Goal: Task Accomplishment & Management: Use online tool/utility

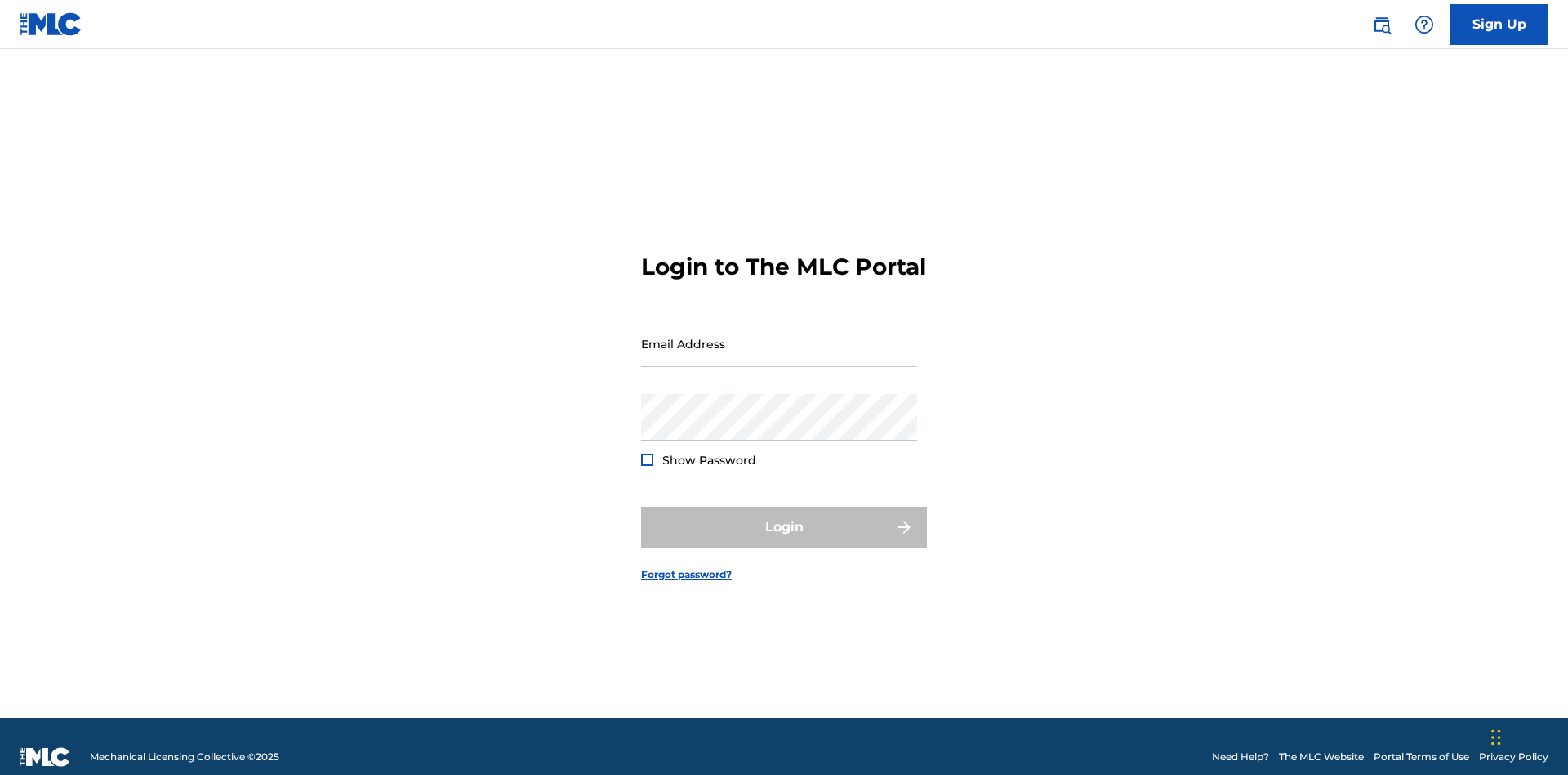
scroll to position [21, 0]
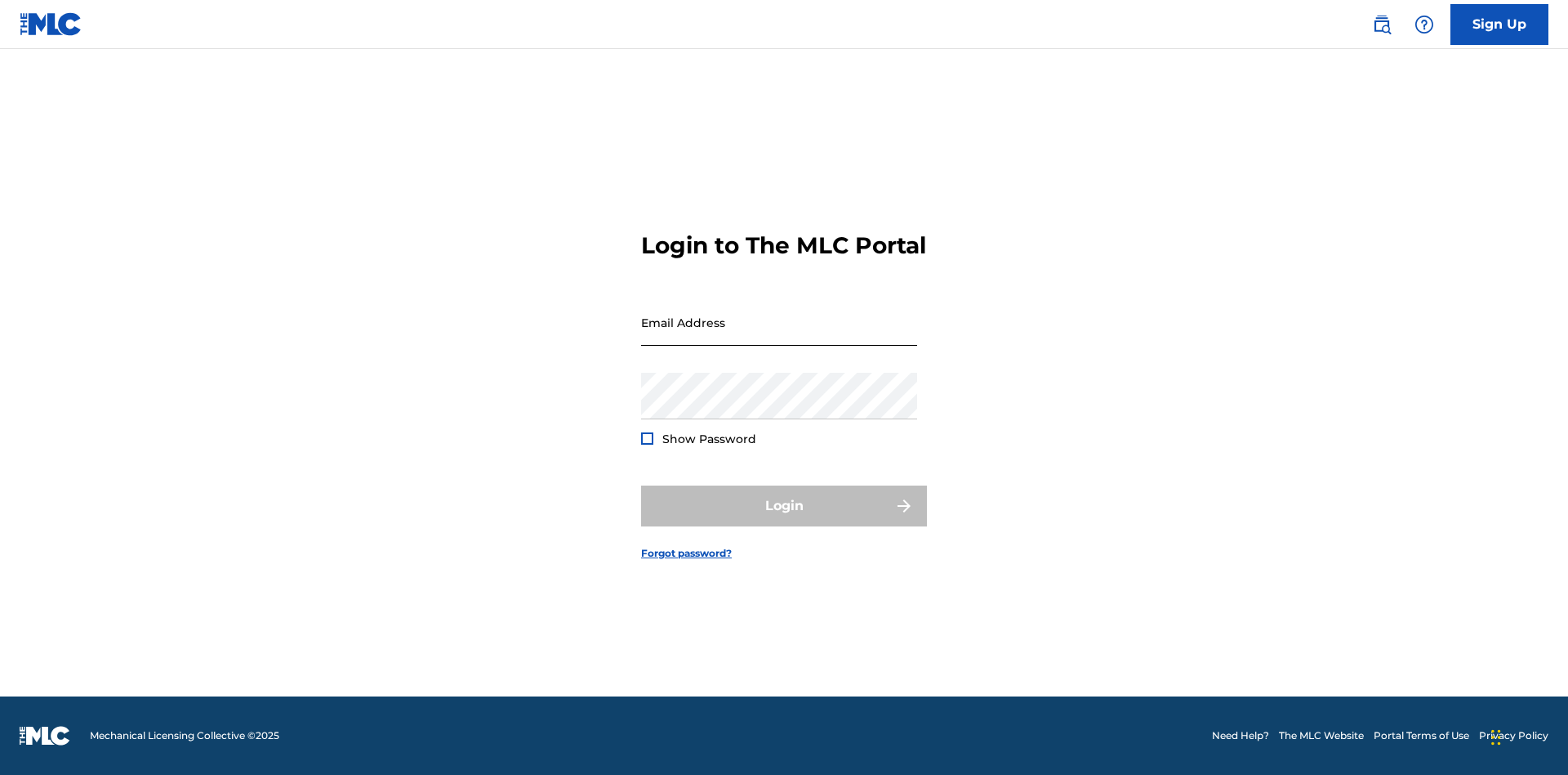
click at [780, 336] on input "Email Address" at bounding box center [779, 323] width 276 height 47
type input "[EMAIL_ADDRESS][DOMAIN_NAME]"
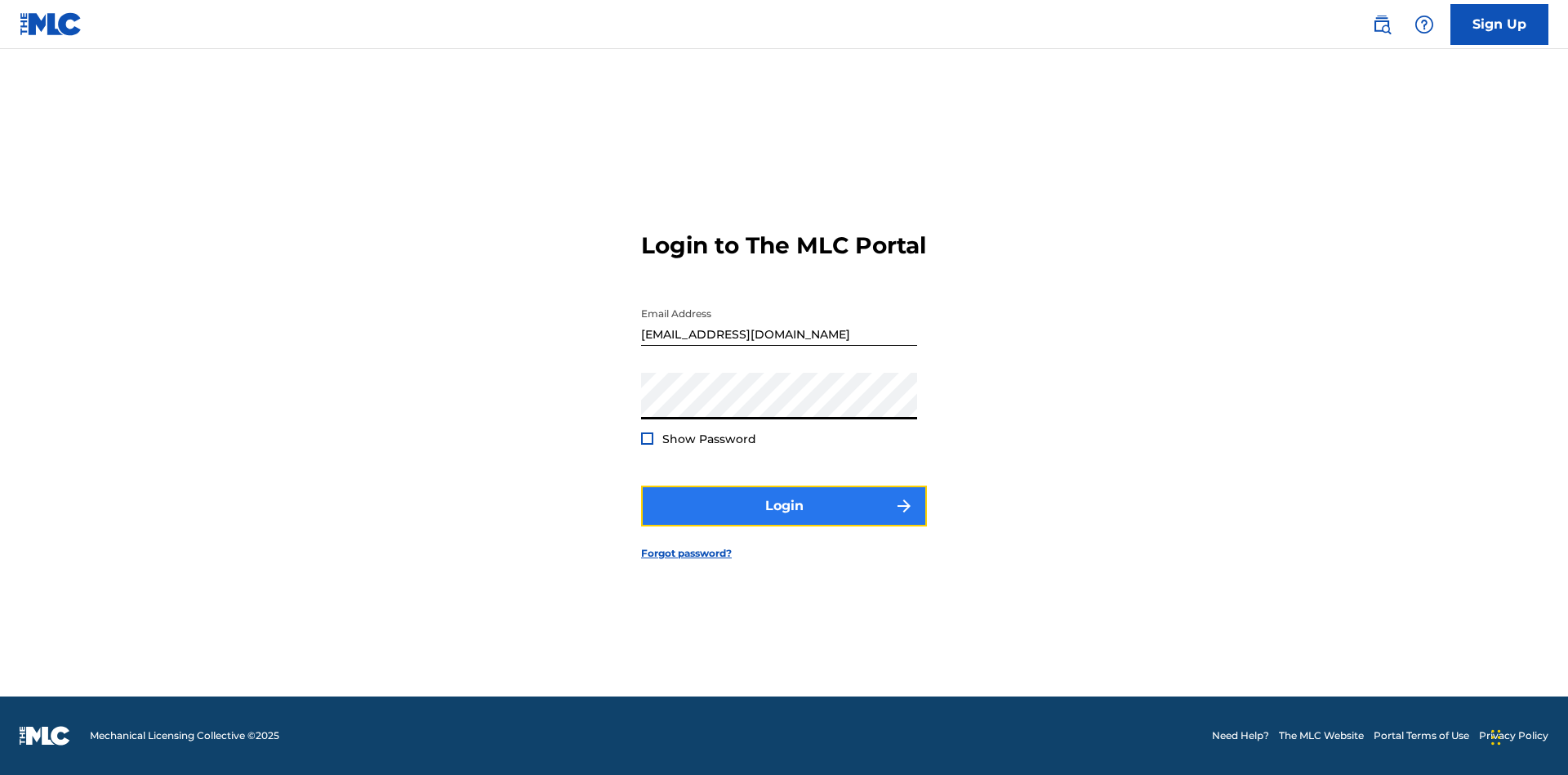
click at [784, 519] on button "Login" at bounding box center [784, 505] width 285 height 41
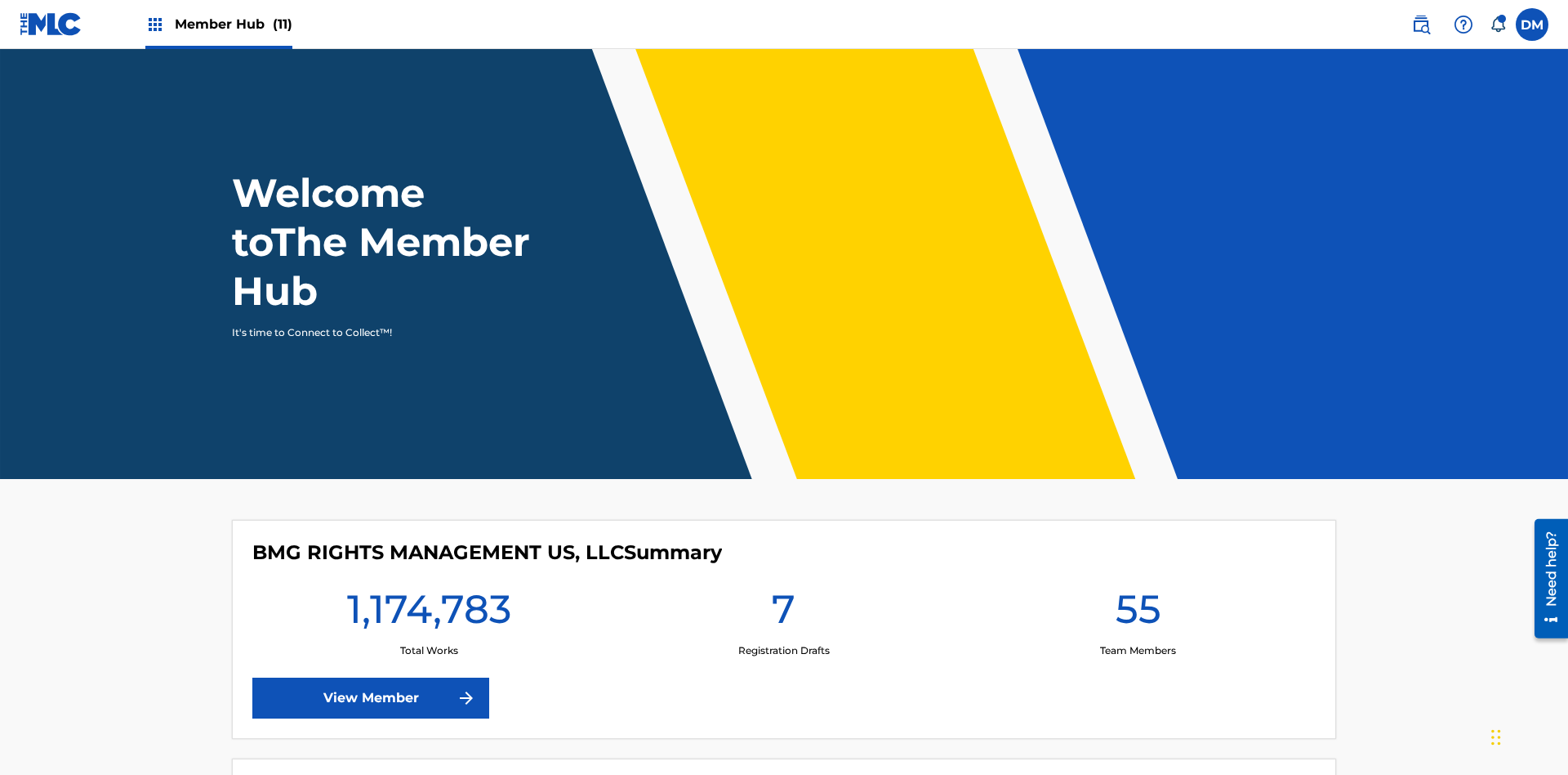
click at [218, 24] on span "Member Hub (11)" at bounding box center [234, 24] width 118 height 19
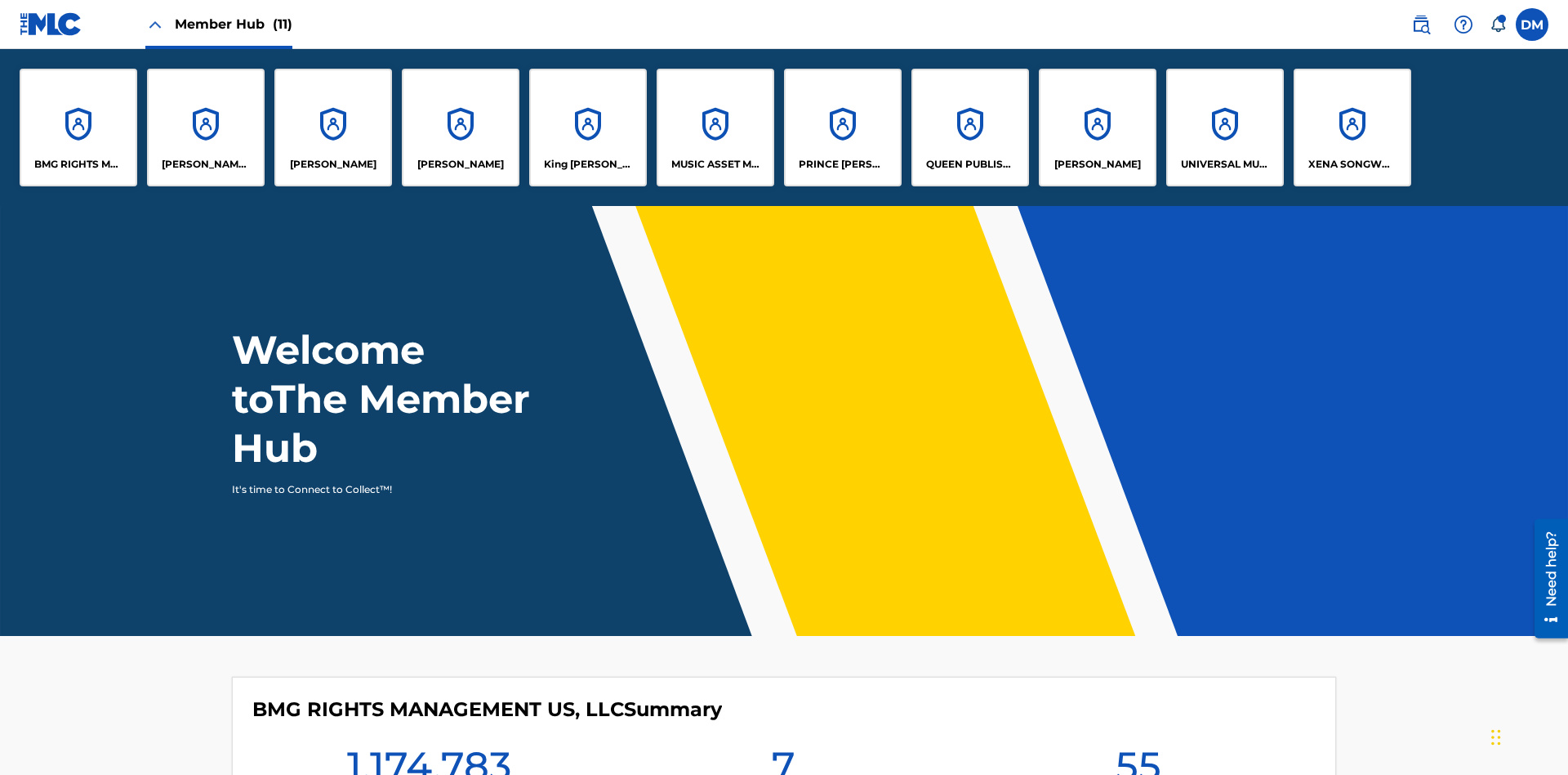
scroll to position [59, 0]
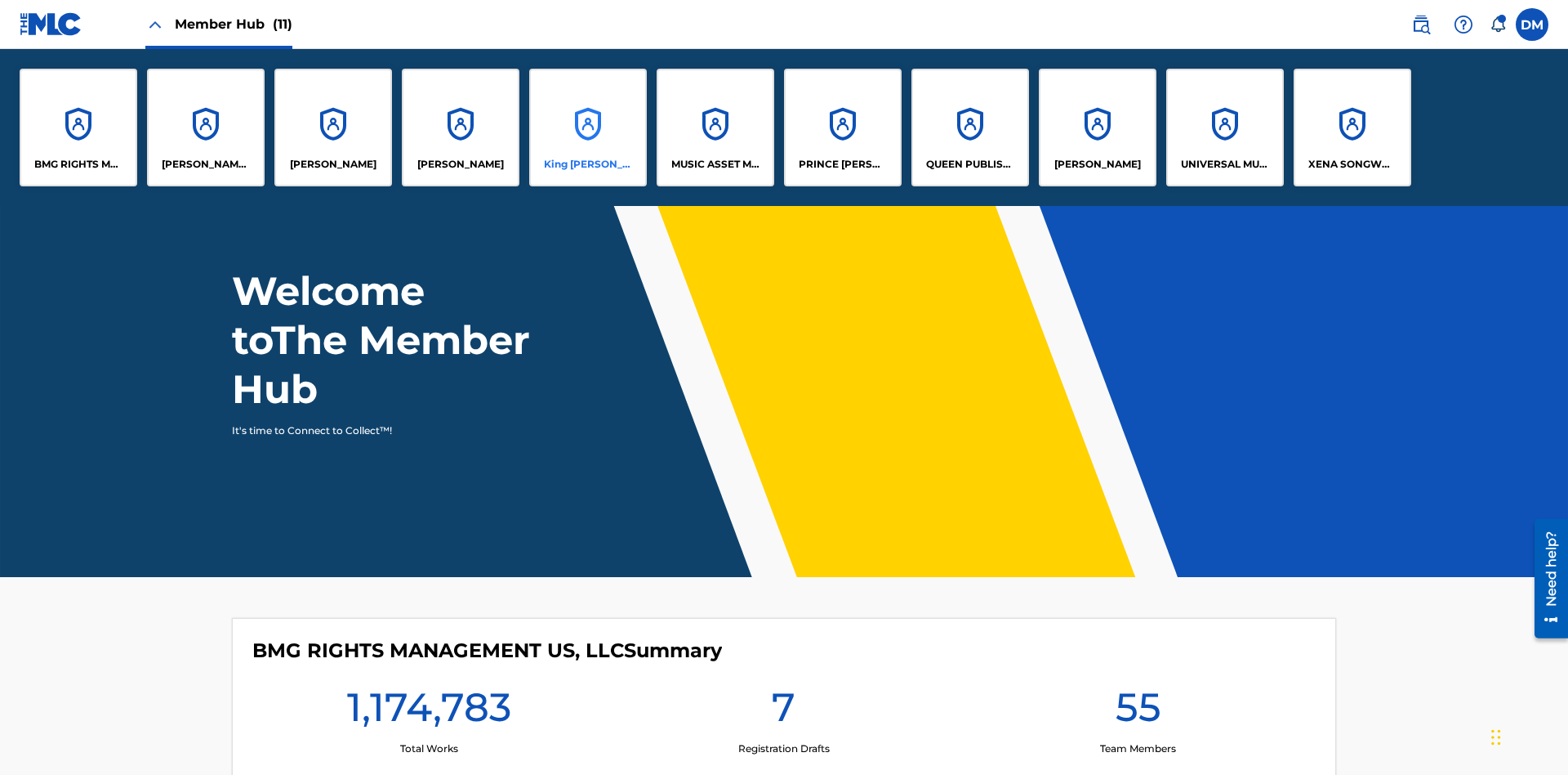
click at [587, 164] on p "King McTesterson" at bounding box center [588, 164] width 89 height 15
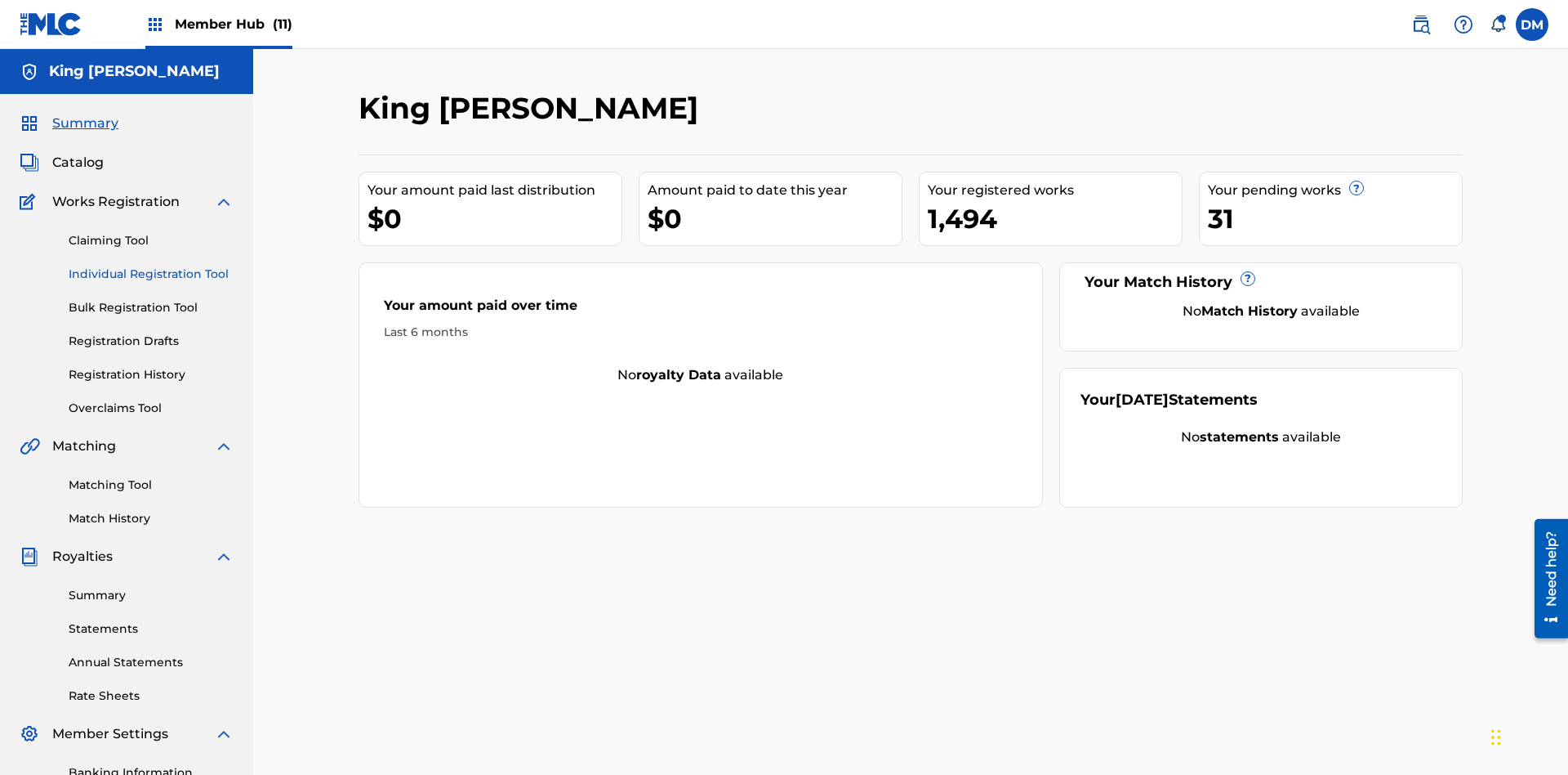
click at [151, 266] on link "Individual Registration Tool" at bounding box center [151, 274] width 165 height 17
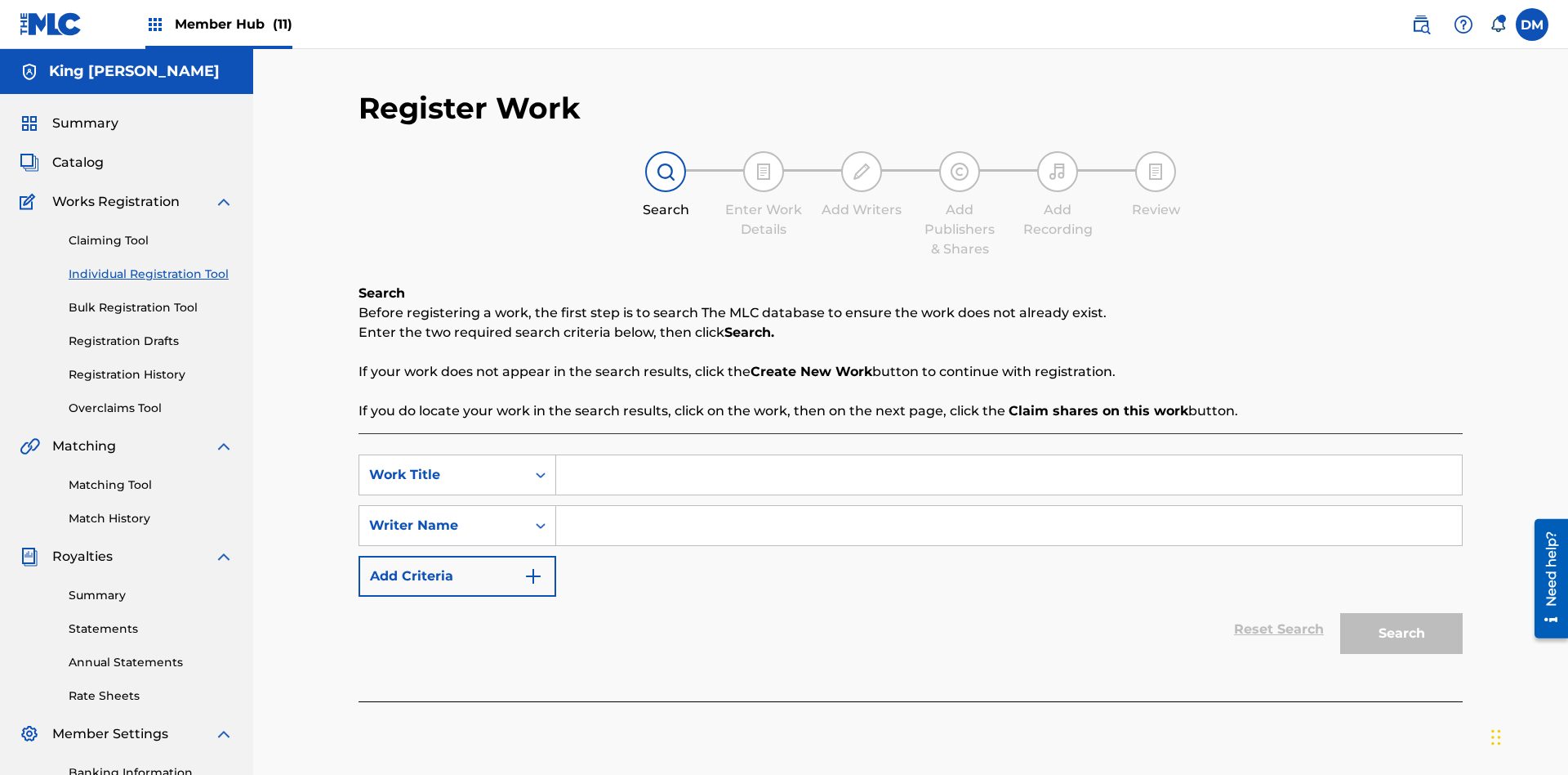
scroll to position [239, 0]
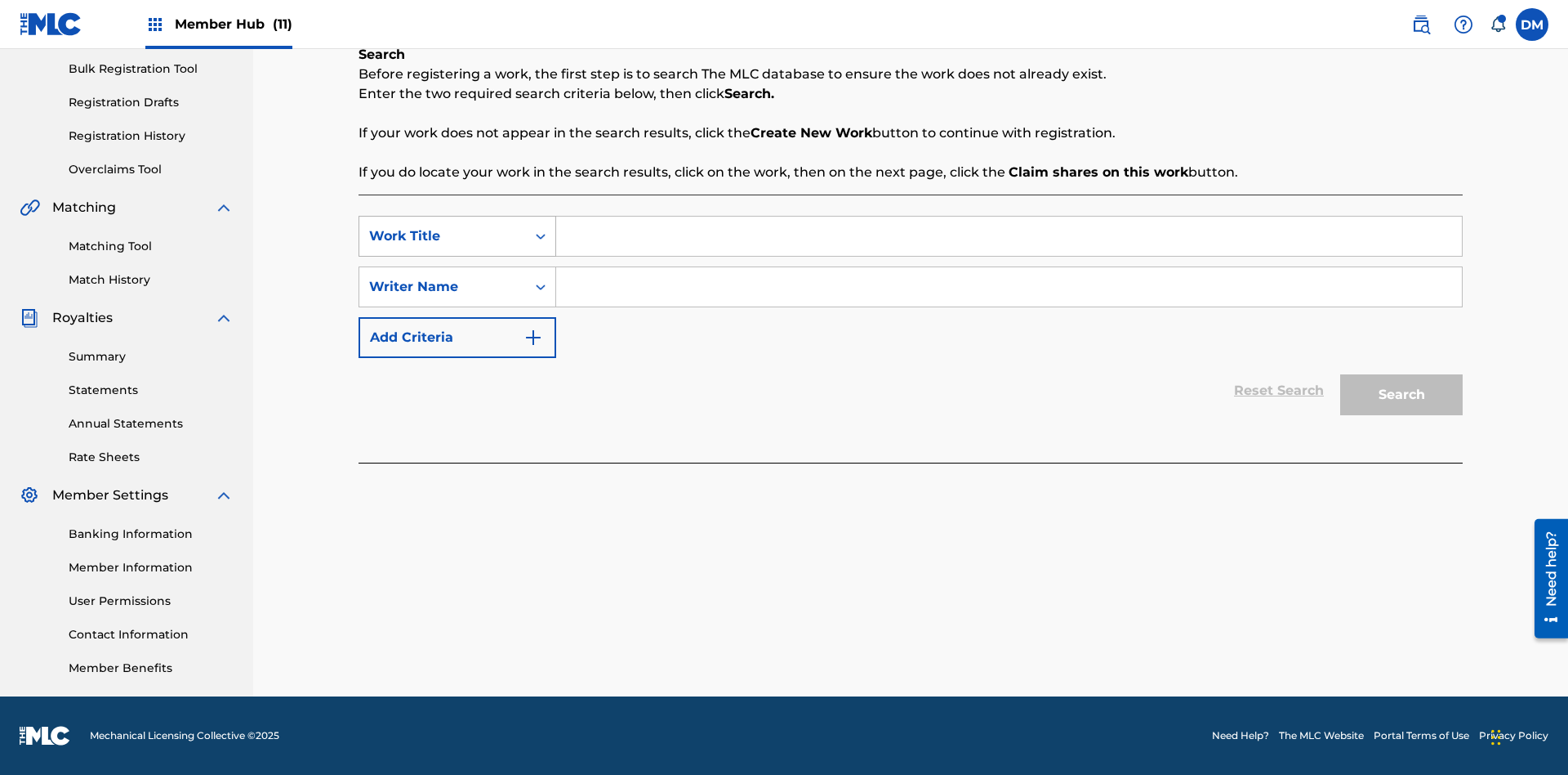
click at [443, 236] on div "Work Title" at bounding box center [442, 237] width 147 height 20
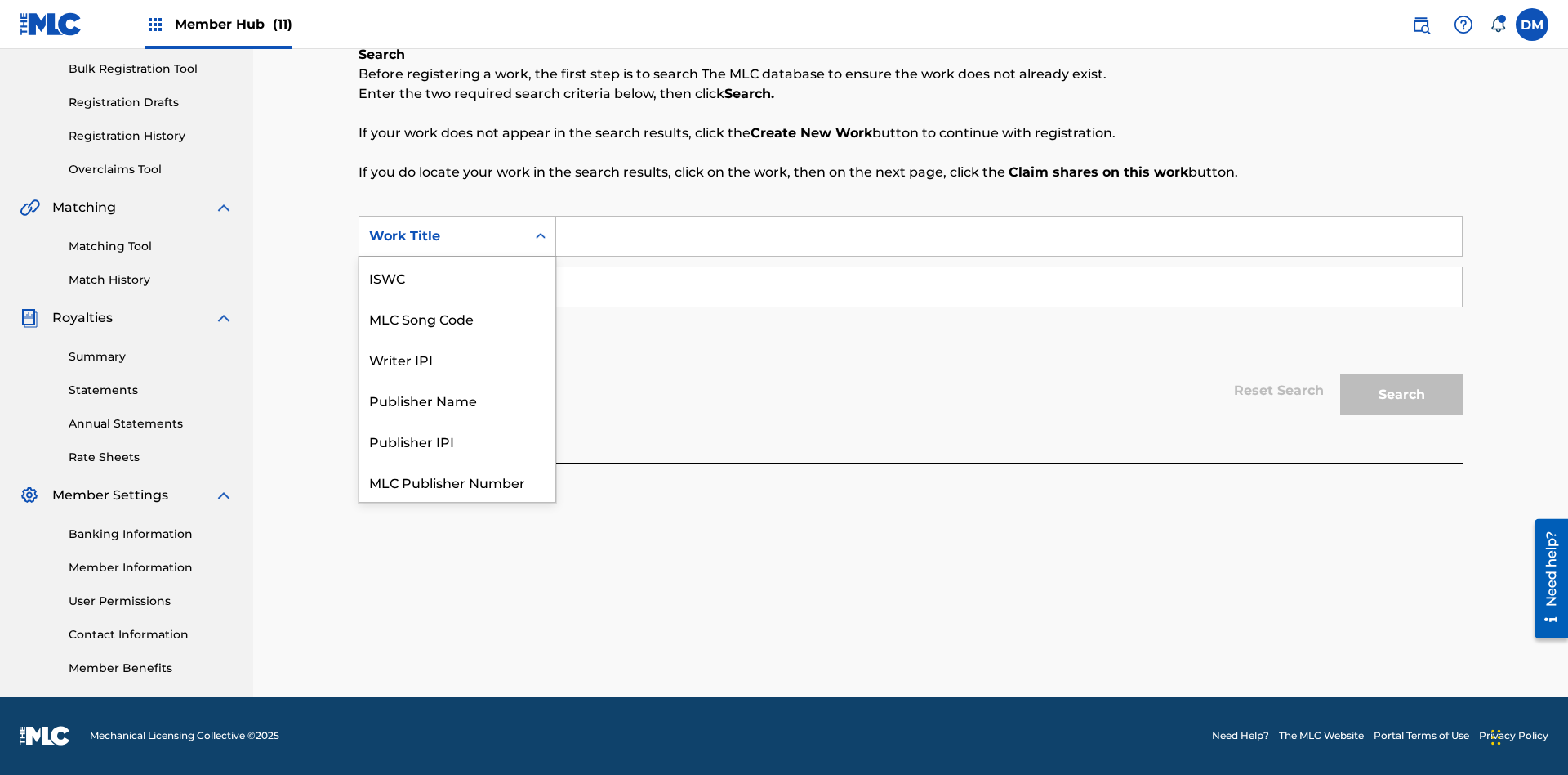
scroll to position [41, 0]
click at [457, 257] on div "ISWC" at bounding box center [457, 236] width 196 height 41
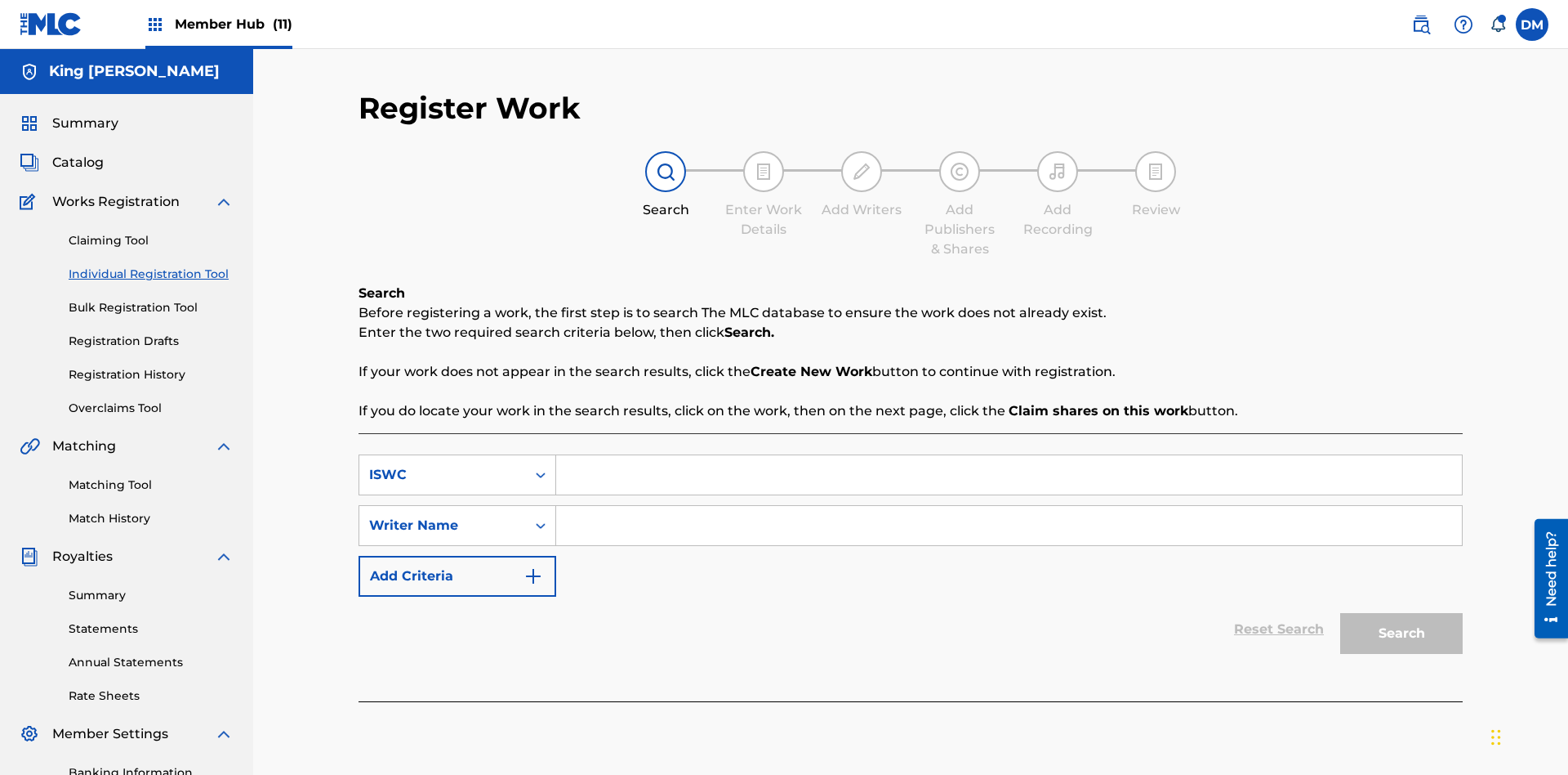
click at [1009, 455] on input "Search Form" at bounding box center [1009, 474] width 906 height 39
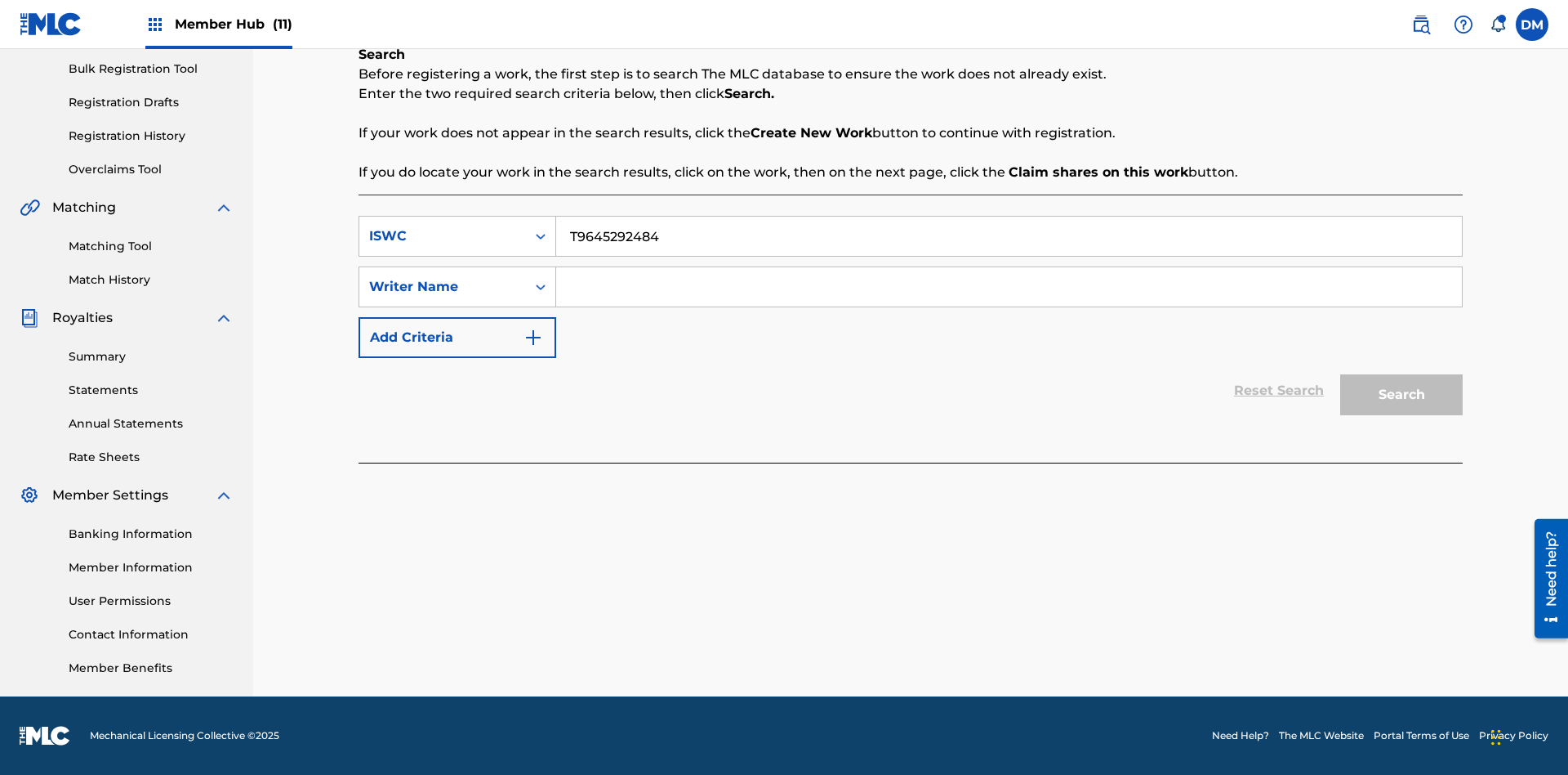
type input "T9645292484"
click at [1009, 287] on input "Search Form" at bounding box center [1009, 287] width 906 height 39
type input "TOM ZACHARY SEBASTIAN POHJOLA"
click at [1401, 394] on button "Search" at bounding box center [1401, 394] width 123 height 41
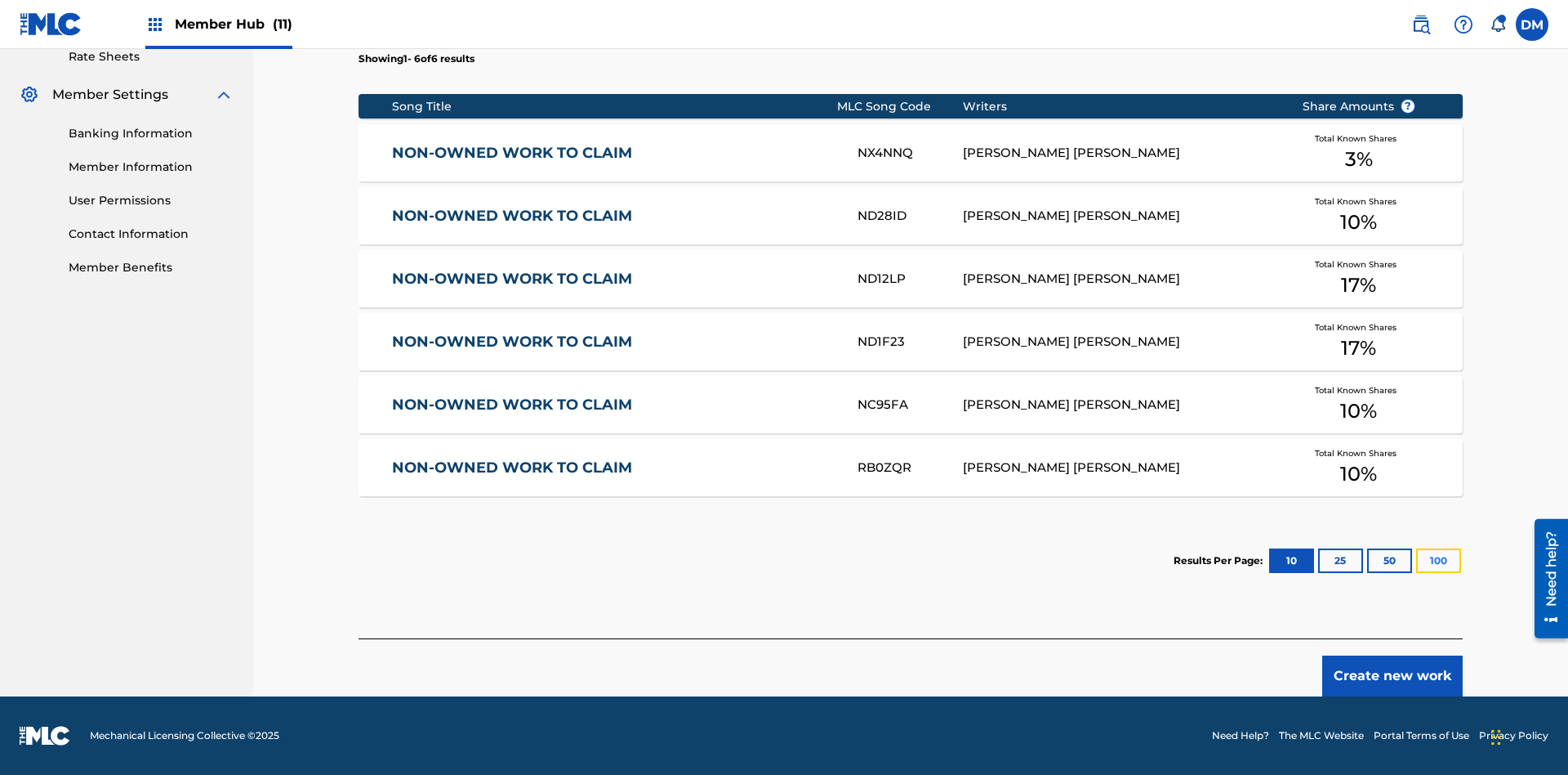
click at [1416, 560] on button "100" at bounding box center [1438, 560] width 45 height 25
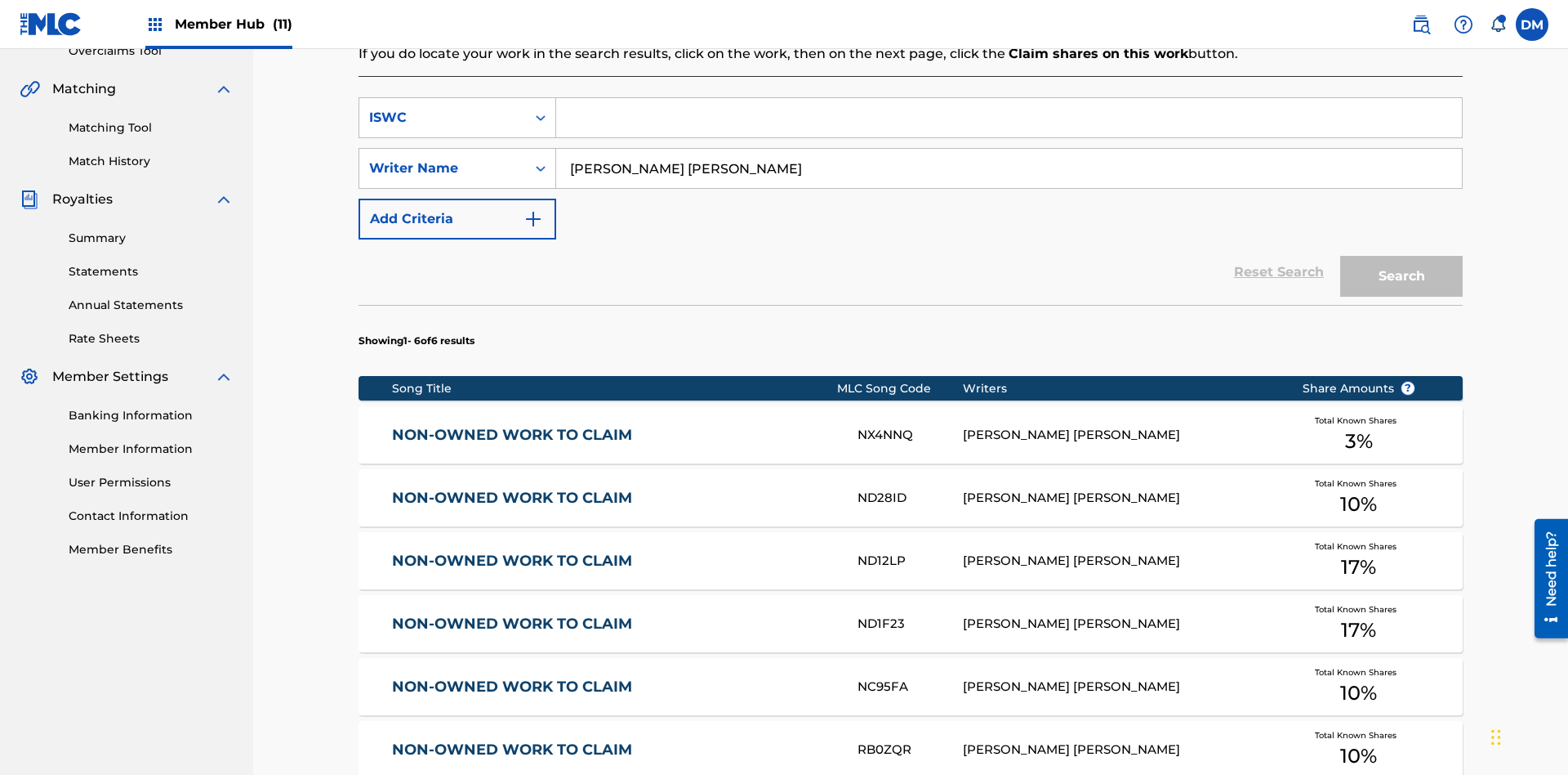
scroll to position [367, 0]
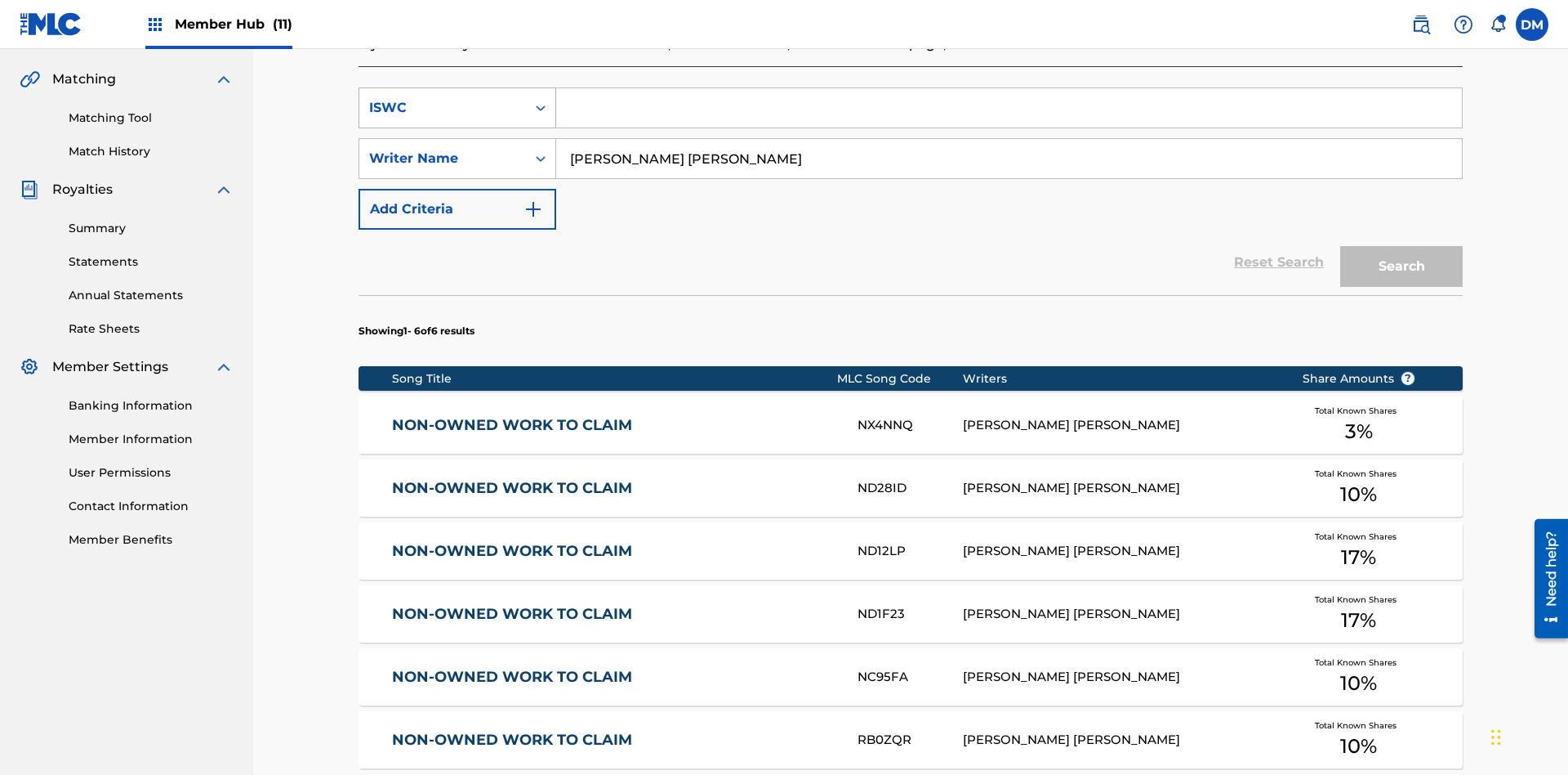
click at [443, 108] on div "ISWC" at bounding box center [442, 108] width 147 height 20
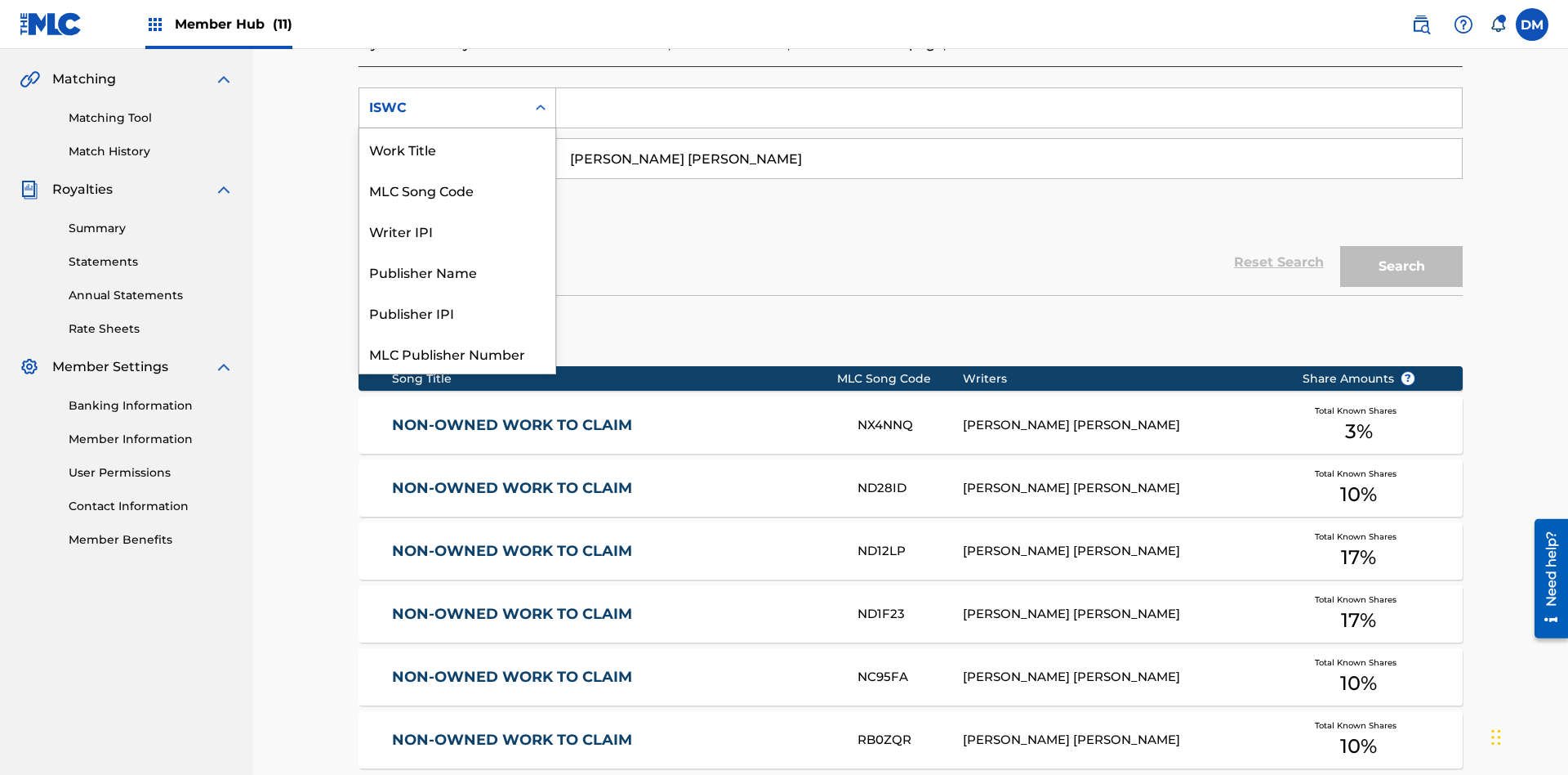
scroll to position [41, 0]
click at [457, 128] on div "Work Title" at bounding box center [457, 108] width 196 height 41
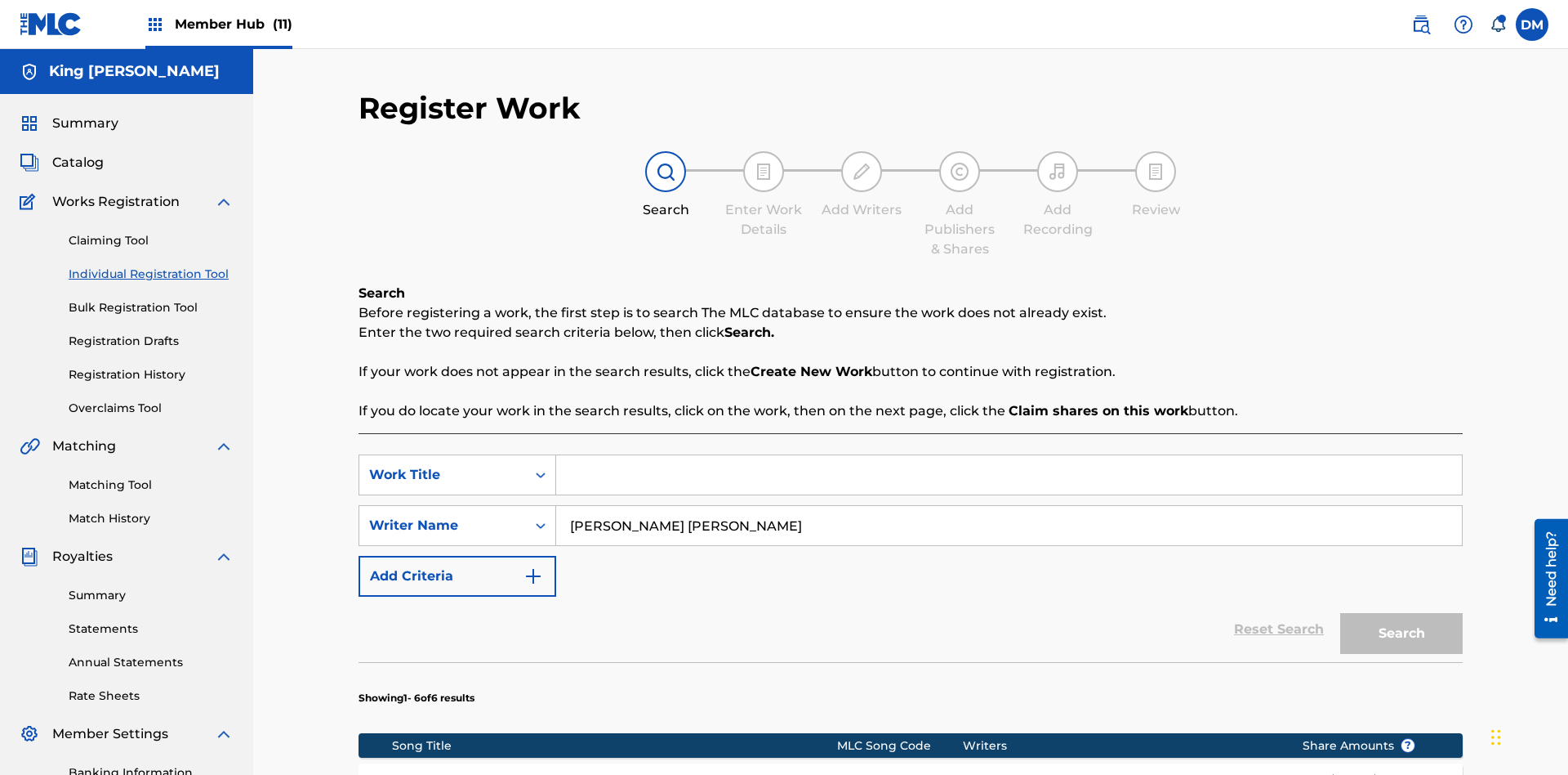
scroll to position [358, 0]
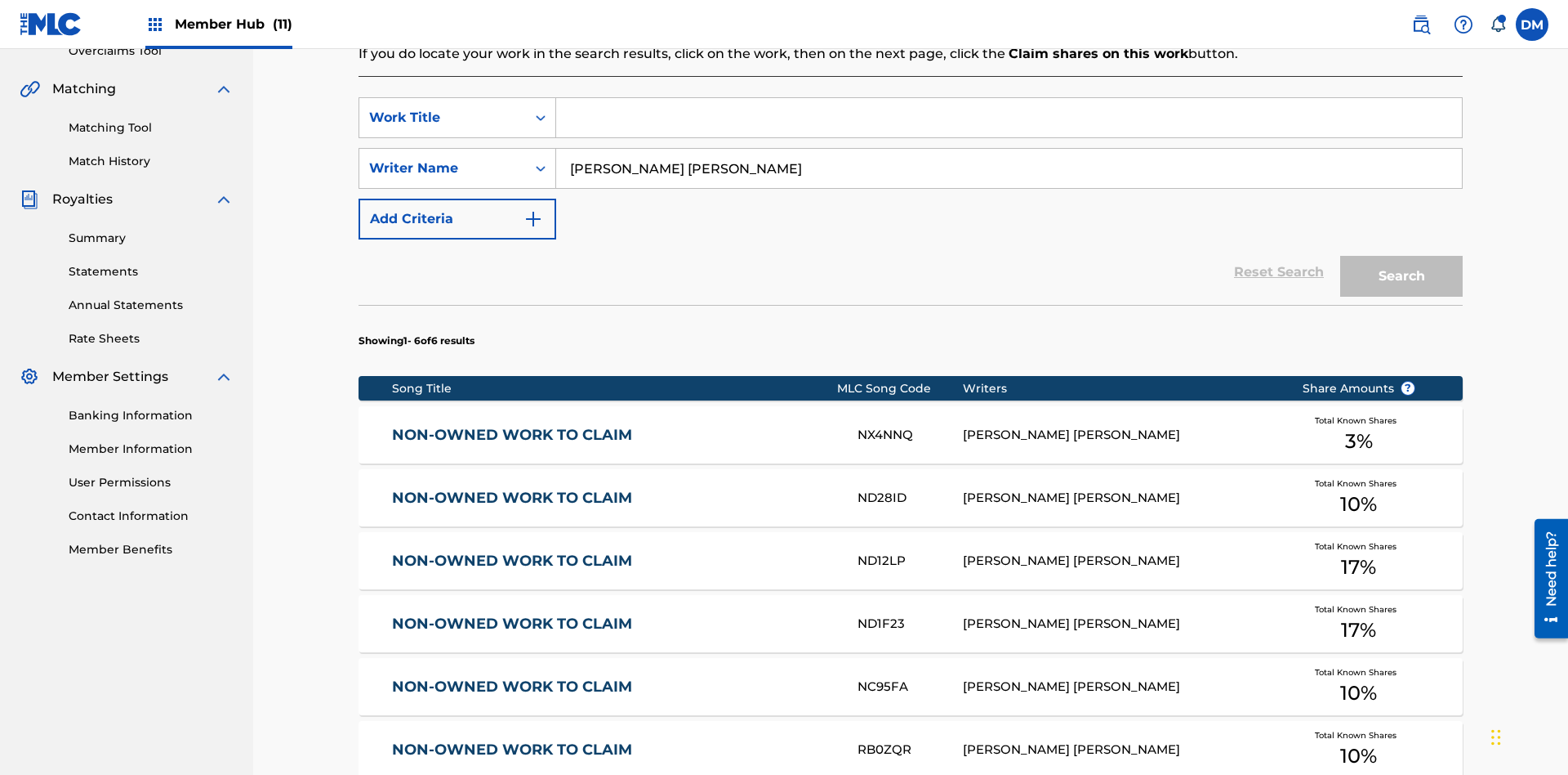
click at [1009, 118] on input "Search Form" at bounding box center [1009, 117] width 906 height 39
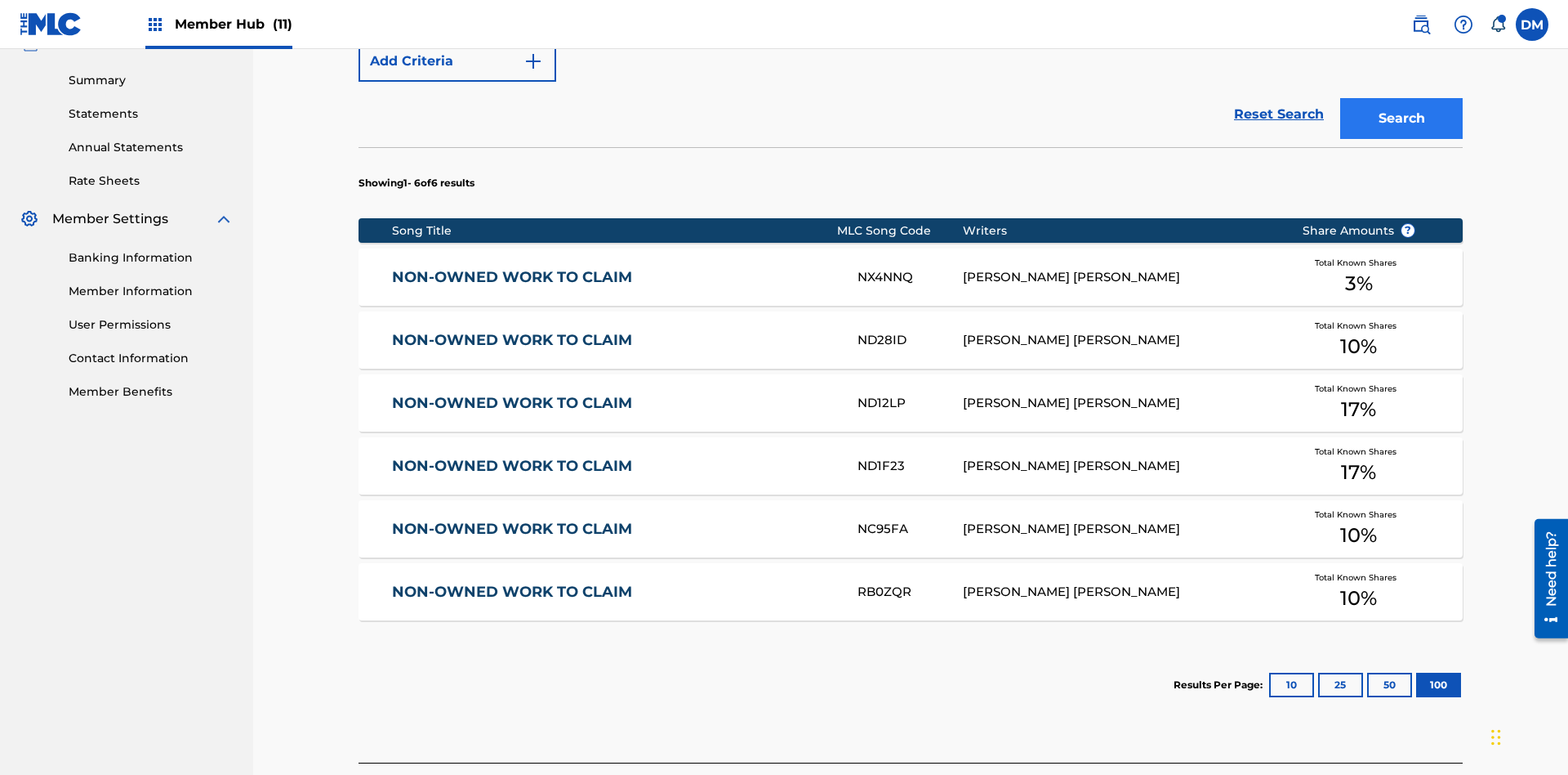
type input "NON-OWNED WORK TO CLAIM"
click at [1401, 119] on button "Search" at bounding box center [1401, 118] width 123 height 41
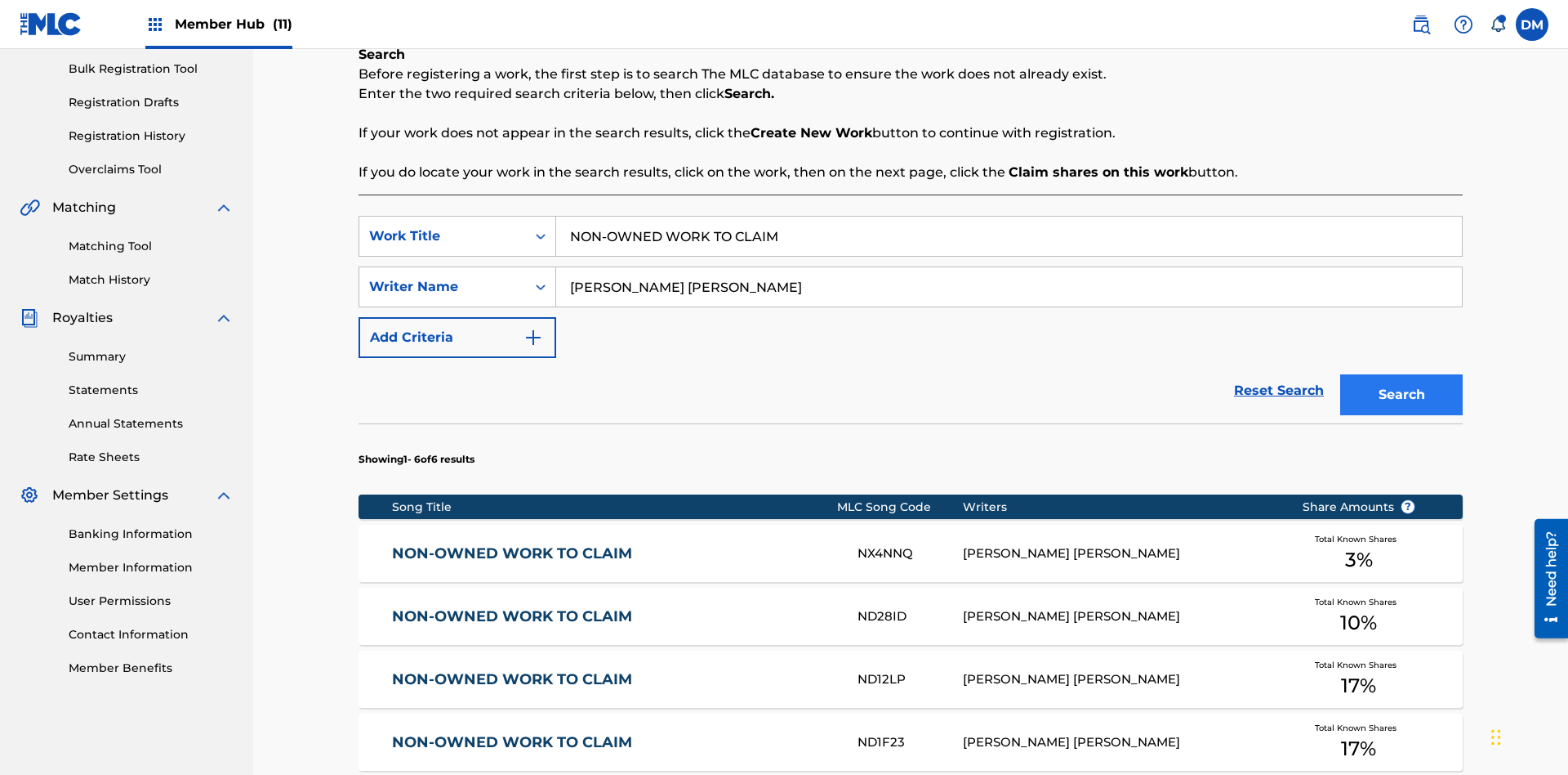
scroll to position [639, 0]
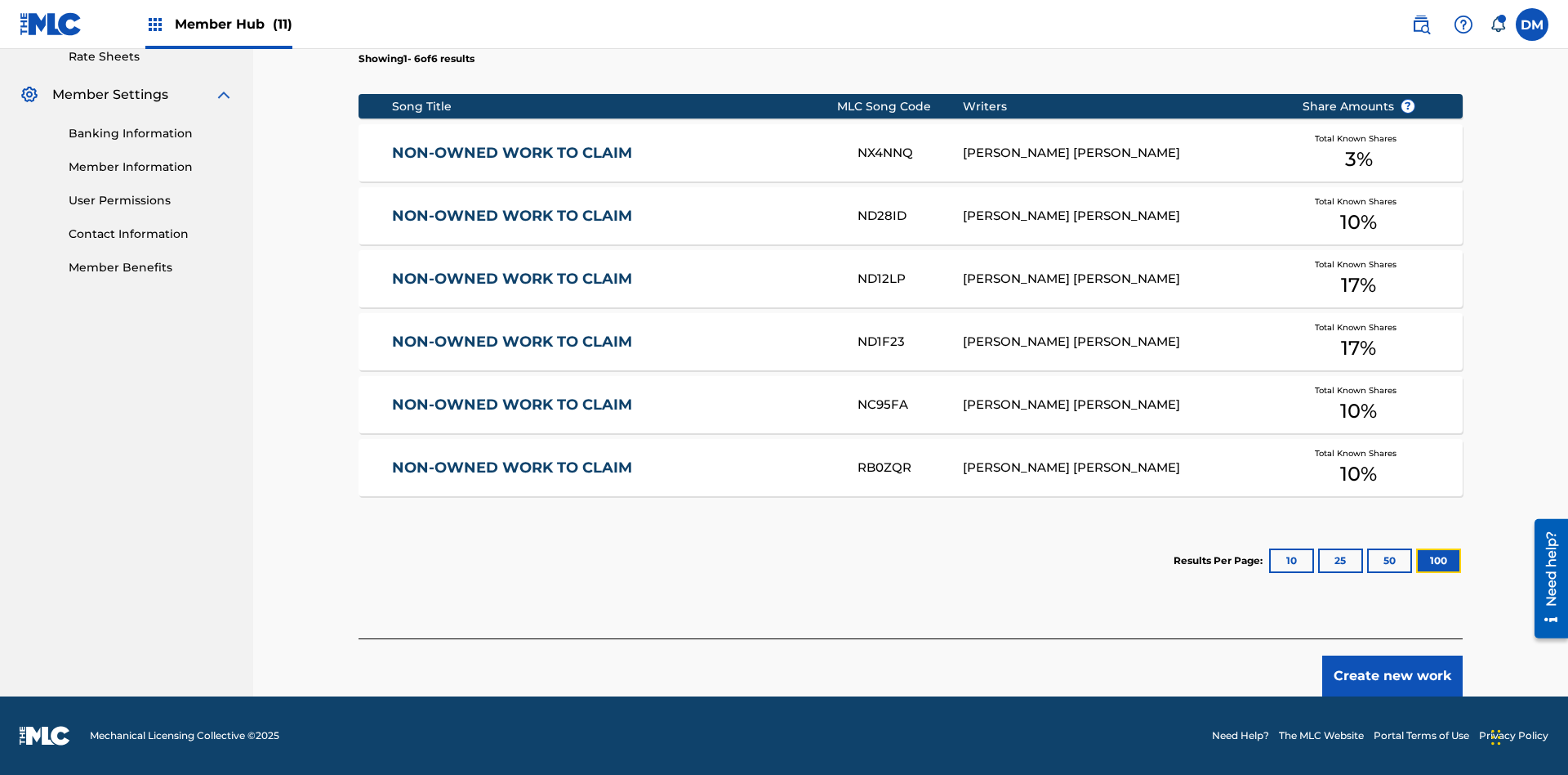
click at [1416, 560] on button "100" at bounding box center [1438, 560] width 45 height 25
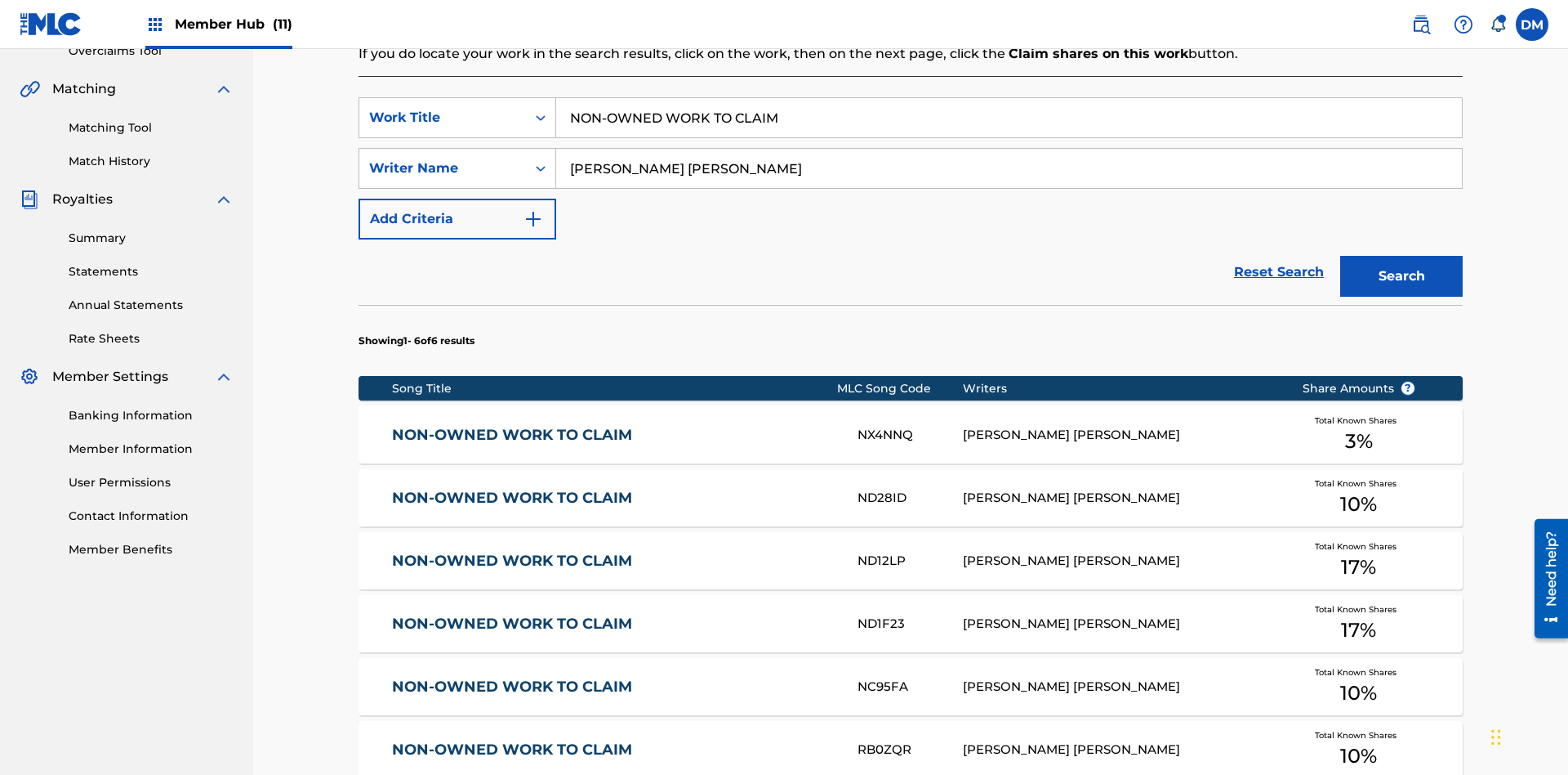
click at [1009, 118] on input "NON-OWNED WORK TO CLAIM" at bounding box center [1009, 117] width 906 height 39
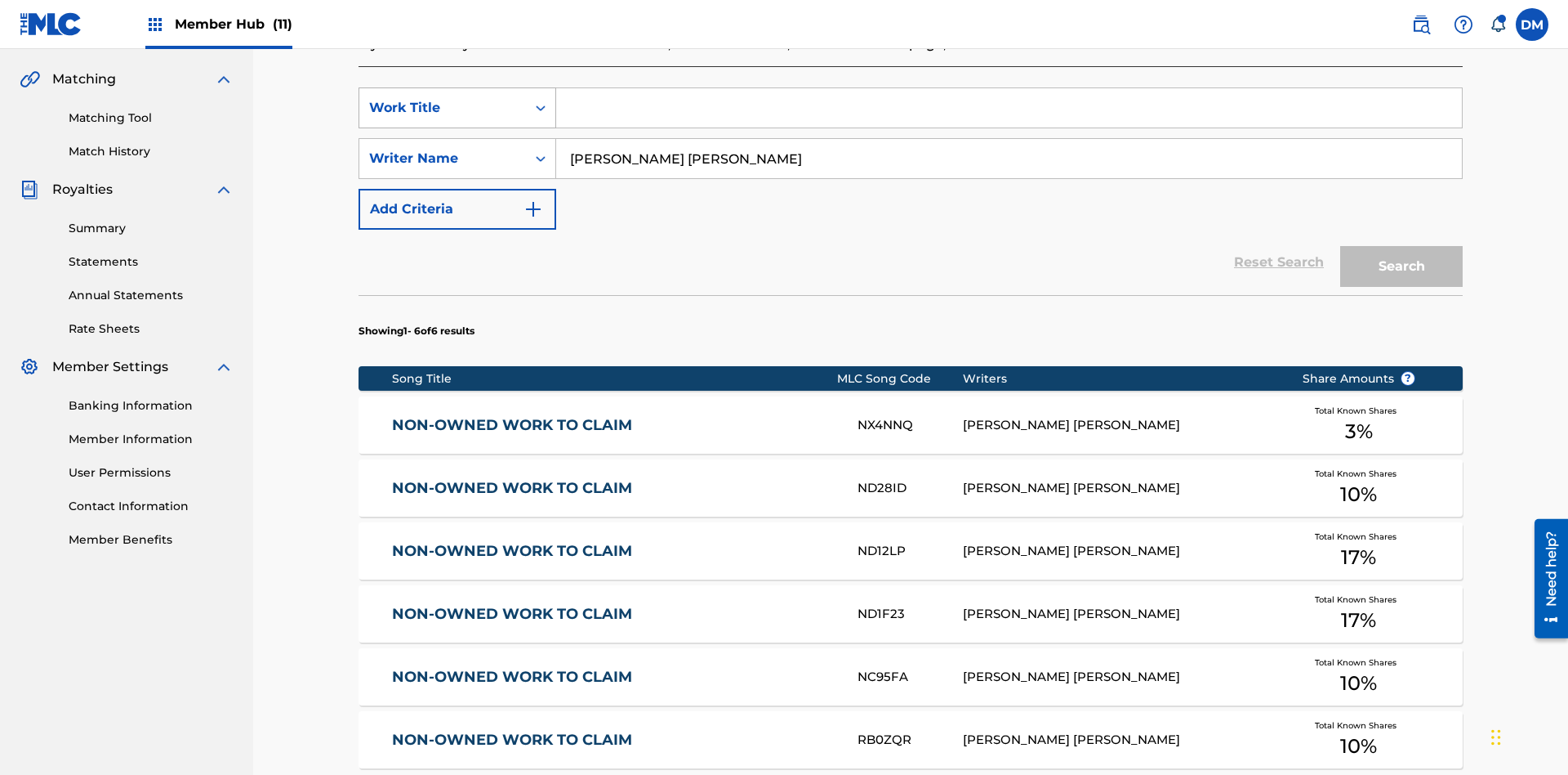
click at [443, 108] on div "Work Title" at bounding box center [442, 108] width 147 height 20
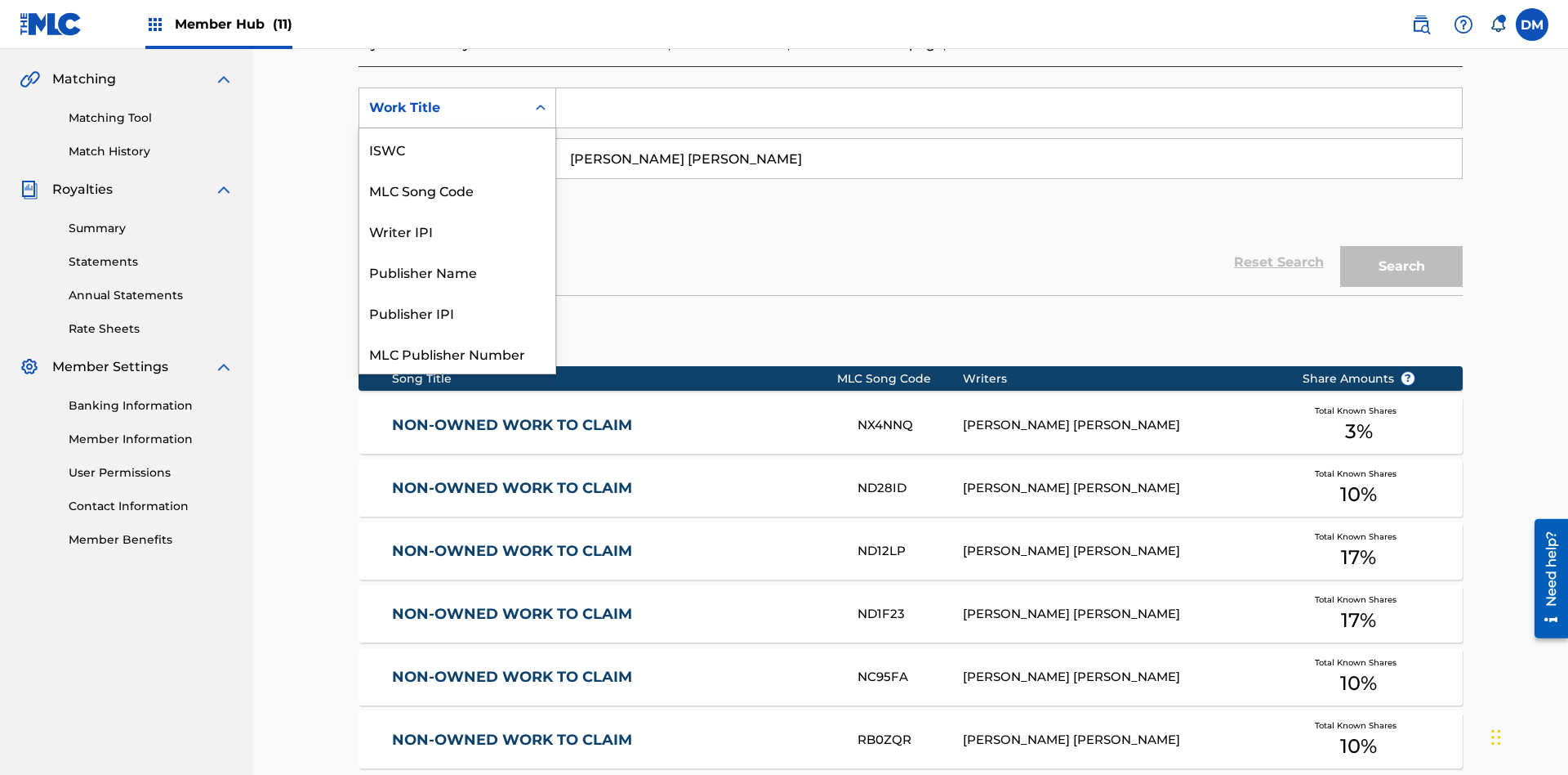
scroll to position [41, 0]
click at [457, 149] on div "MLC Song Code" at bounding box center [457, 148] width 196 height 41
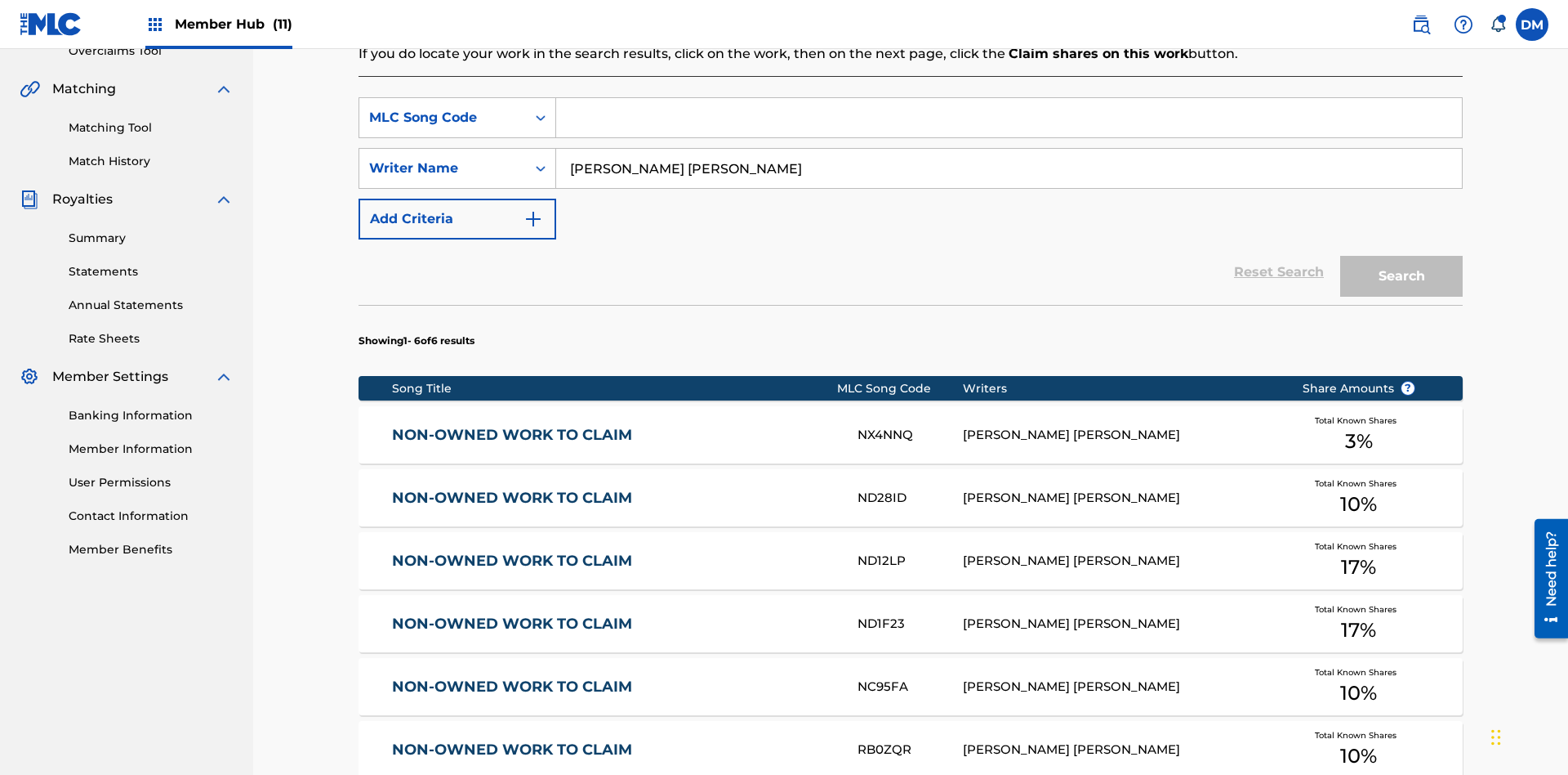
click at [1009, 118] on input "Search Form" at bounding box center [1009, 117] width 906 height 39
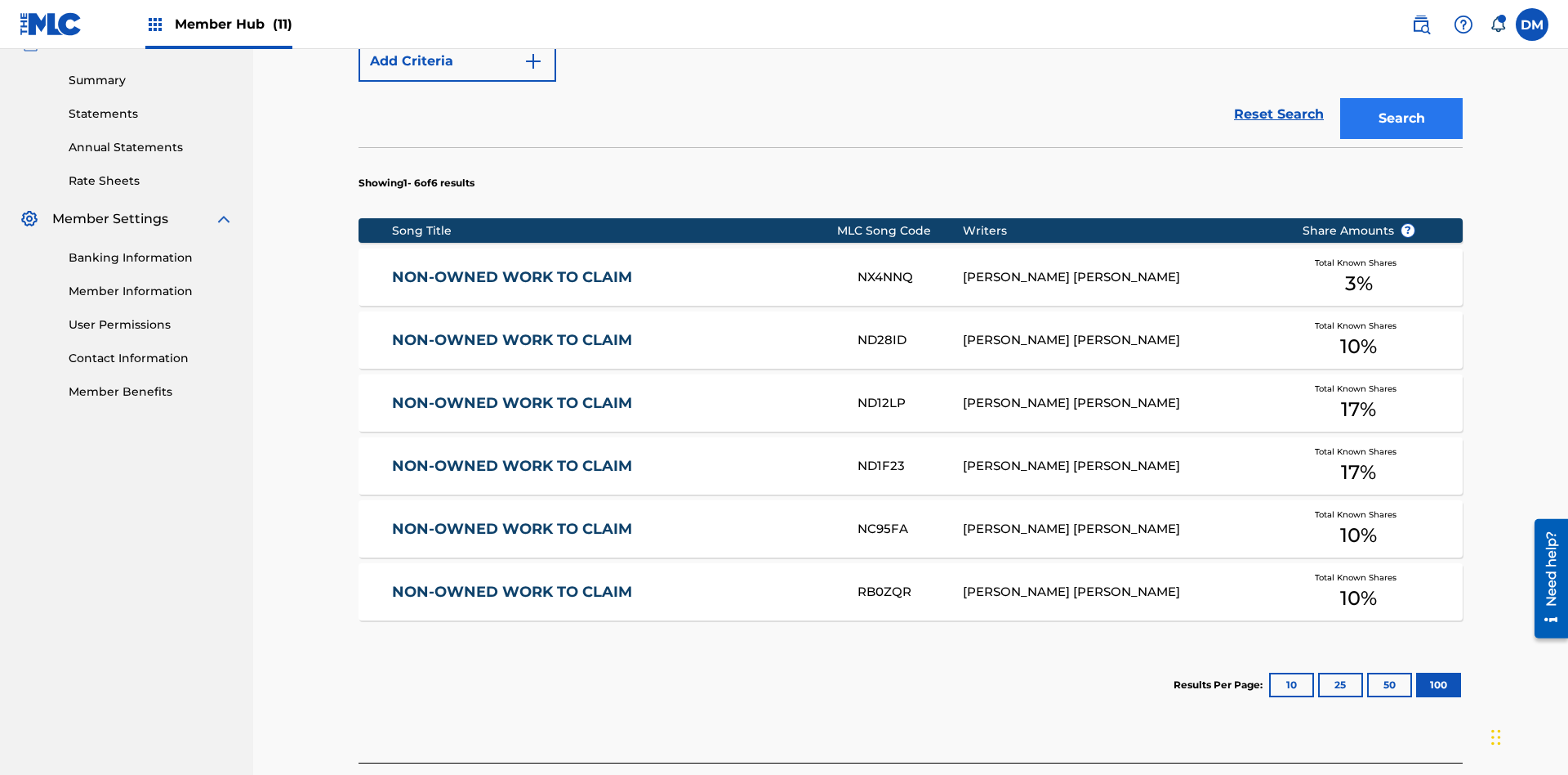
type input "RB0ZQR"
click at [1401, 119] on button "Search" at bounding box center [1401, 118] width 123 height 41
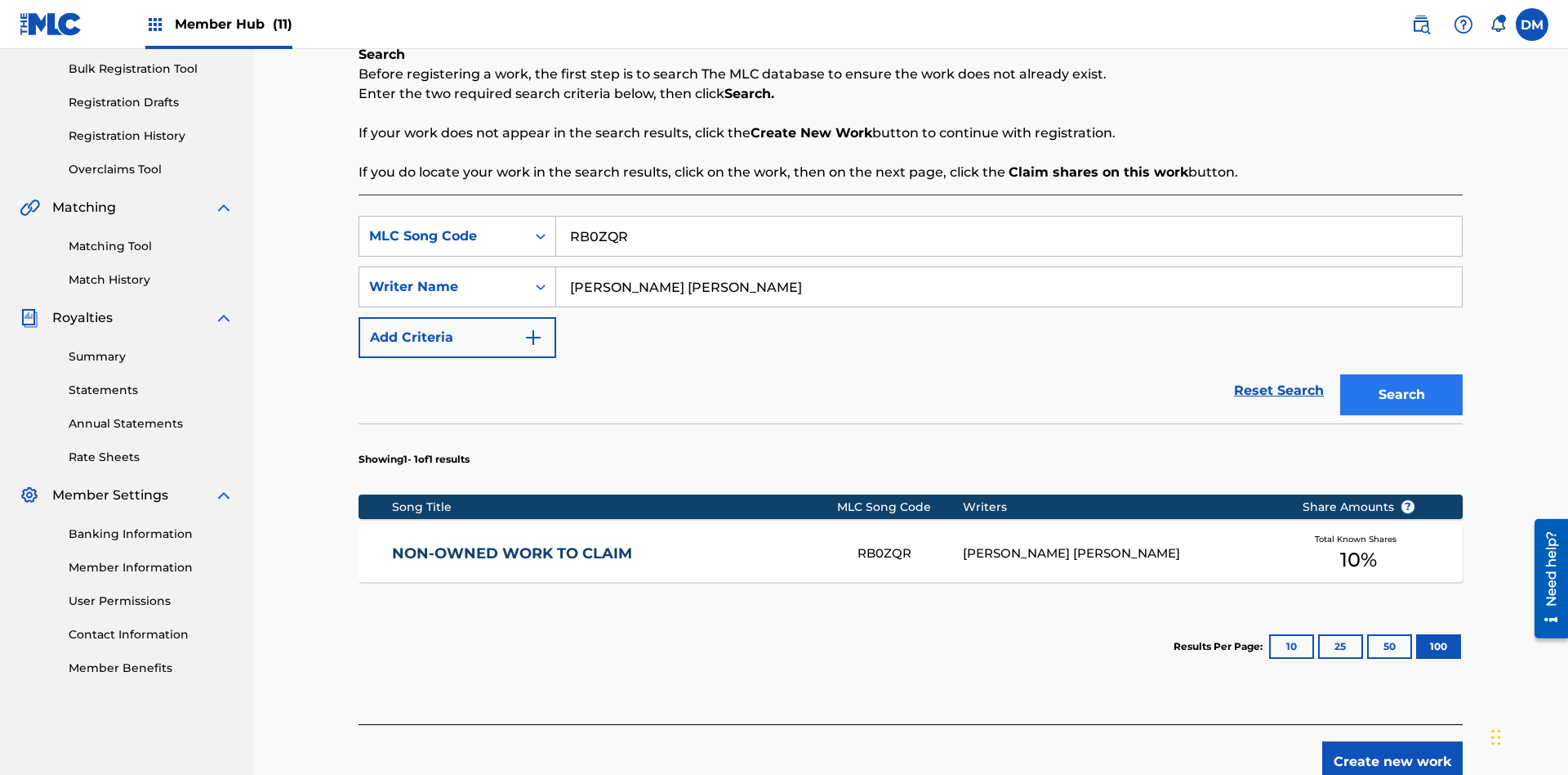
scroll to position [325, 0]
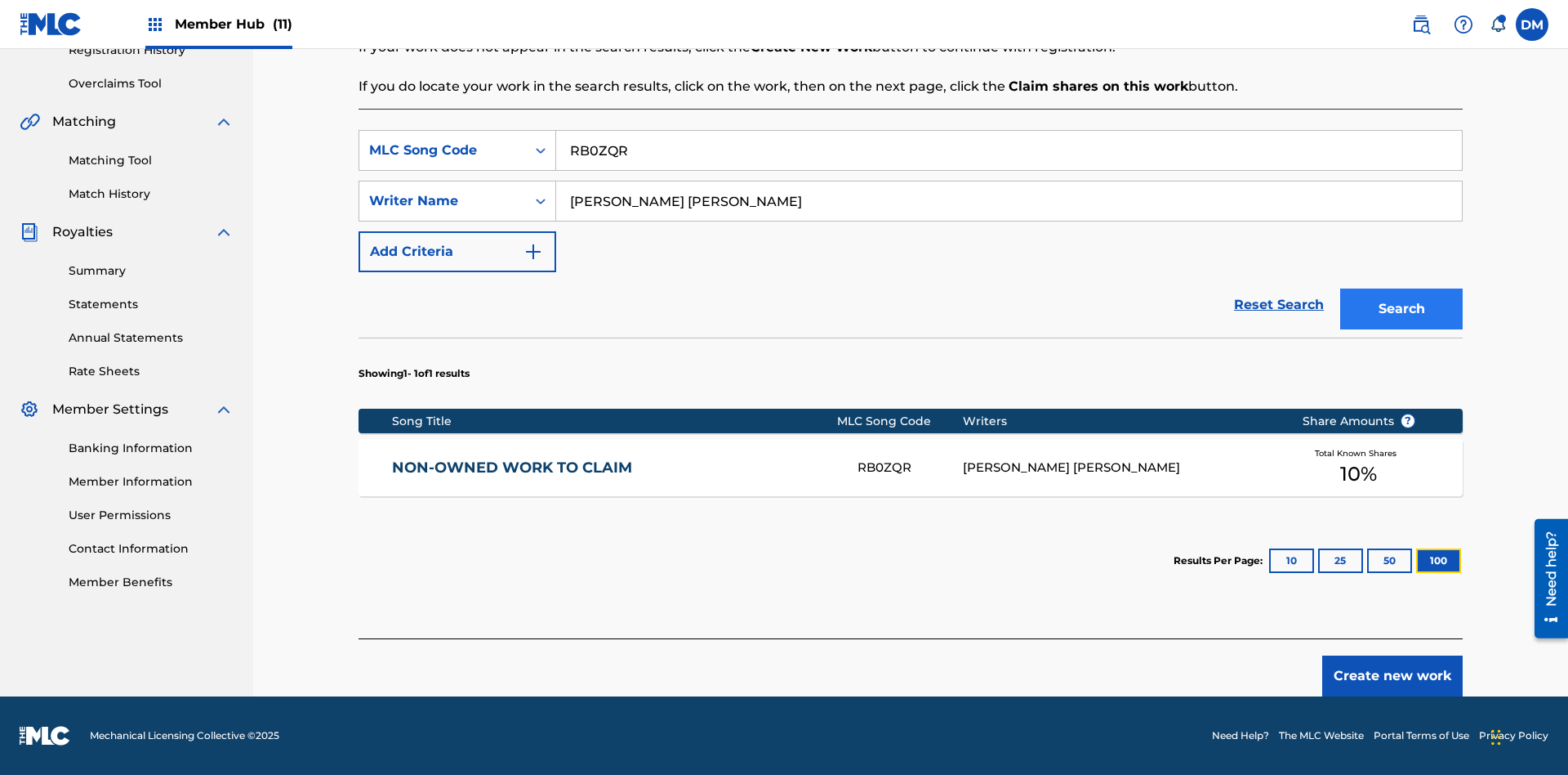
click at [1416, 560] on button "100" at bounding box center [1438, 560] width 45 height 25
click at [1009, 151] on input "RB0ZQR" at bounding box center [1009, 150] width 906 height 39
click at [443, 151] on div "MLC Song Code" at bounding box center [442, 151] width 147 height 20
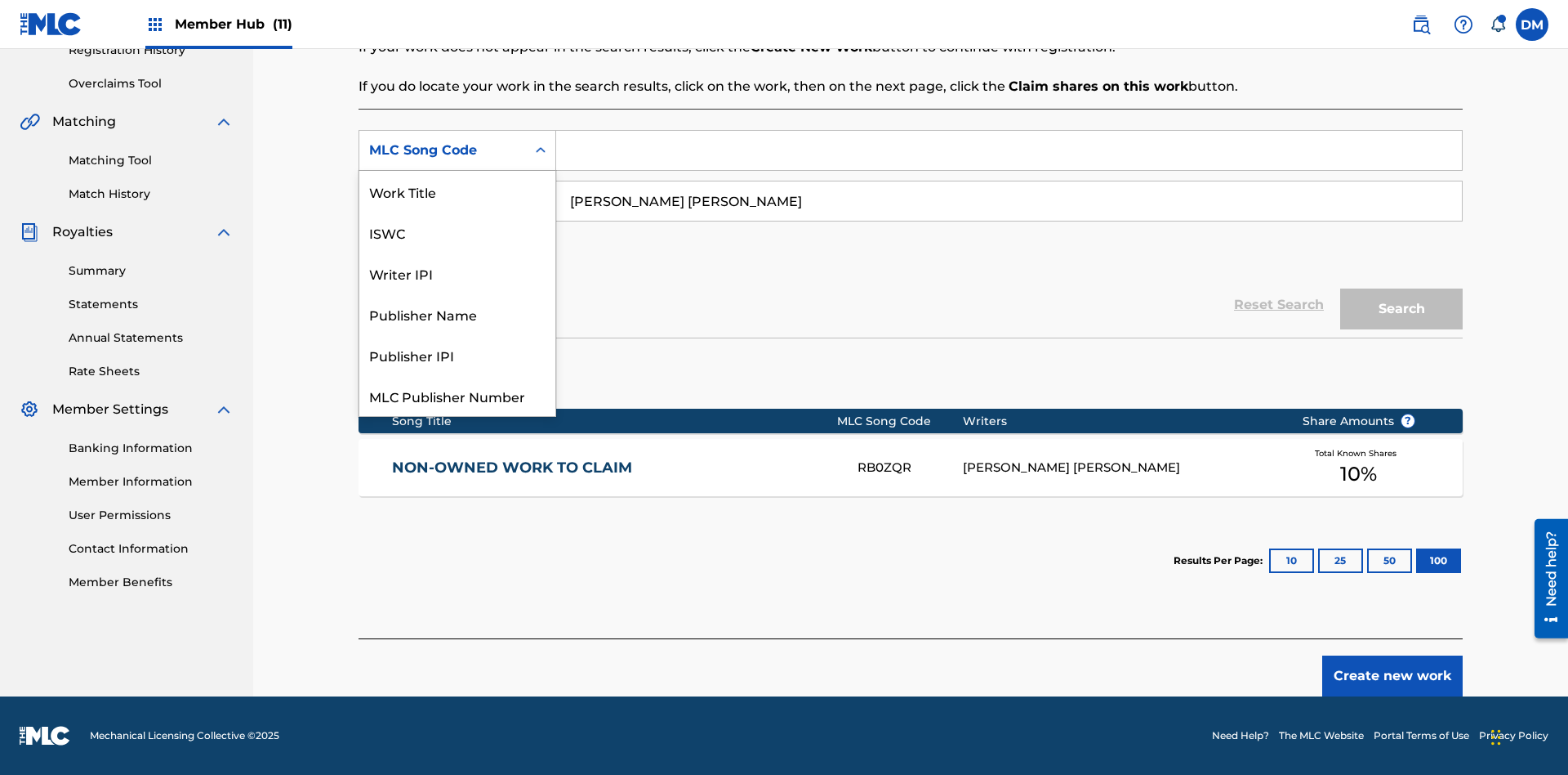
scroll to position [41, 0]
click at [457, 232] on div "Writer IPI" at bounding box center [457, 232] width 196 height 41
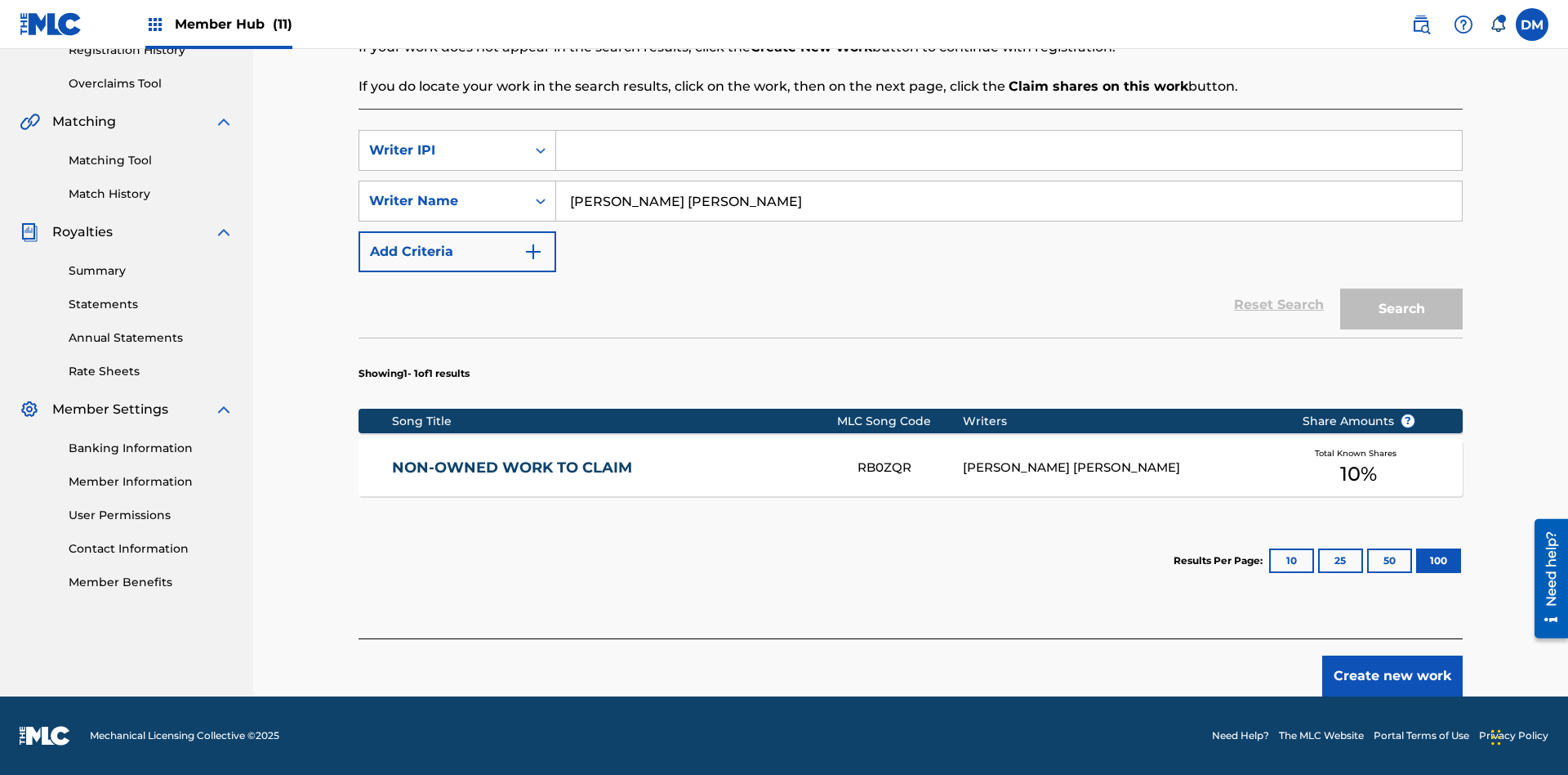
click at [1009, 151] on input "Search Form" at bounding box center [1009, 150] width 906 height 39
type input "00369275519"
click at [1401, 309] on button "Search" at bounding box center [1401, 309] width 123 height 41
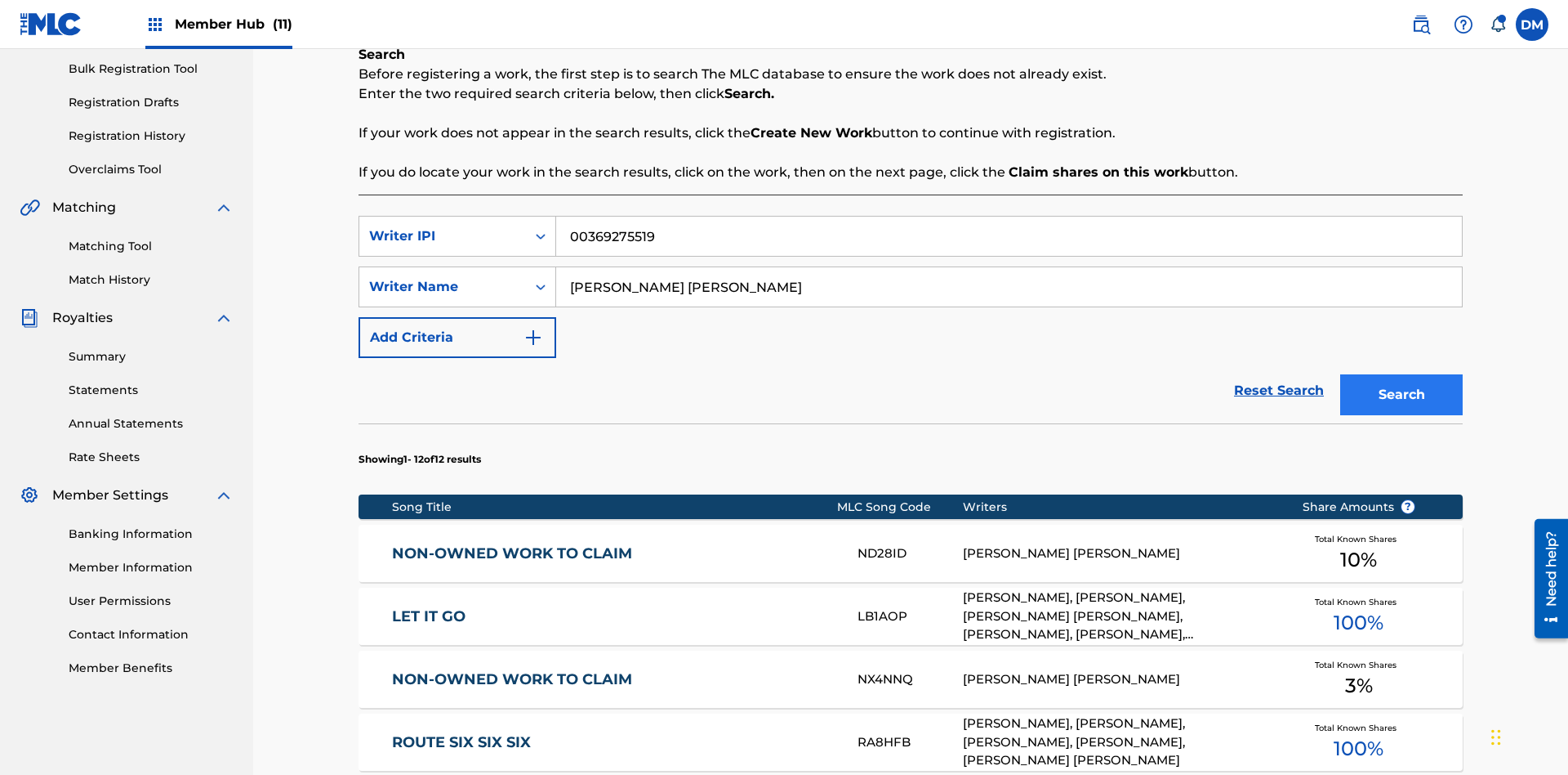
scroll to position [1017, 0]
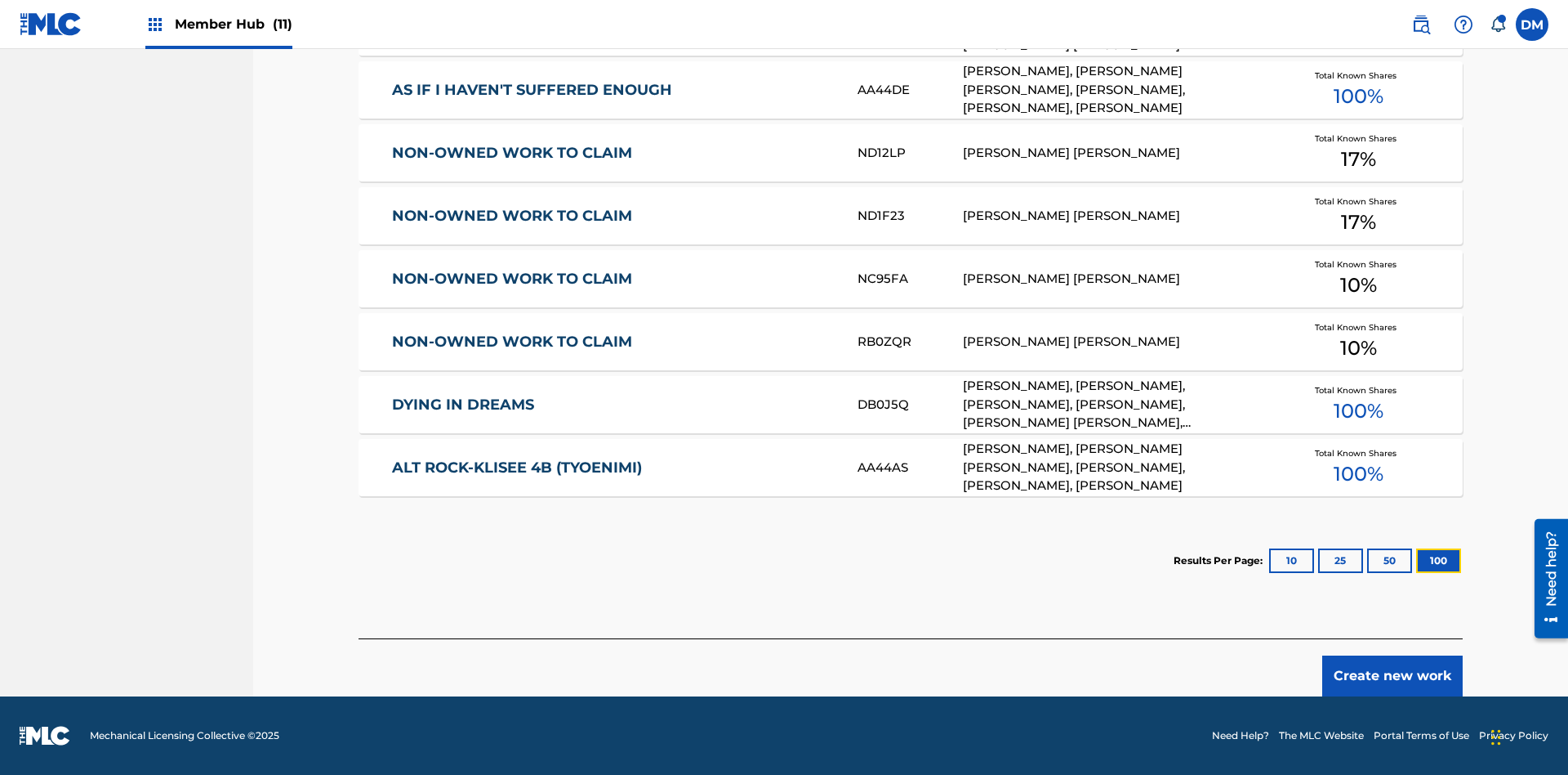
click at [1416, 560] on button "100" at bounding box center [1438, 560] width 45 height 25
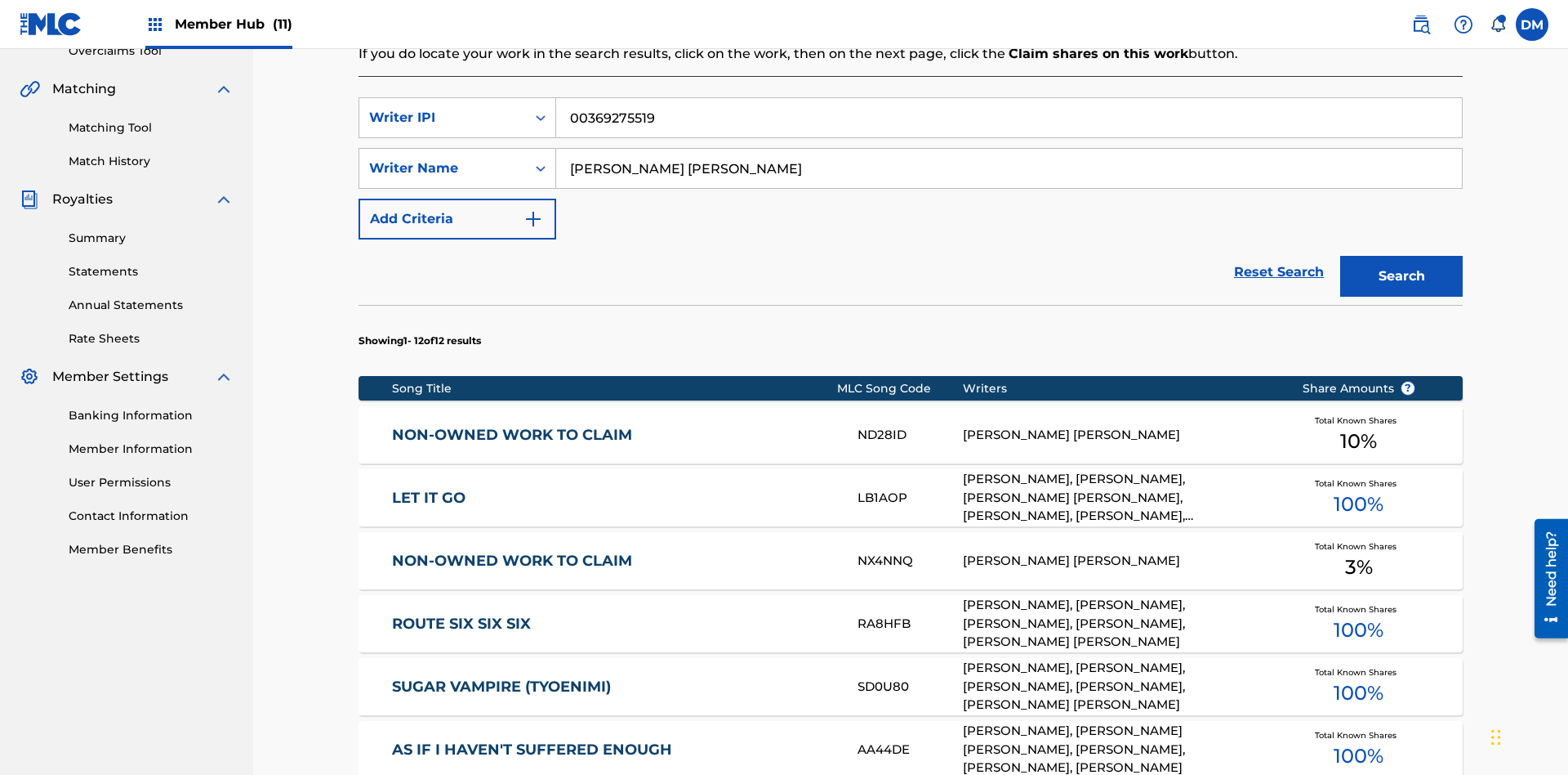
click at [1009, 118] on input "00369275519" at bounding box center [1009, 117] width 906 height 39
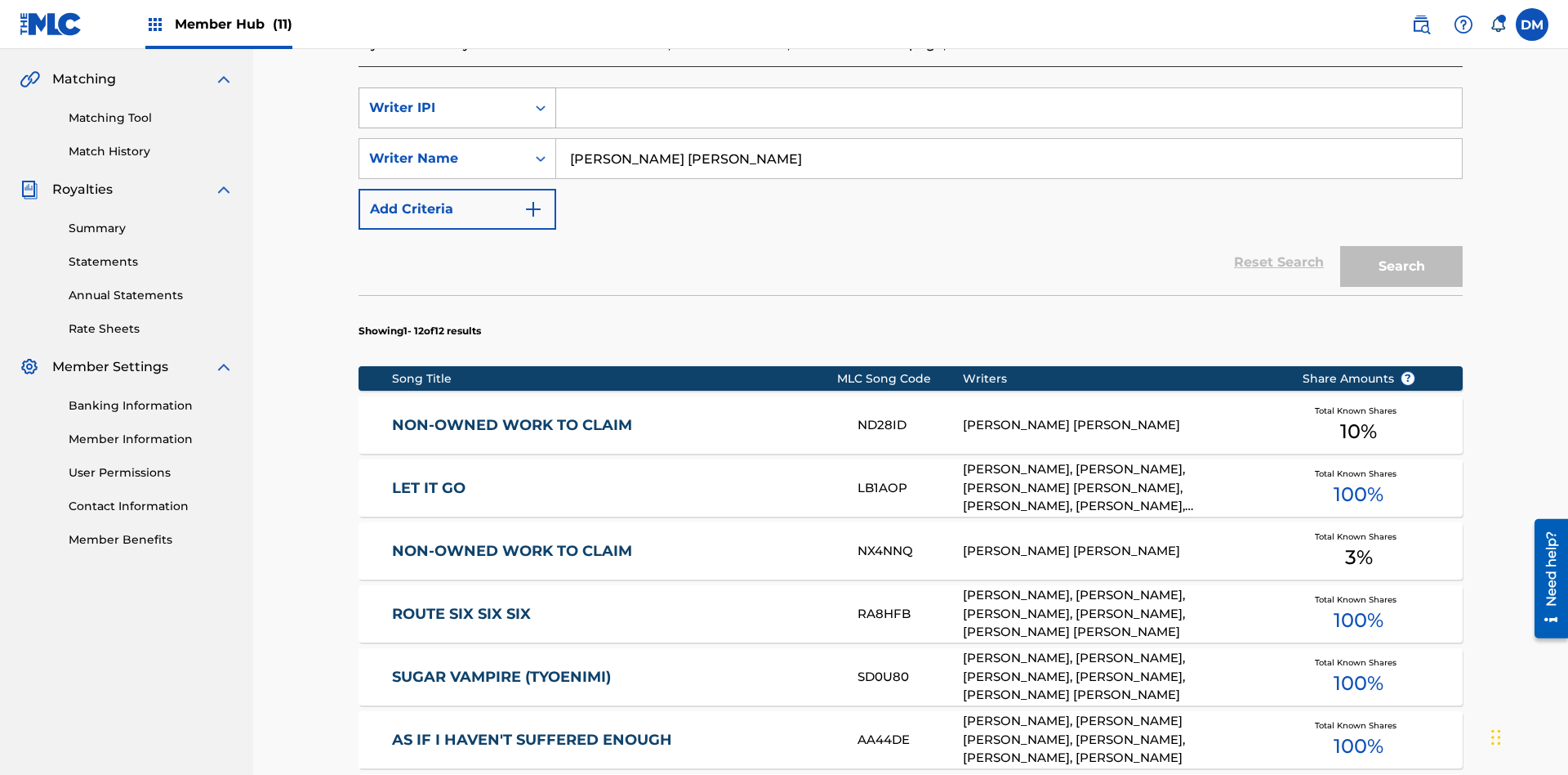
click at [443, 108] on div "Writer IPI" at bounding box center [442, 108] width 147 height 20
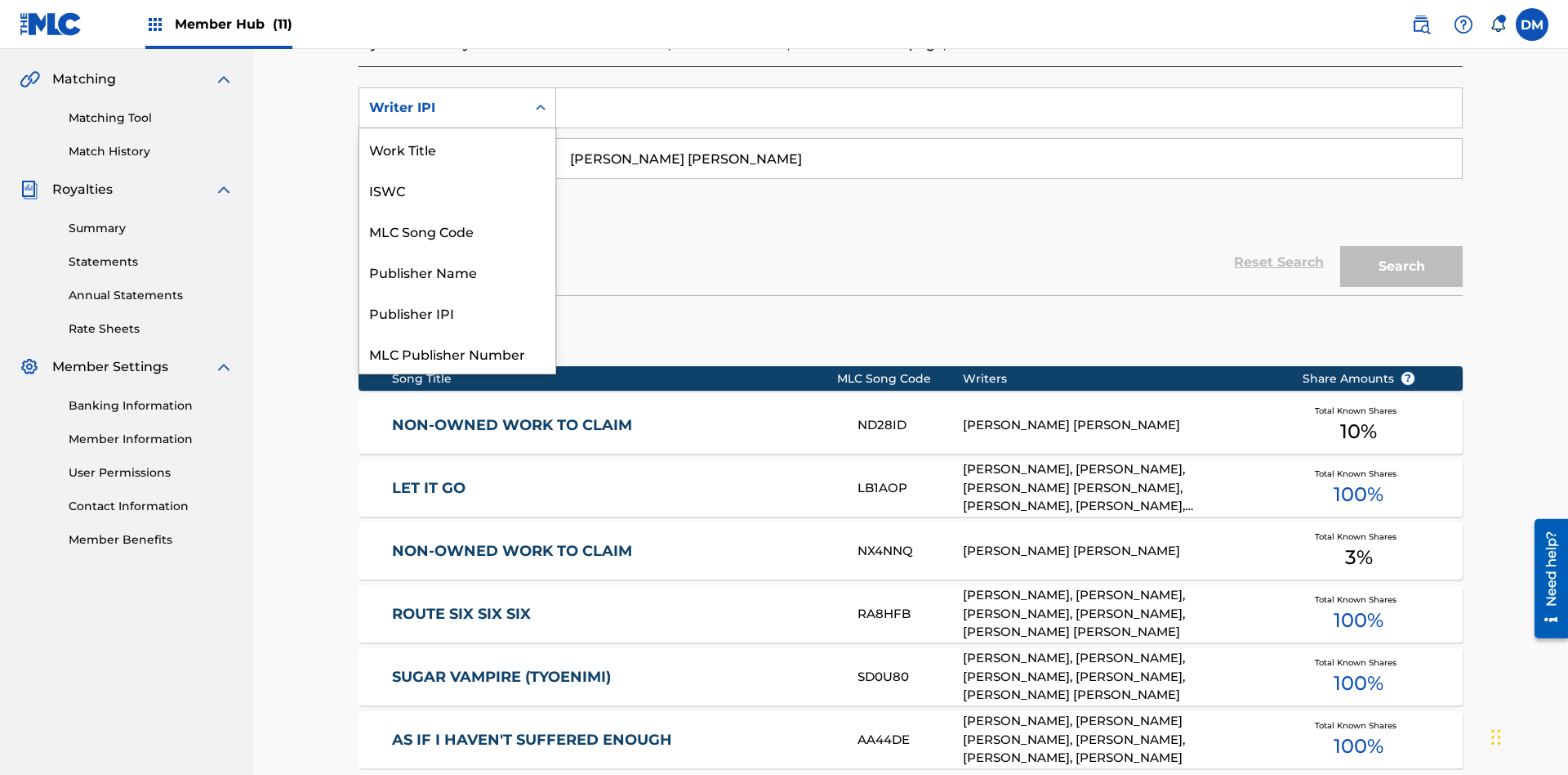
scroll to position [41, 0]
click at [457, 231] on div "Publisher Name" at bounding box center [457, 230] width 196 height 41
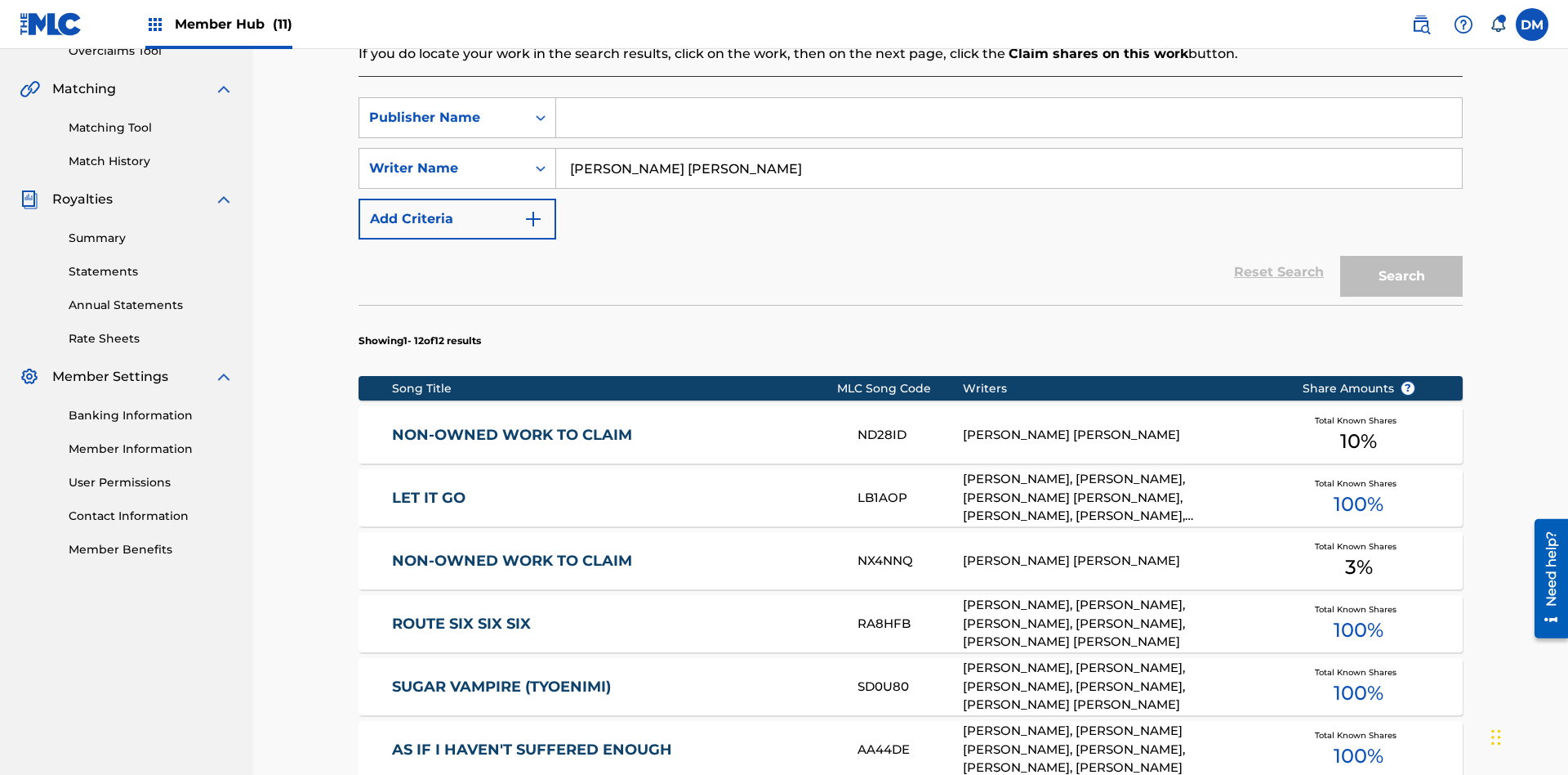
click at [1009, 118] on input "Search Form" at bounding box center [1009, 117] width 906 height 39
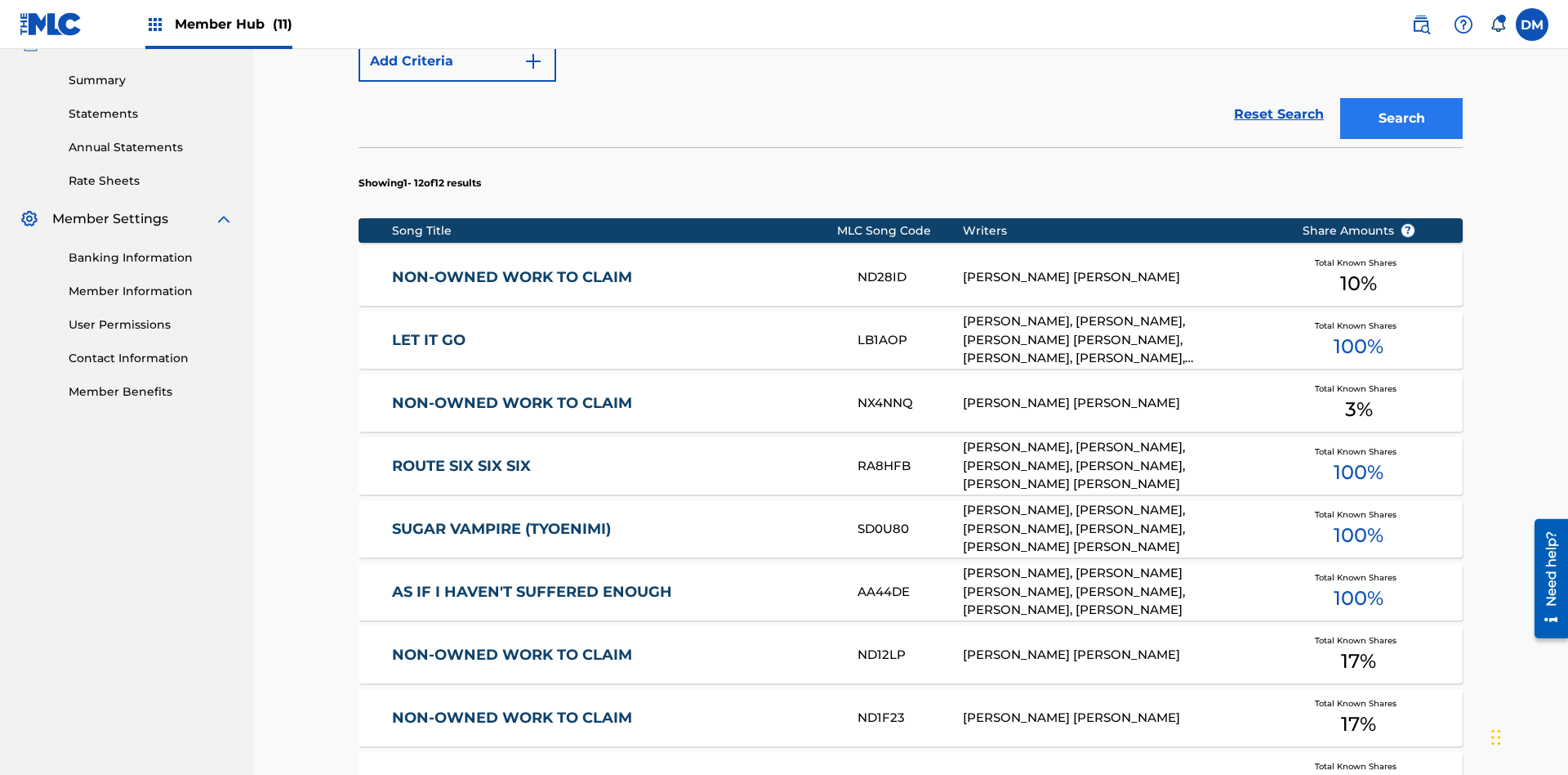
type input "Xena Songwriter"
click at [1401, 119] on button "Search" at bounding box center [1401, 118] width 123 height 41
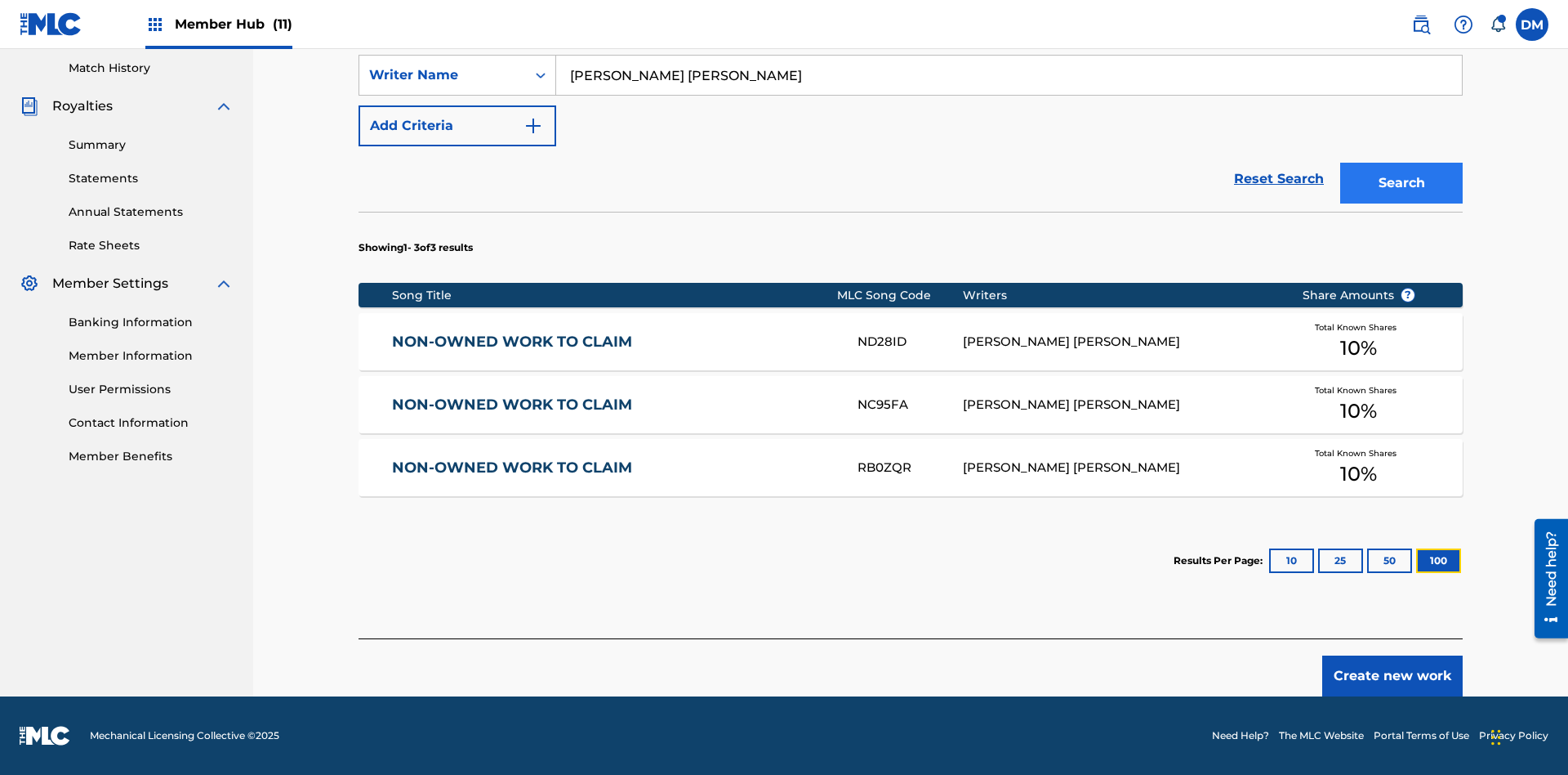
click at [1416, 560] on button "100" at bounding box center [1438, 560] width 45 height 25
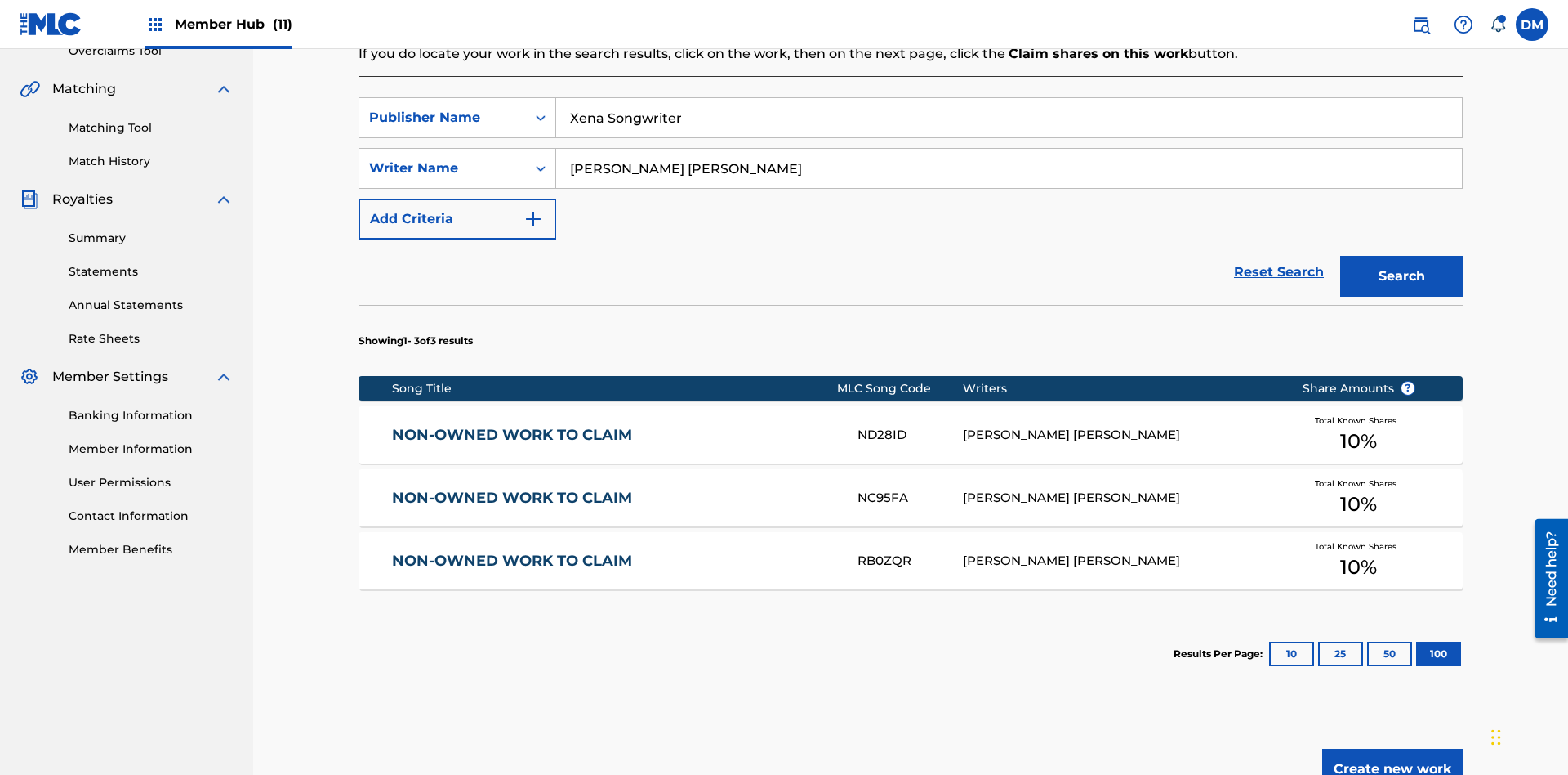
click at [1009, 118] on input "Xena Songwriter" at bounding box center [1009, 117] width 906 height 39
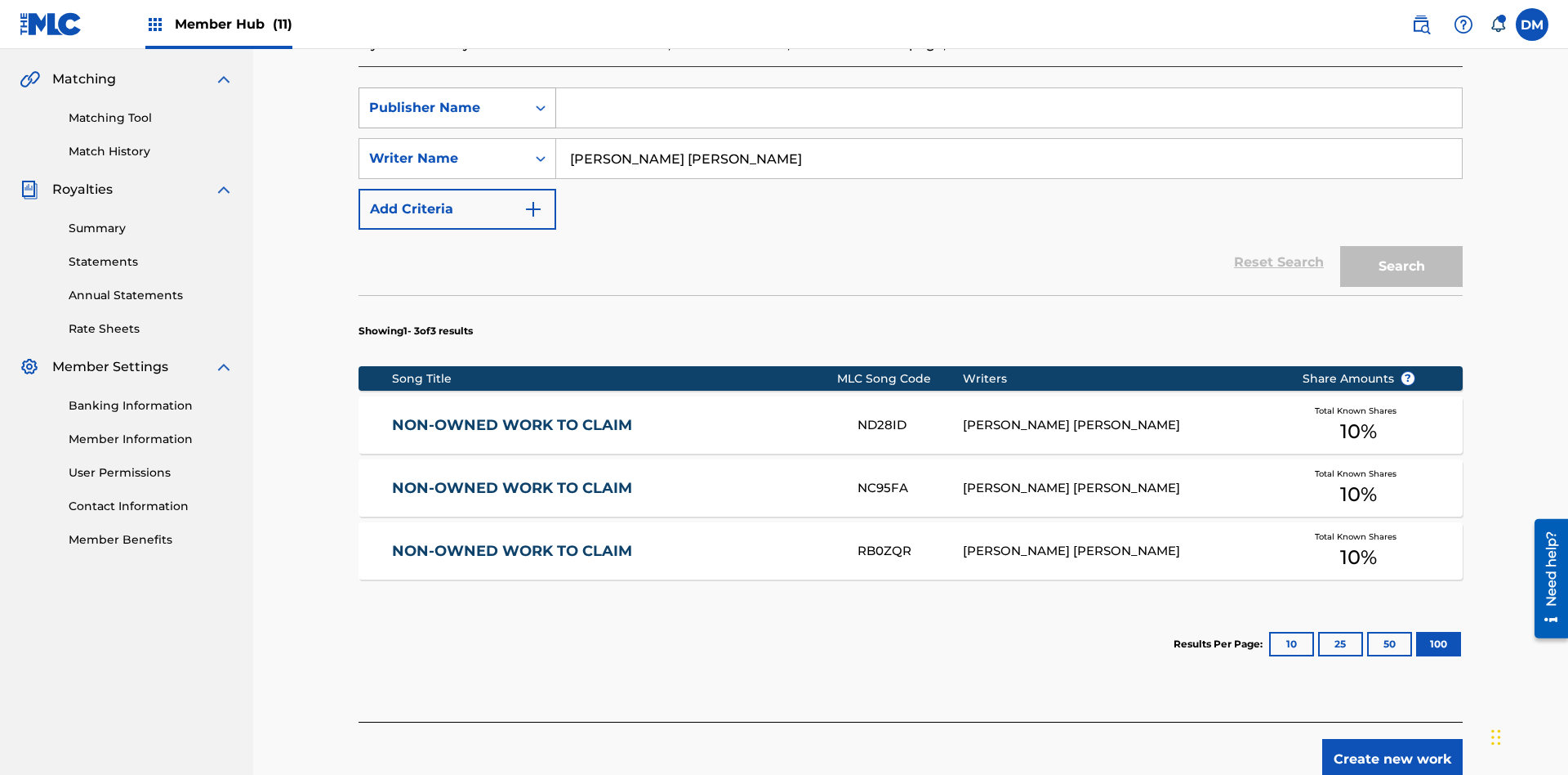
click at [443, 108] on div "Publisher Name" at bounding box center [442, 108] width 147 height 20
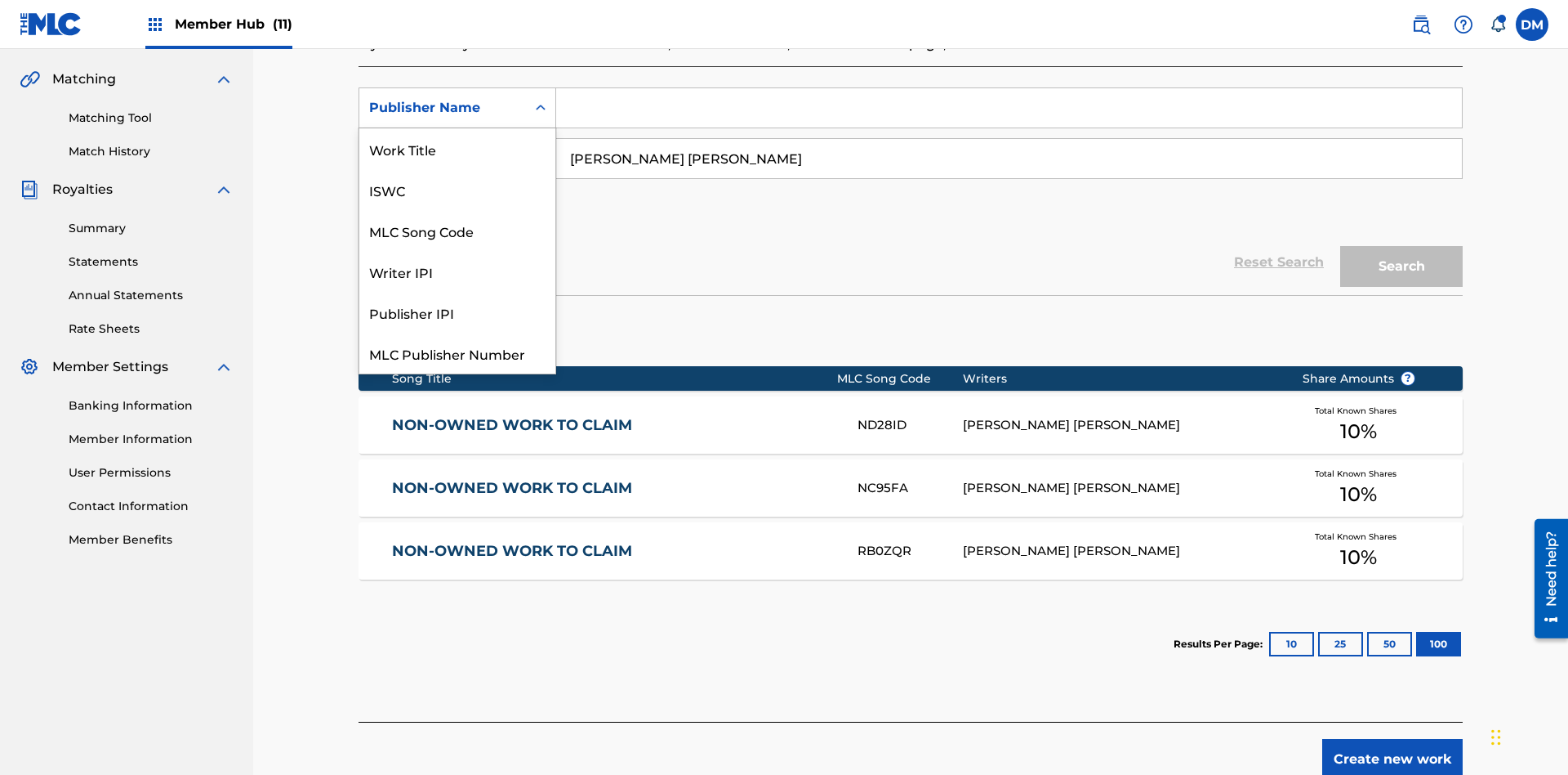
scroll to position [41, 0]
click at [457, 272] on div "Publisher IPI" at bounding box center [457, 271] width 196 height 41
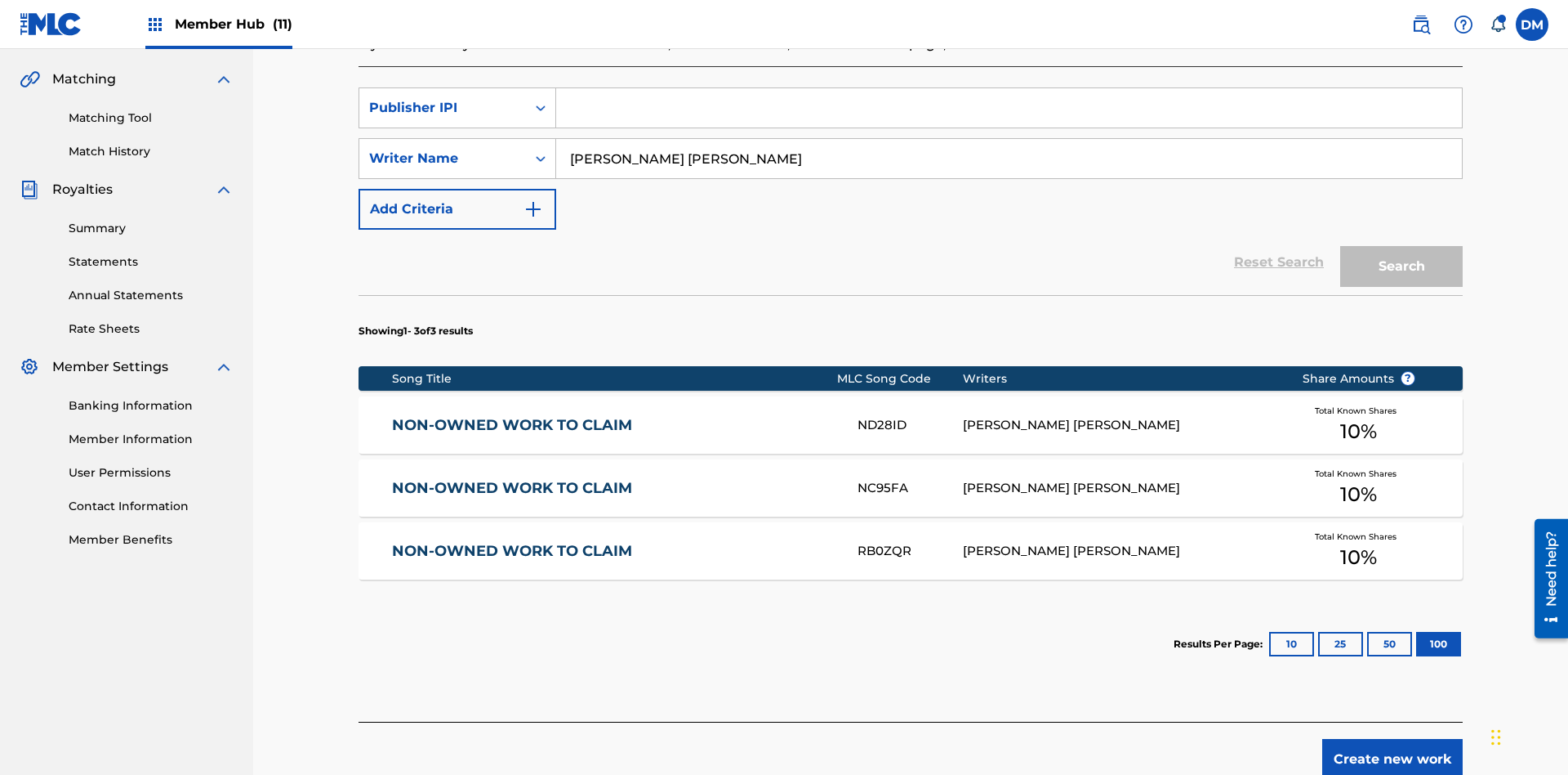
scroll to position [358, 0]
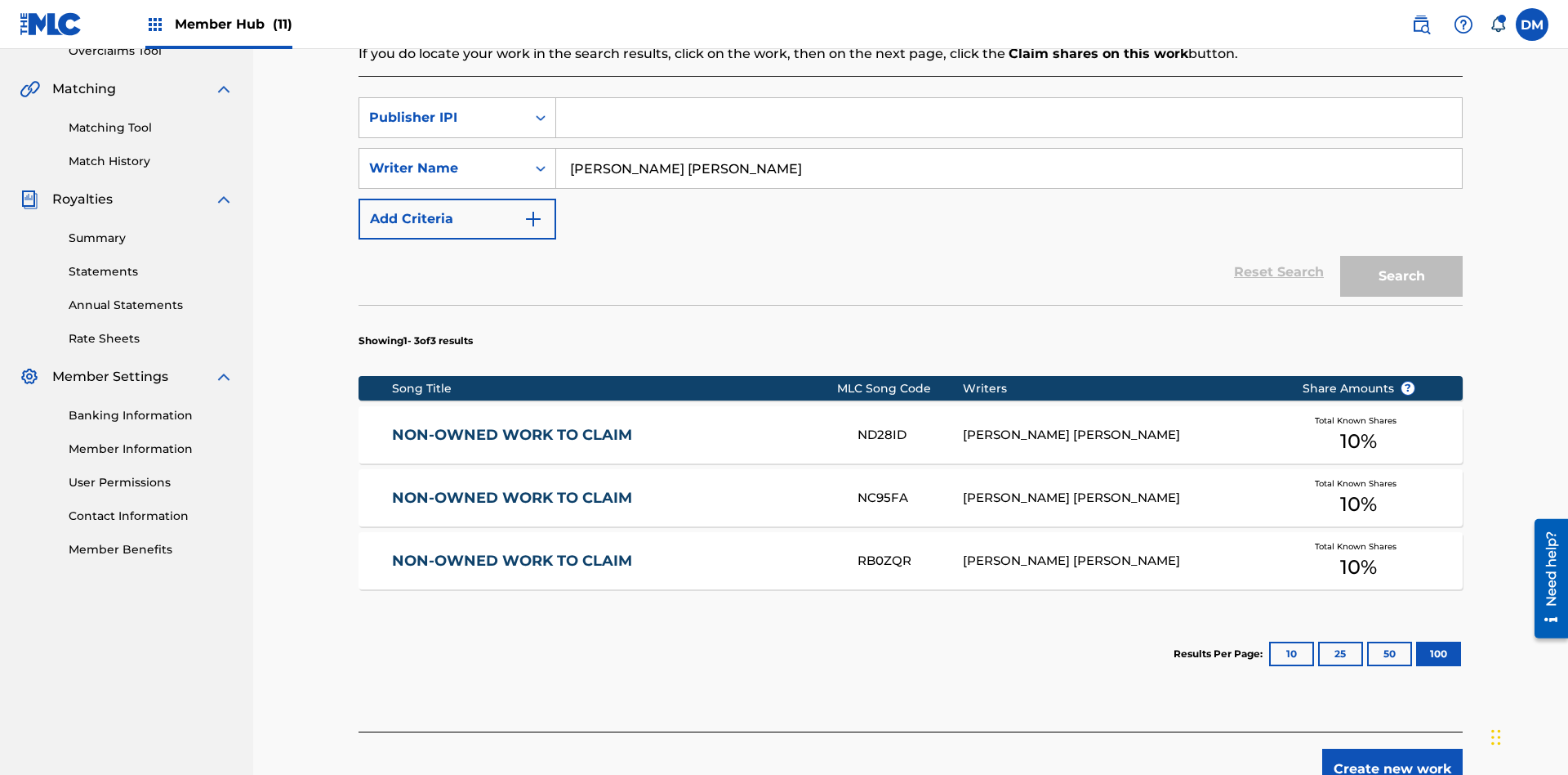
click at [1009, 118] on input "Search Form" at bounding box center [1009, 117] width 906 height 39
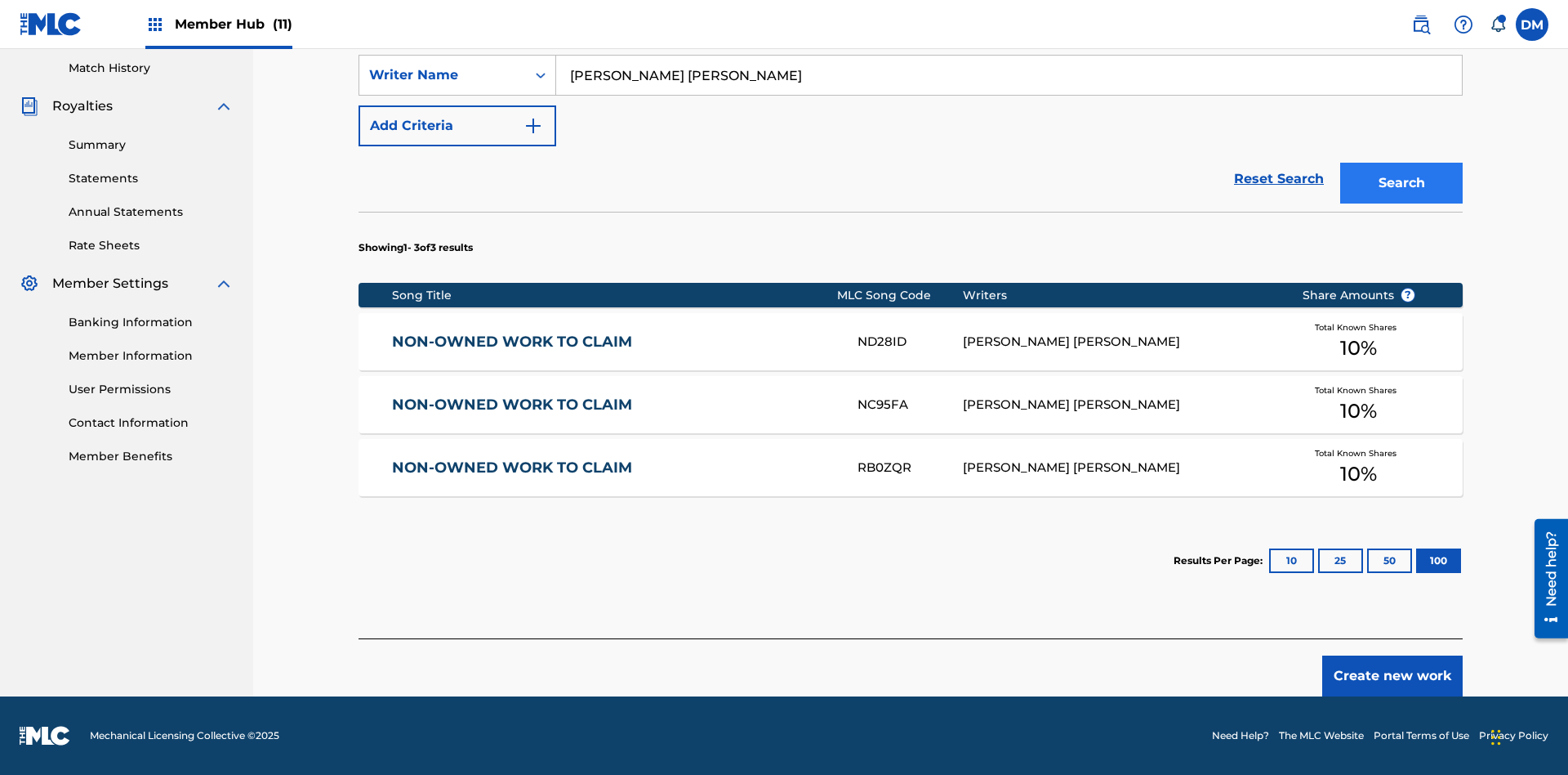
type input "99184874065"
click at [1401, 183] on button "Search" at bounding box center [1401, 183] width 123 height 41
click at [1416, 560] on button "100" at bounding box center [1438, 560] width 45 height 25
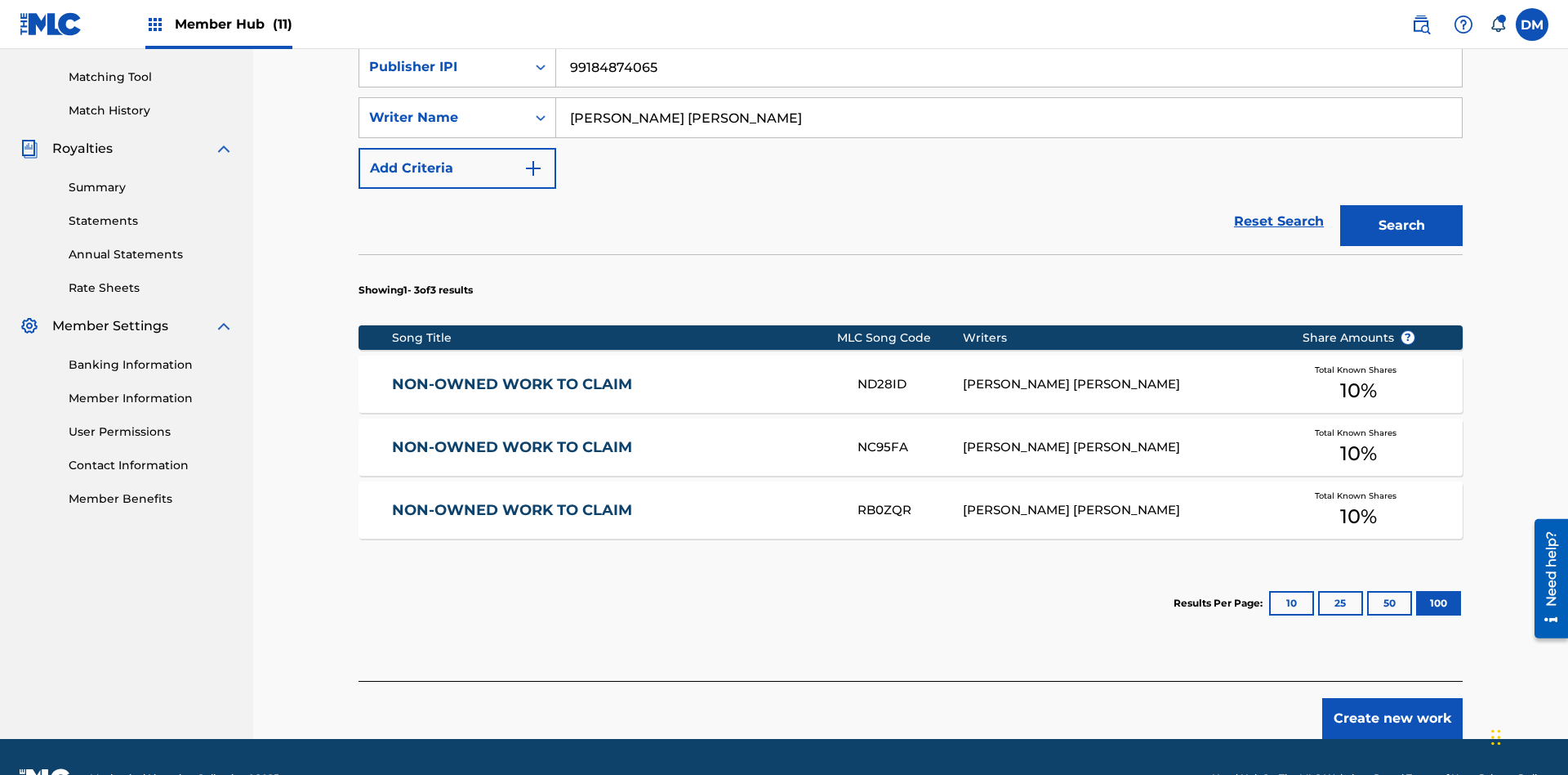
click at [1009, 118] on input "TOM ZACHARY SEBASTIAN POHJOLA" at bounding box center [1009, 117] width 906 height 39
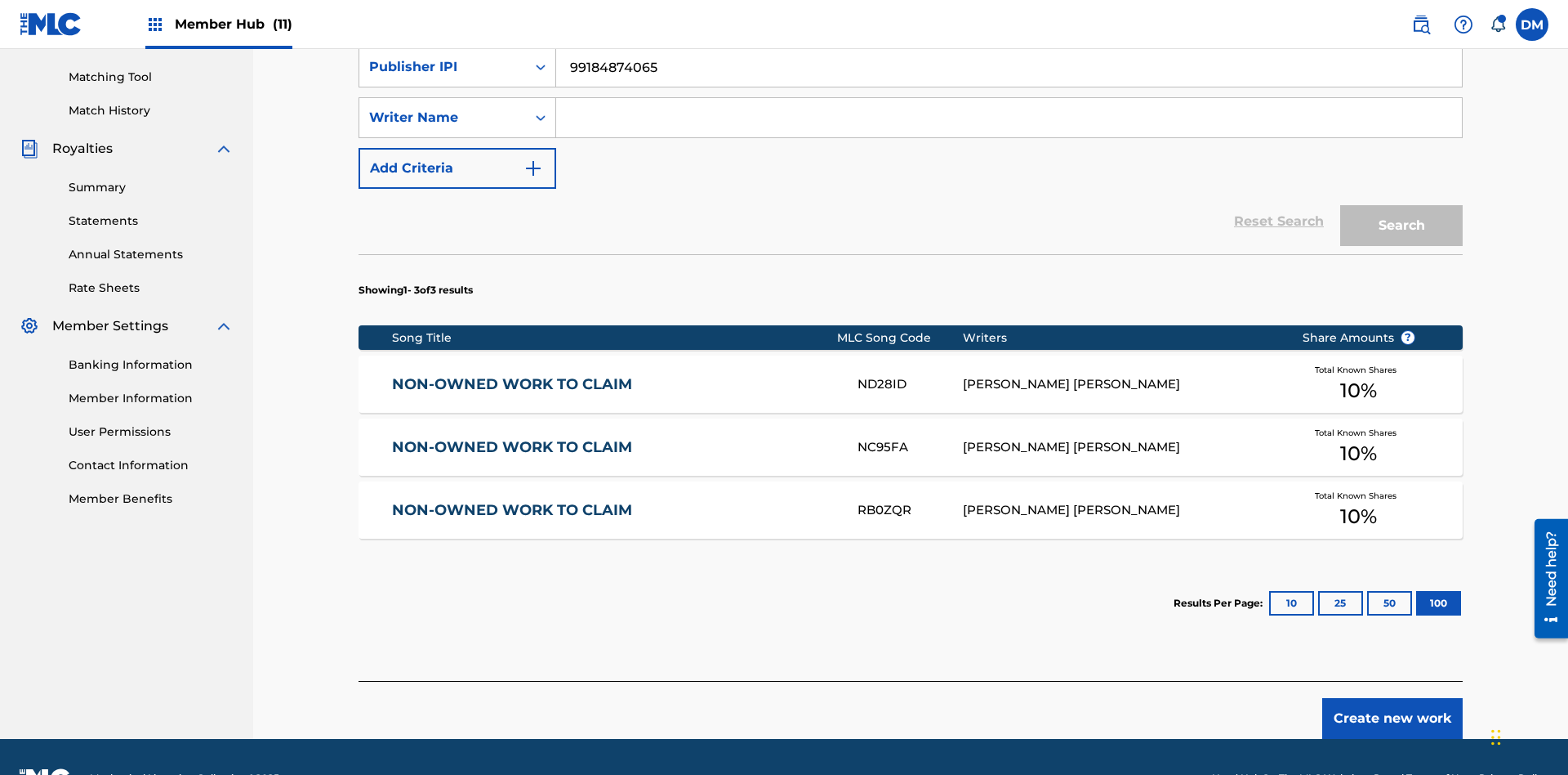
scroll to position [417, 0]
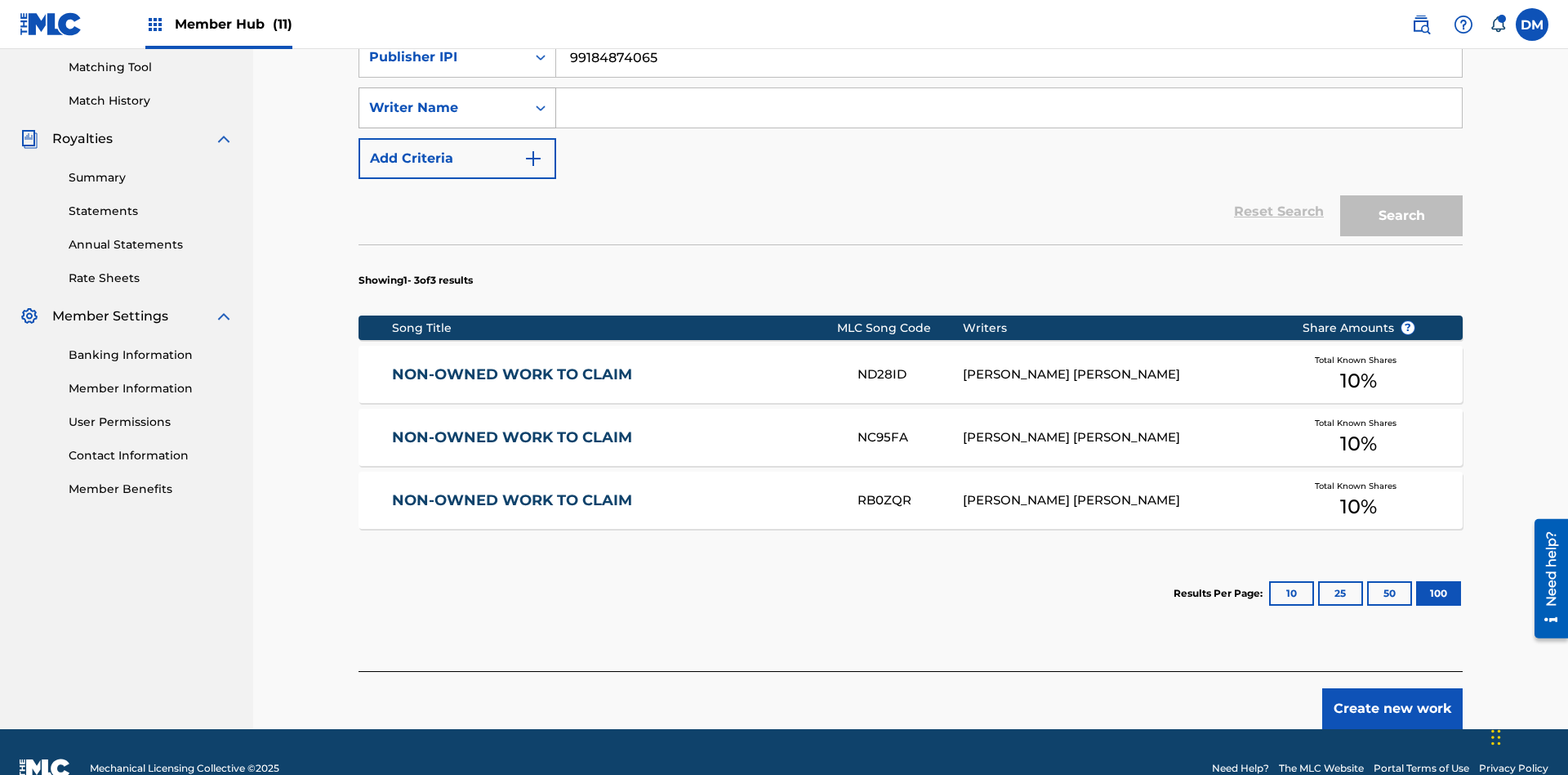
click at [443, 108] on div "Writer Name" at bounding box center [442, 108] width 147 height 20
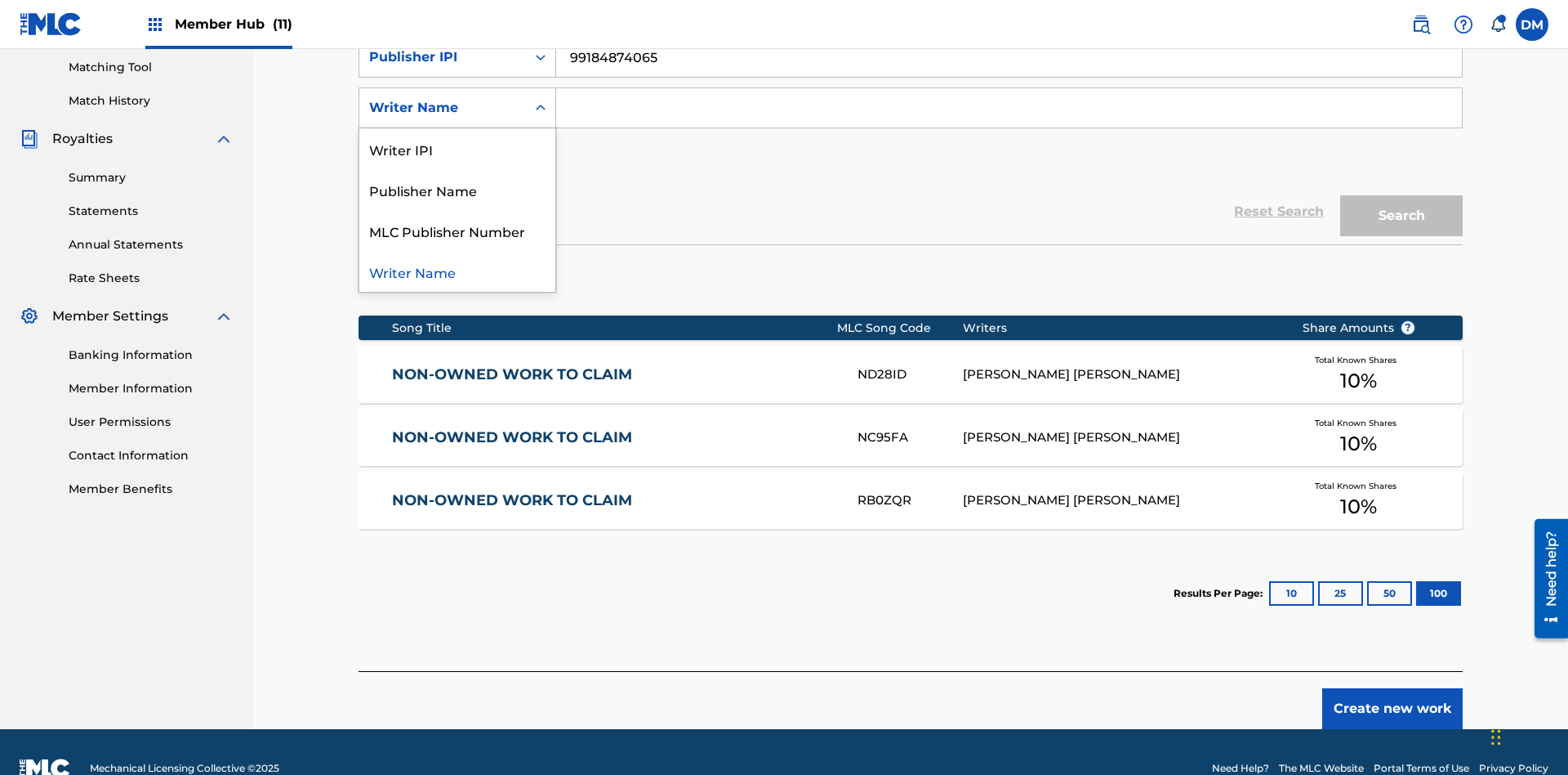
click at [457, 231] on div "MLC Publisher Number" at bounding box center [457, 230] width 196 height 41
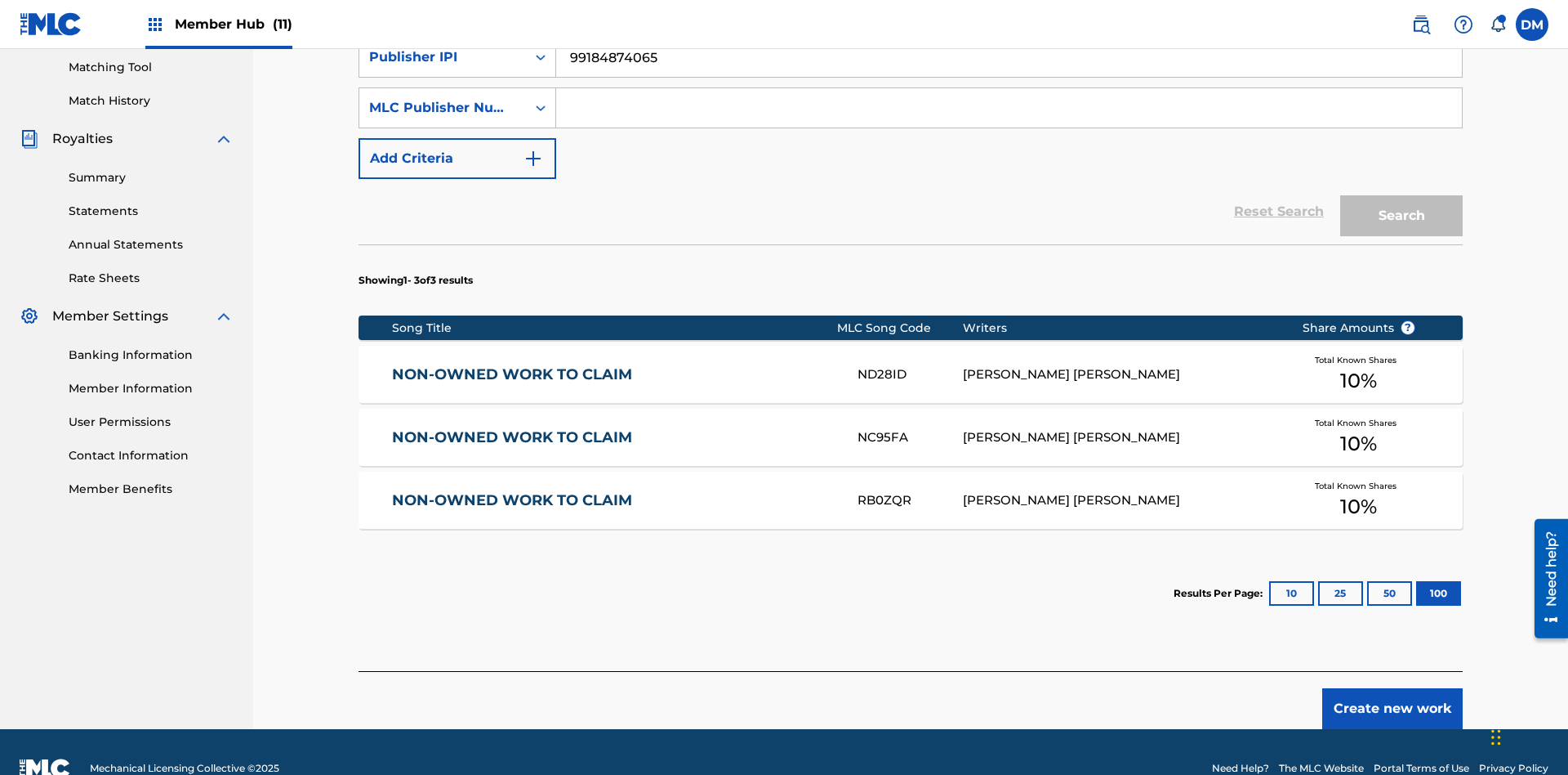
scroll to position [407, 0]
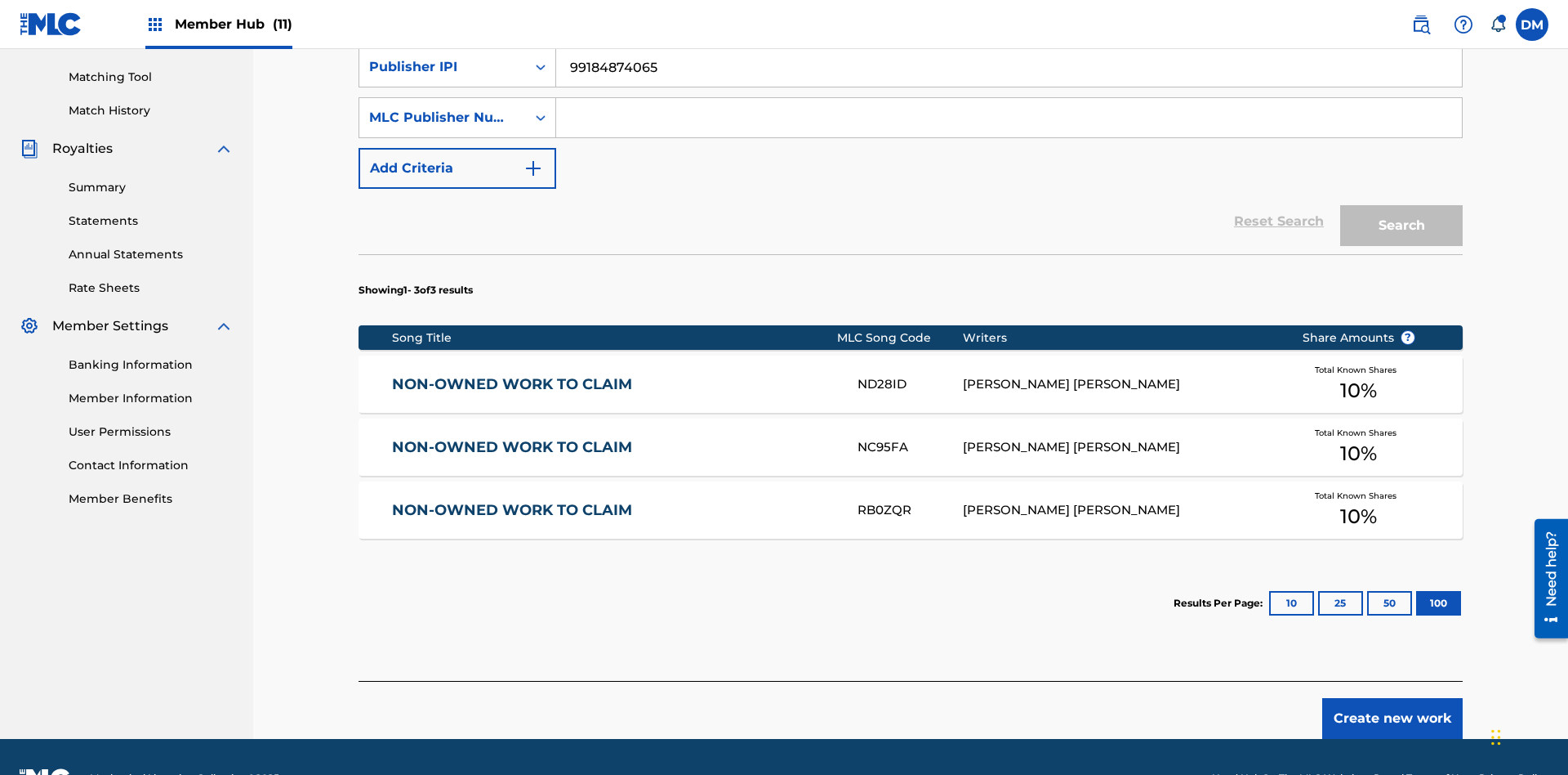
click at [1009, 118] on input "Search Form" at bounding box center [1009, 117] width 906 height 39
type input "P077WM"
click at [1401, 205] on button "Search" at bounding box center [1401, 225] width 123 height 41
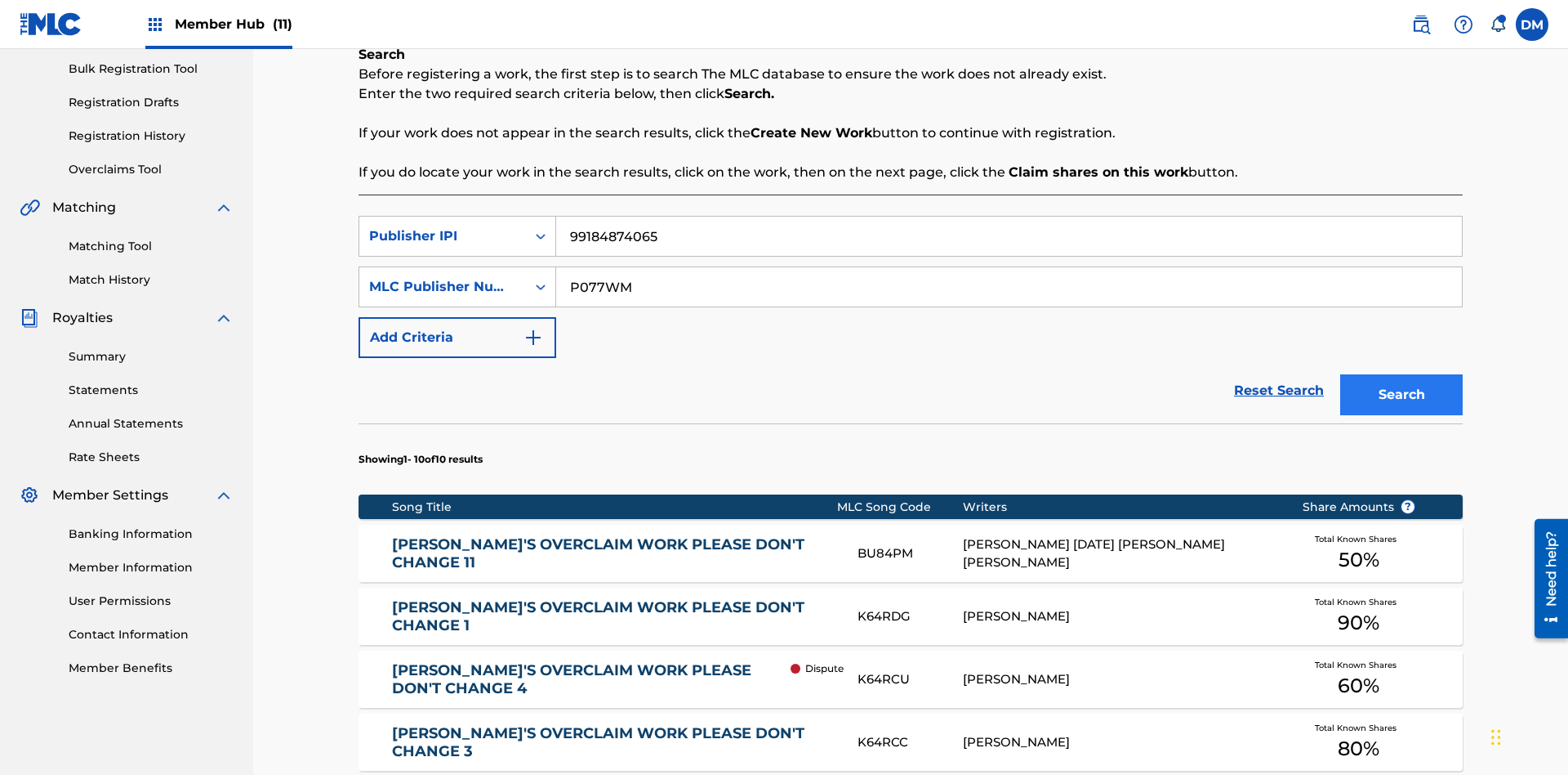
scroll to position [891, 0]
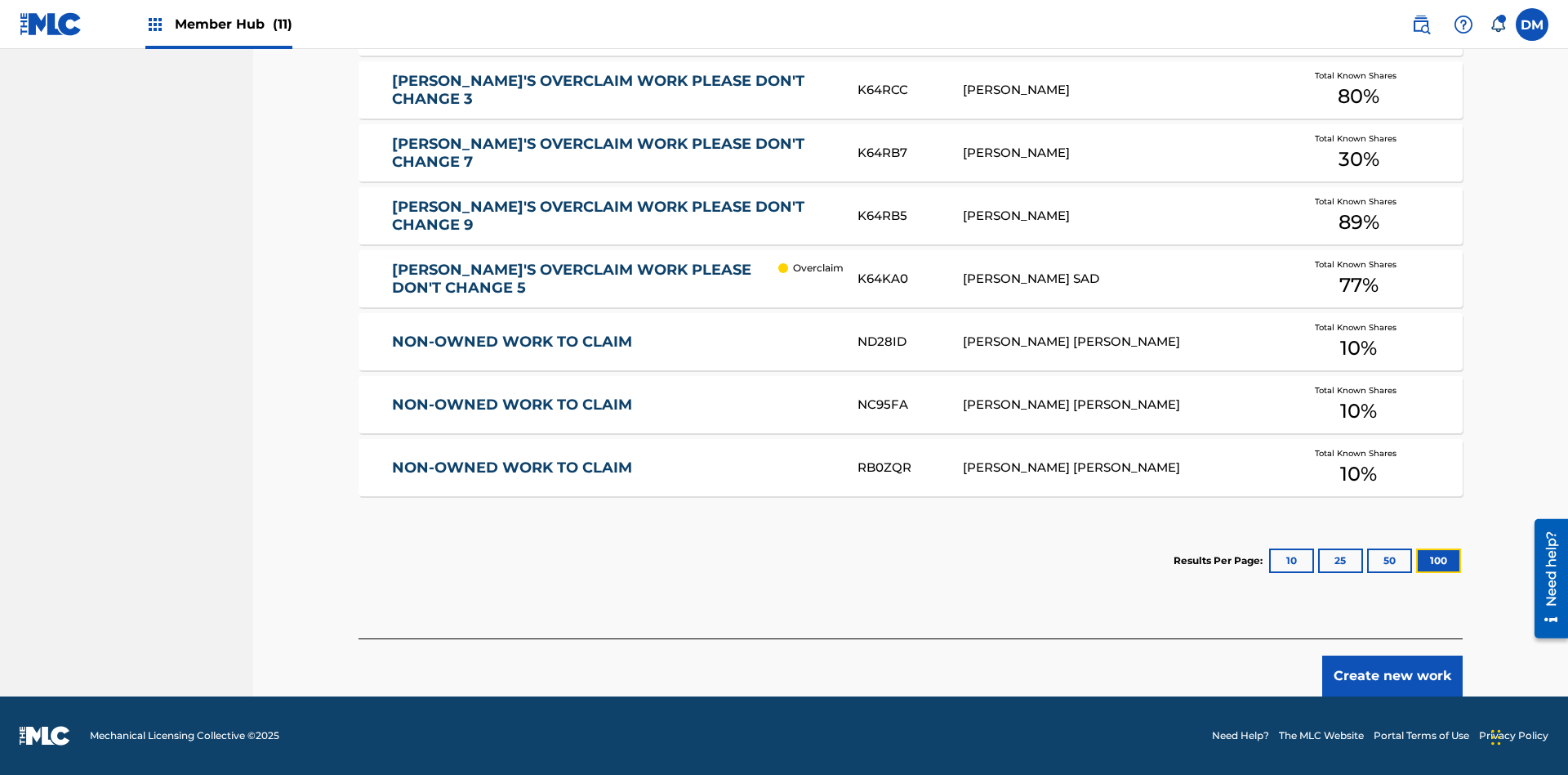
click at [1416, 560] on button "100" at bounding box center [1438, 560] width 45 height 25
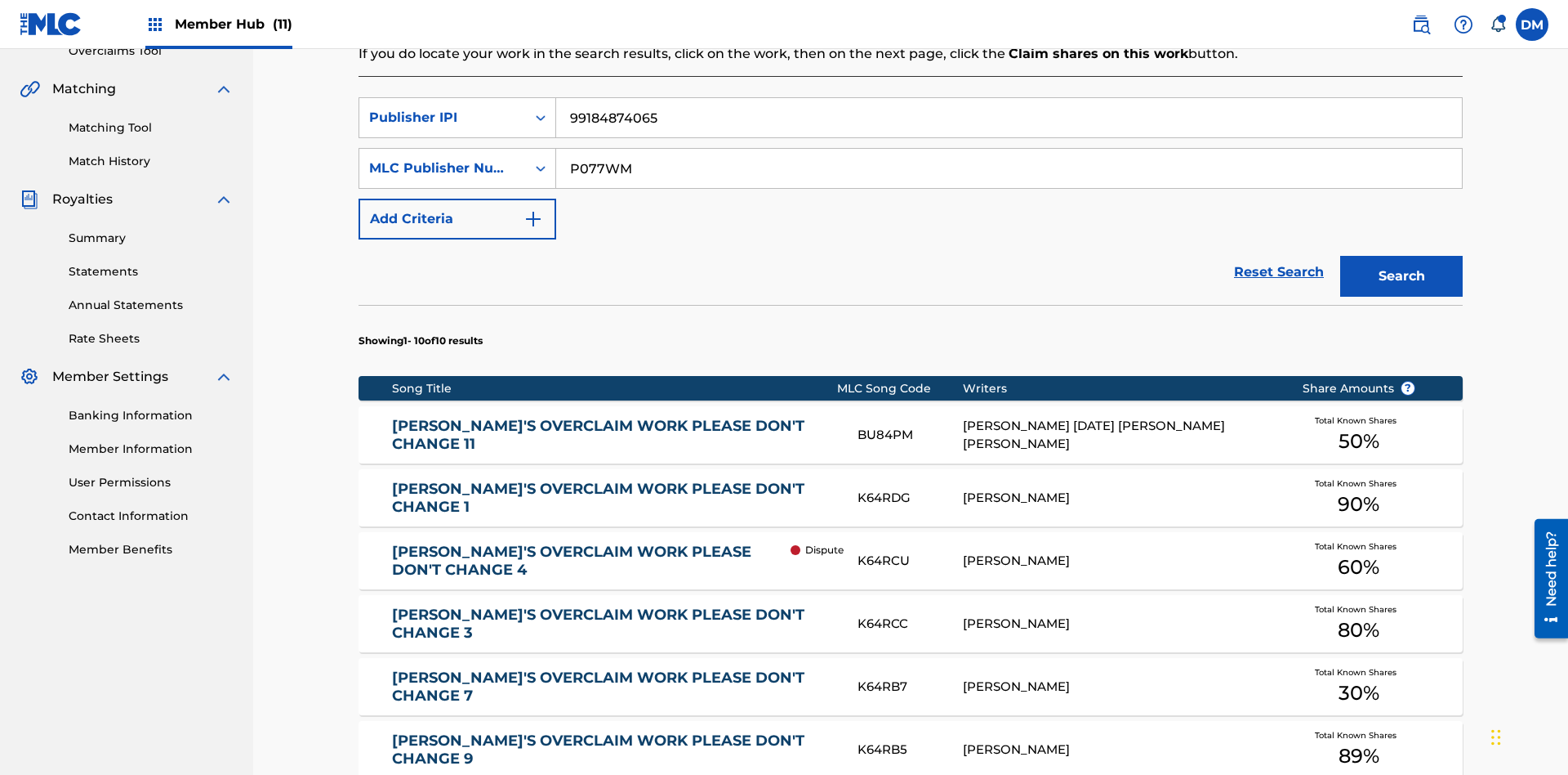
click at [1009, 118] on input "99184874065" at bounding box center [1009, 117] width 906 height 39
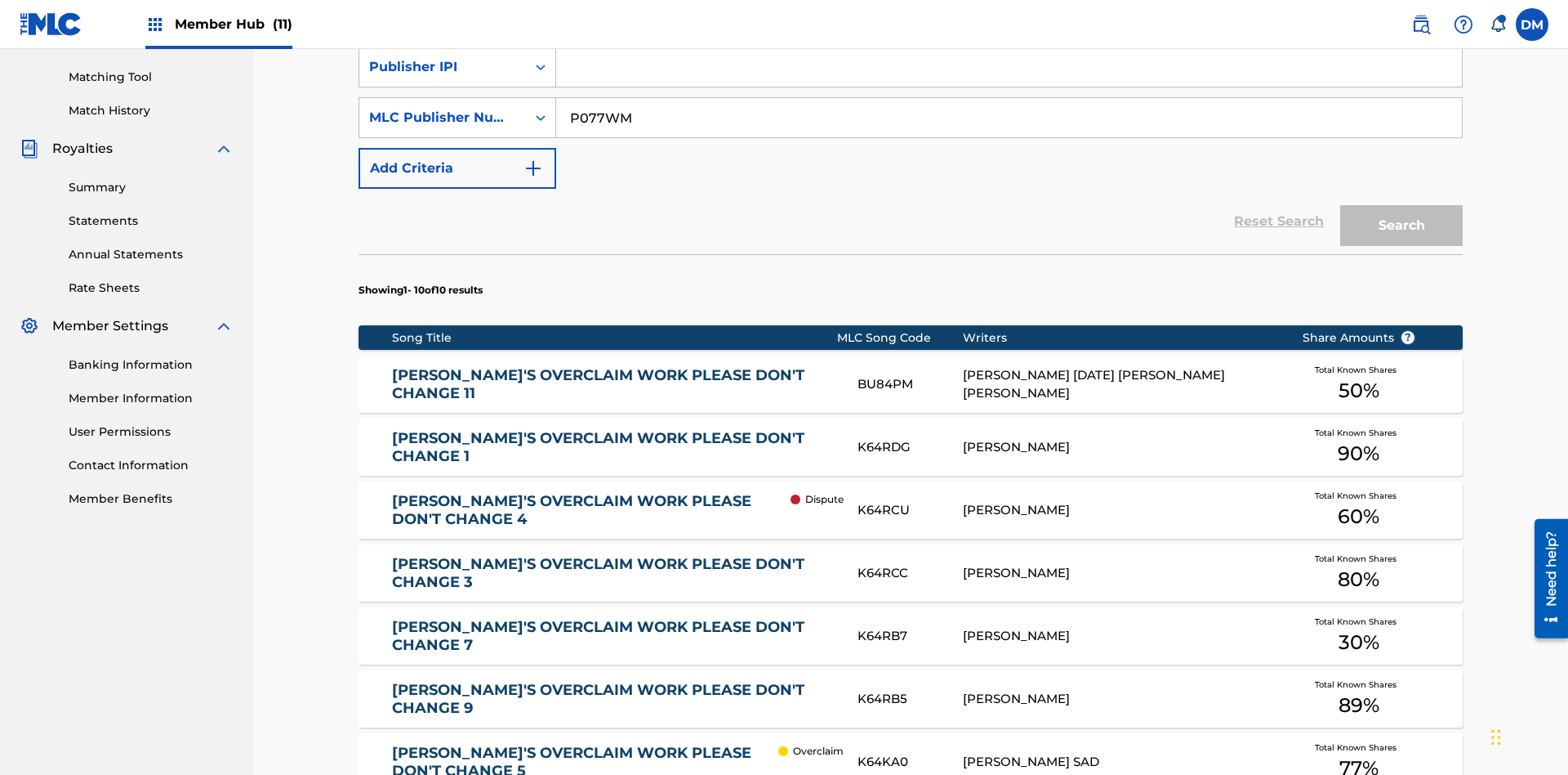
click at [1009, 118] on input "P077WM" at bounding box center [1009, 117] width 906 height 39
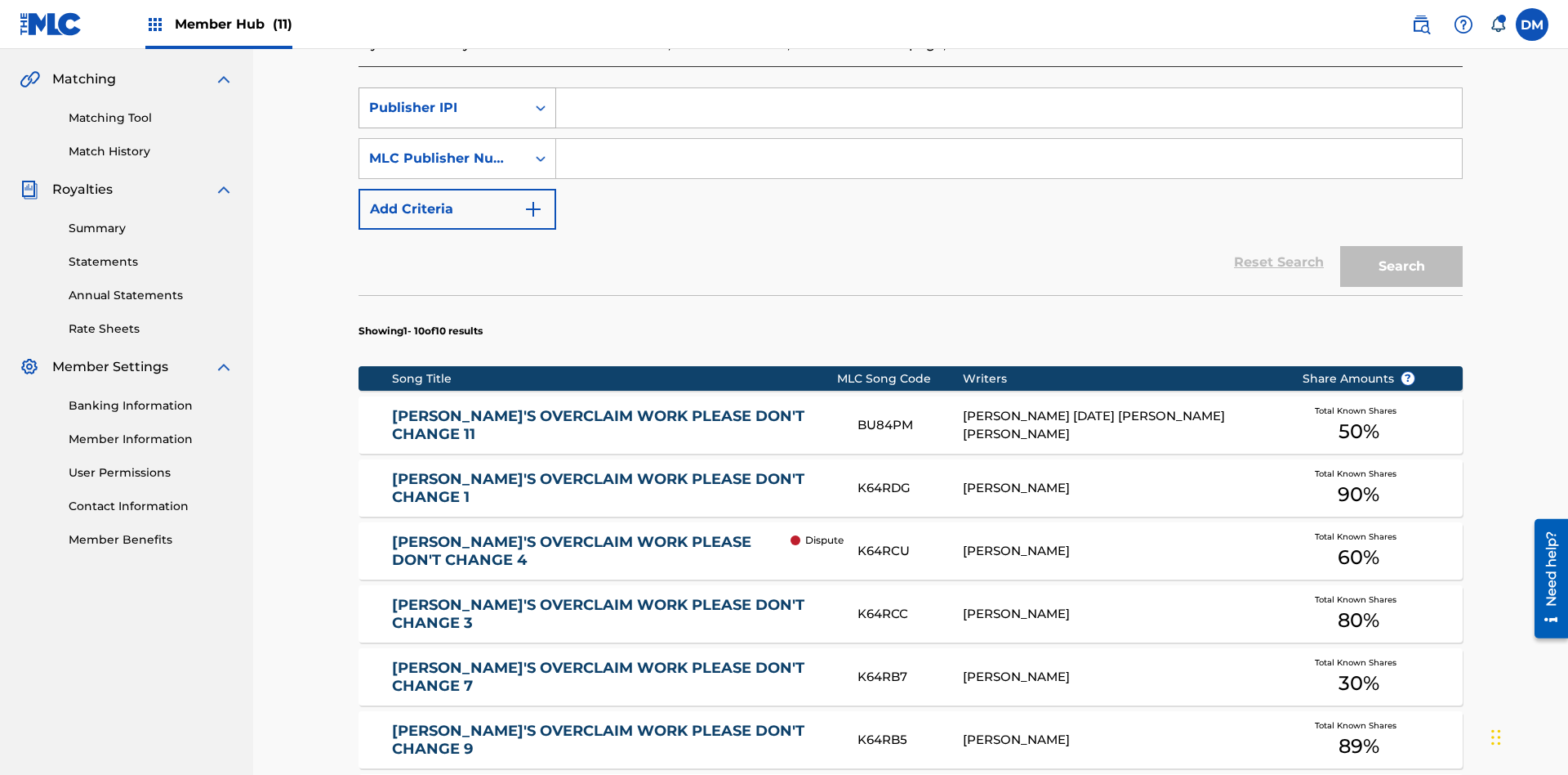
click at [443, 108] on div "Publisher IPI" at bounding box center [442, 108] width 147 height 20
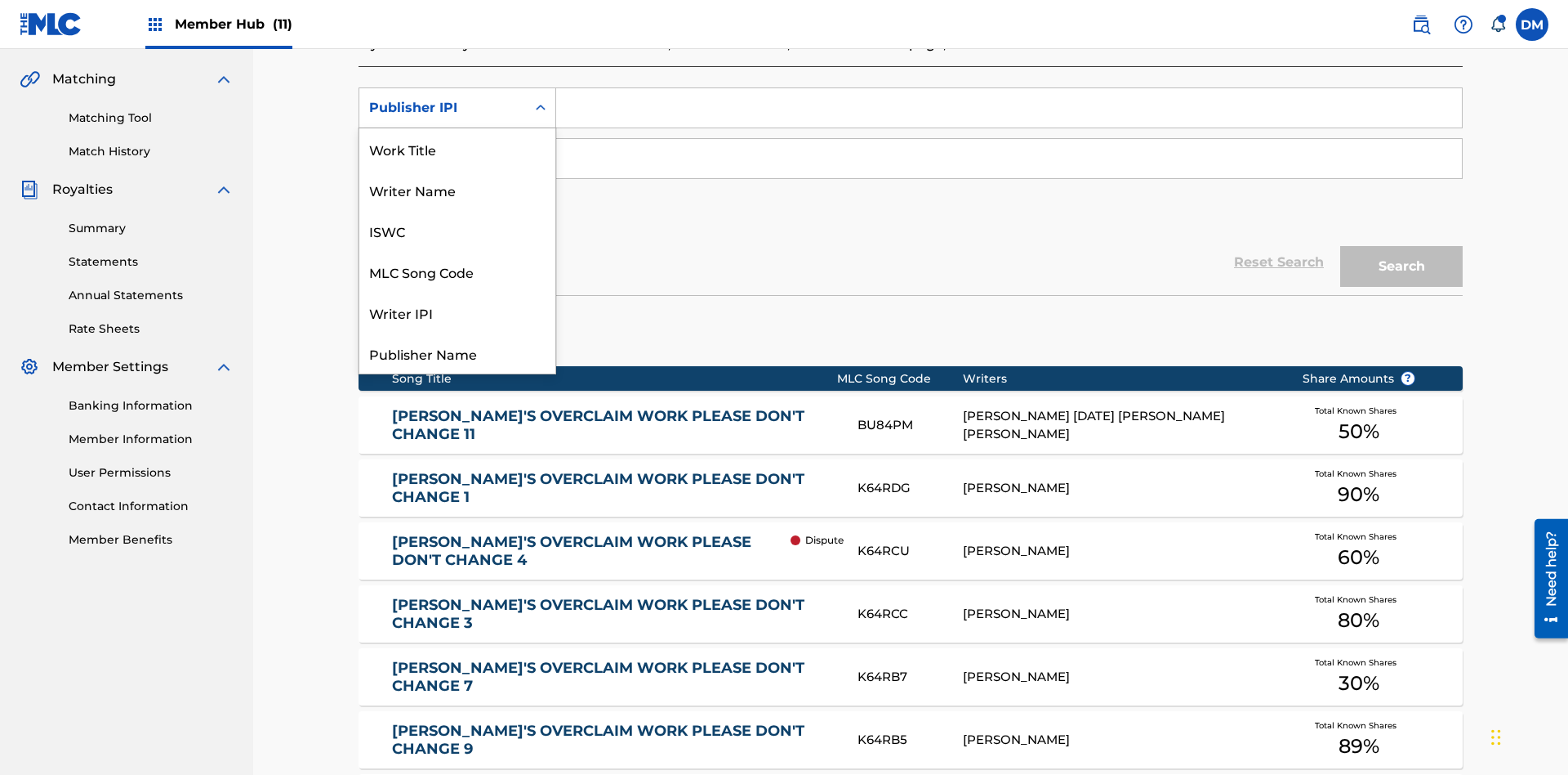
scroll to position [41, 0]
click at [457, 128] on div "Work Title" at bounding box center [457, 108] width 196 height 41
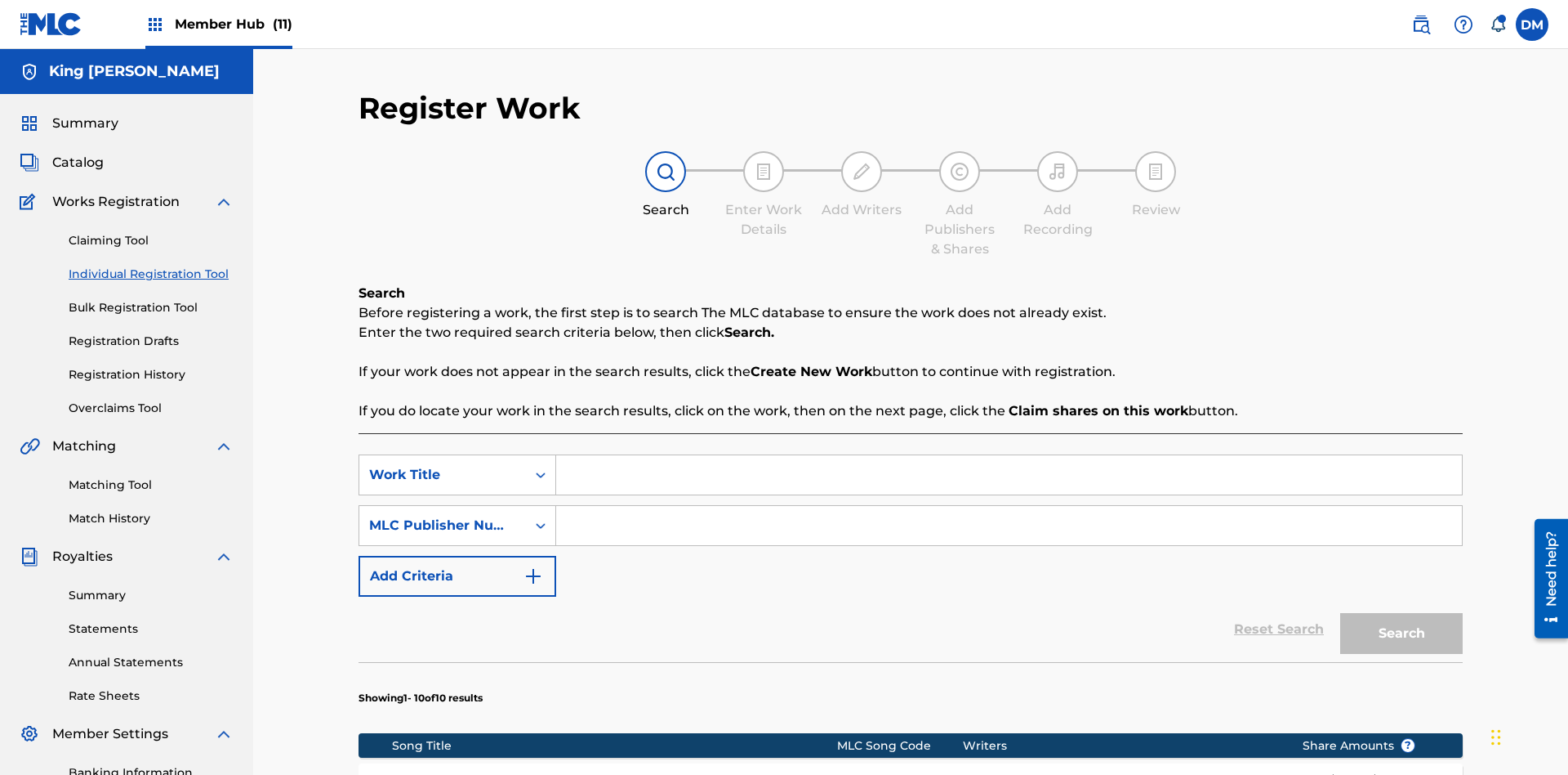
scroll to position [417, 0]
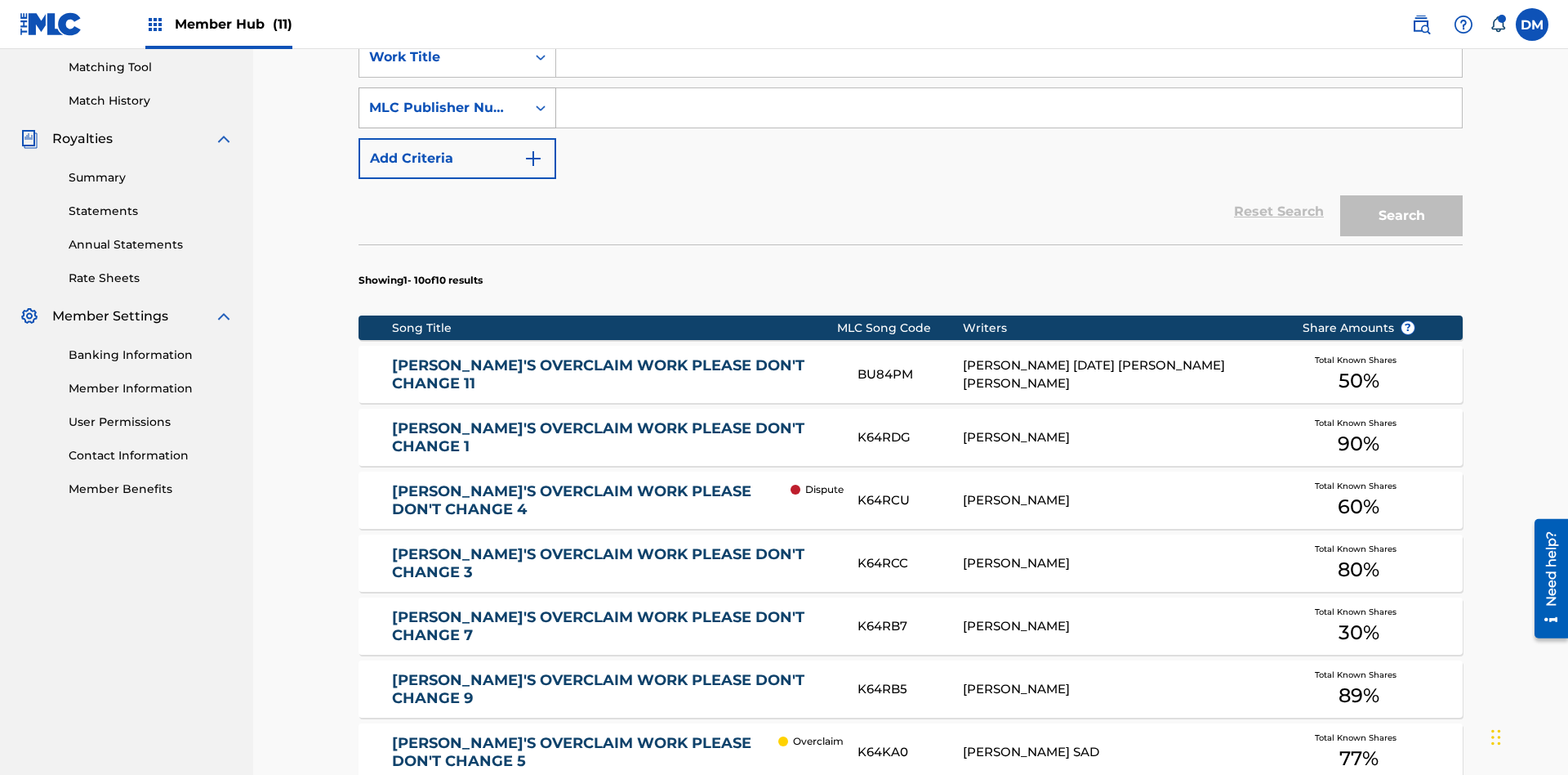
click at [443, 108] on div "MLC Publisher Number" at bounding box center [442, 108] width 147 height 20
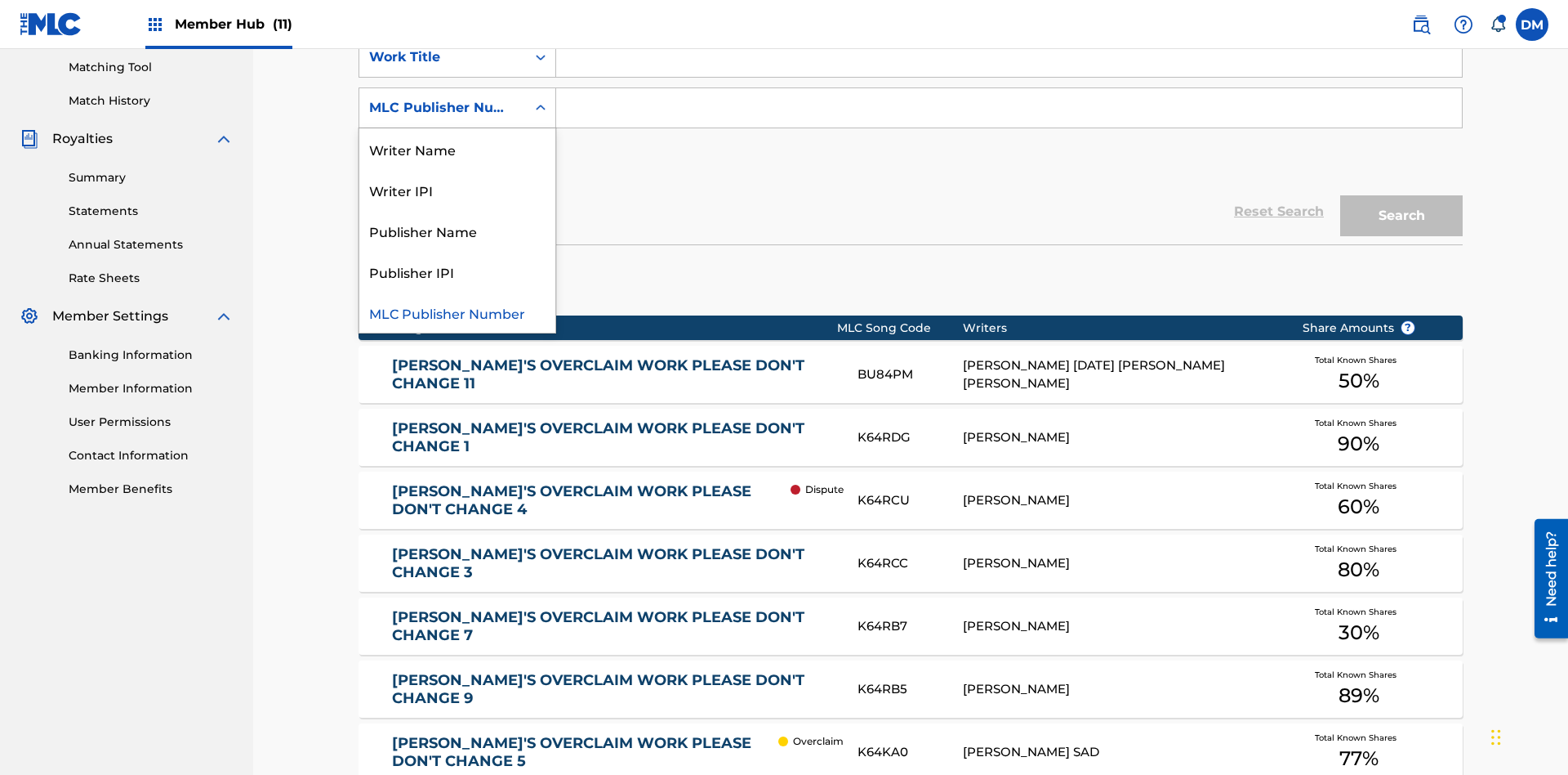
click at [457, 231] on div "Publisher Name" at bounding box center [457, 230] width 196 height 41
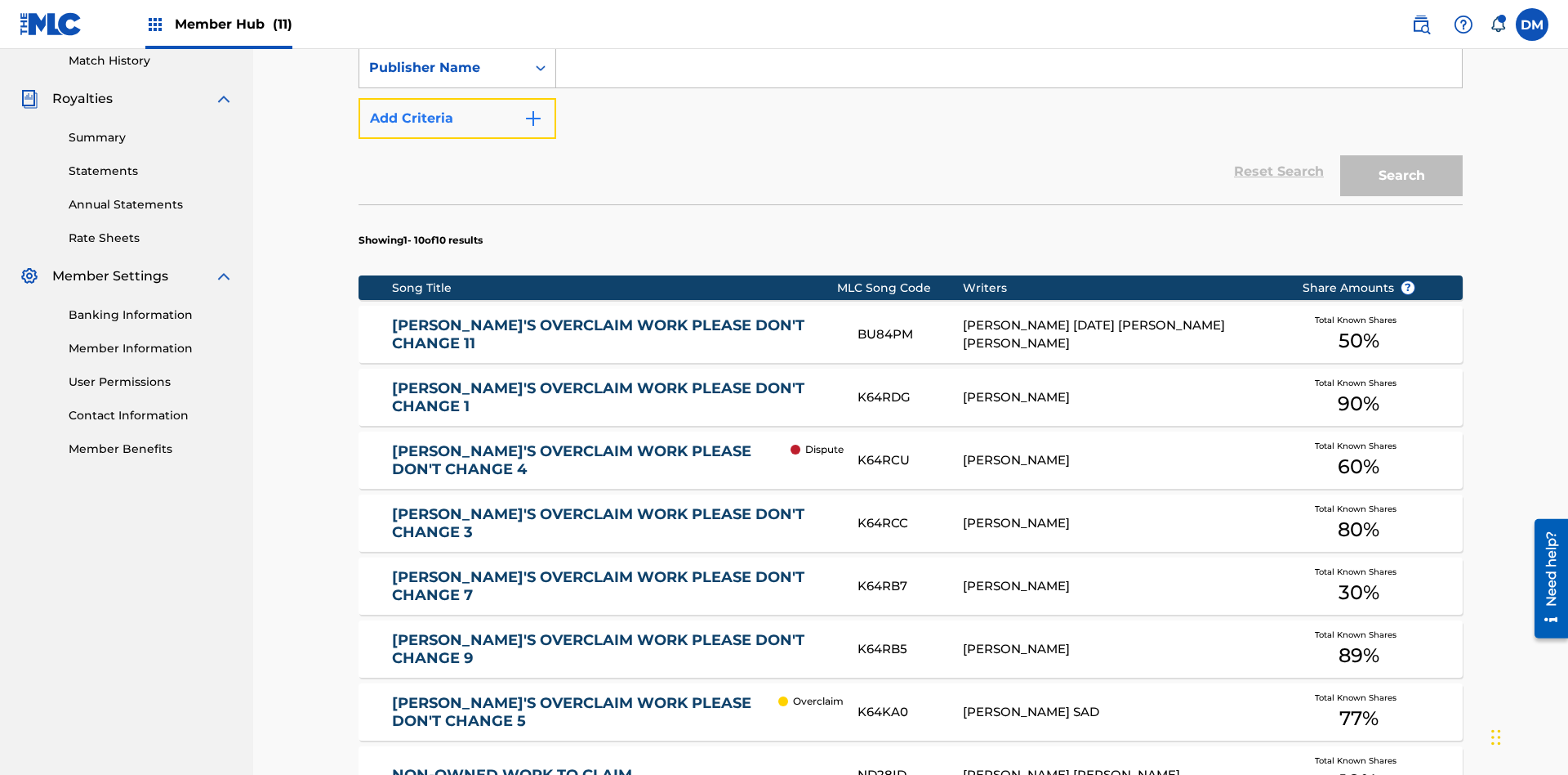
click at [457, 119] on button "Add Criteria" at bounding box center [457, 118] width 198 height 41
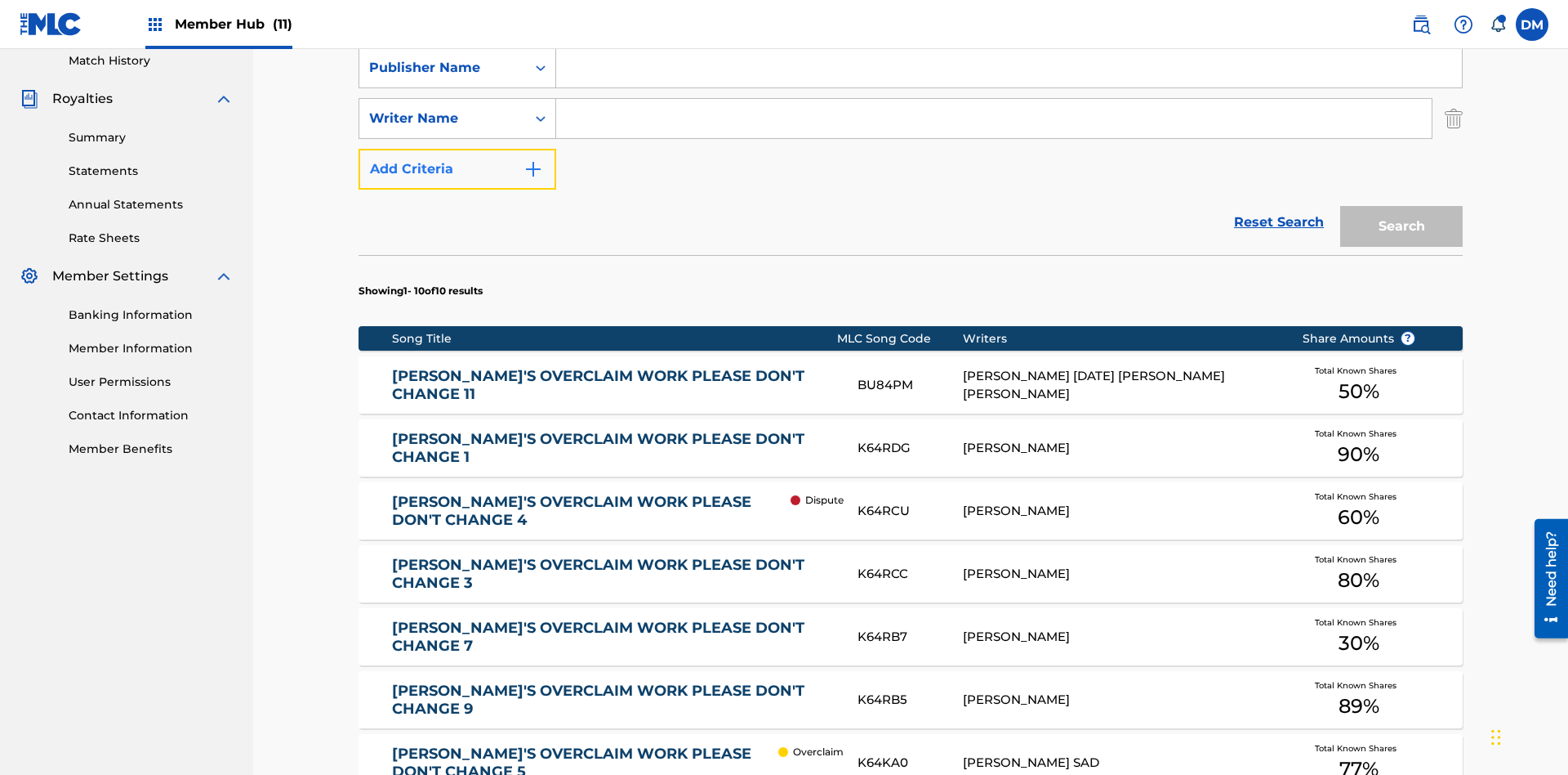
scroll to position [468, 0]
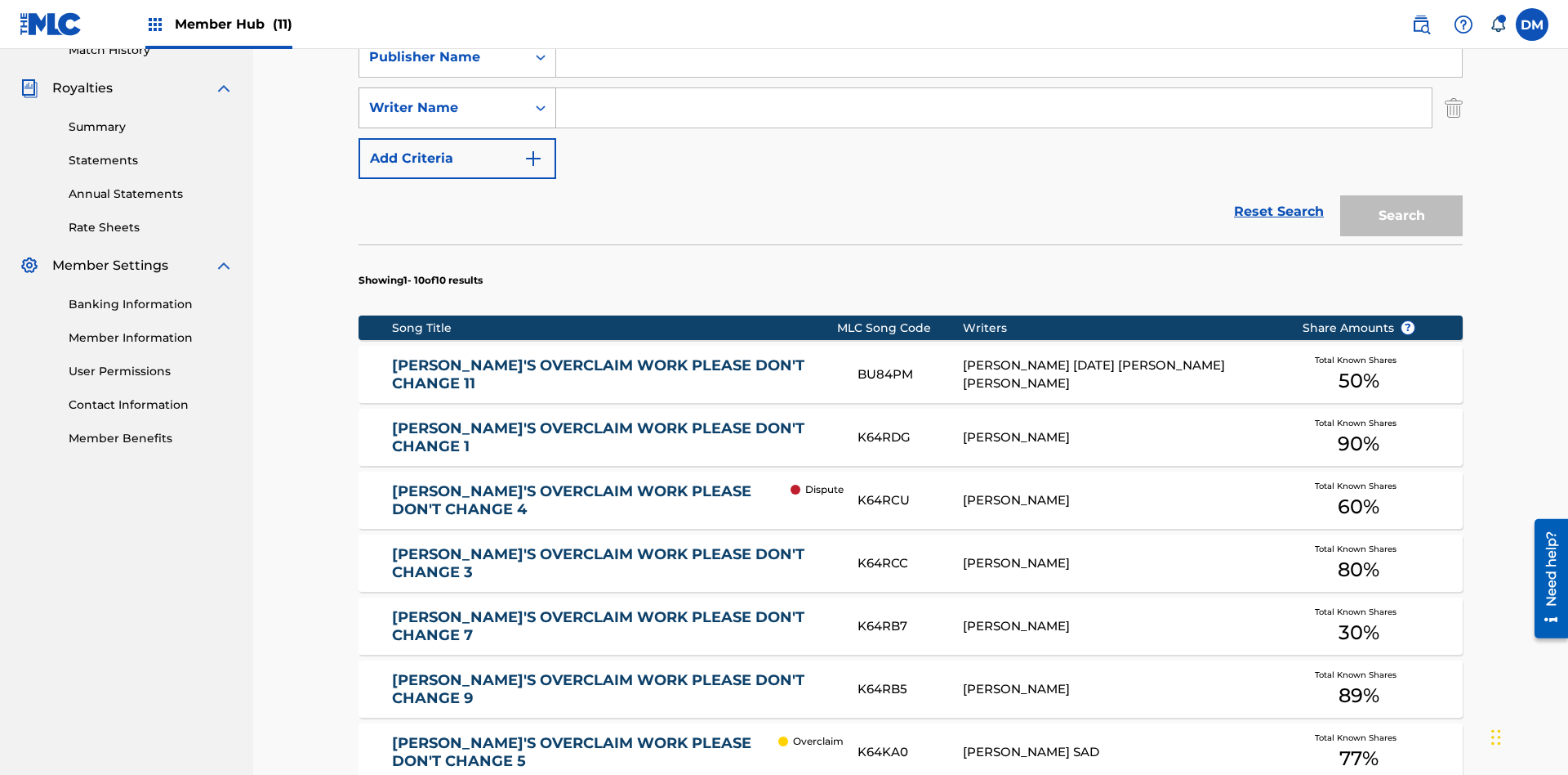
click at [443, 108] on div "Writer Name" at bounding box center [442, 108] width 147 height 20
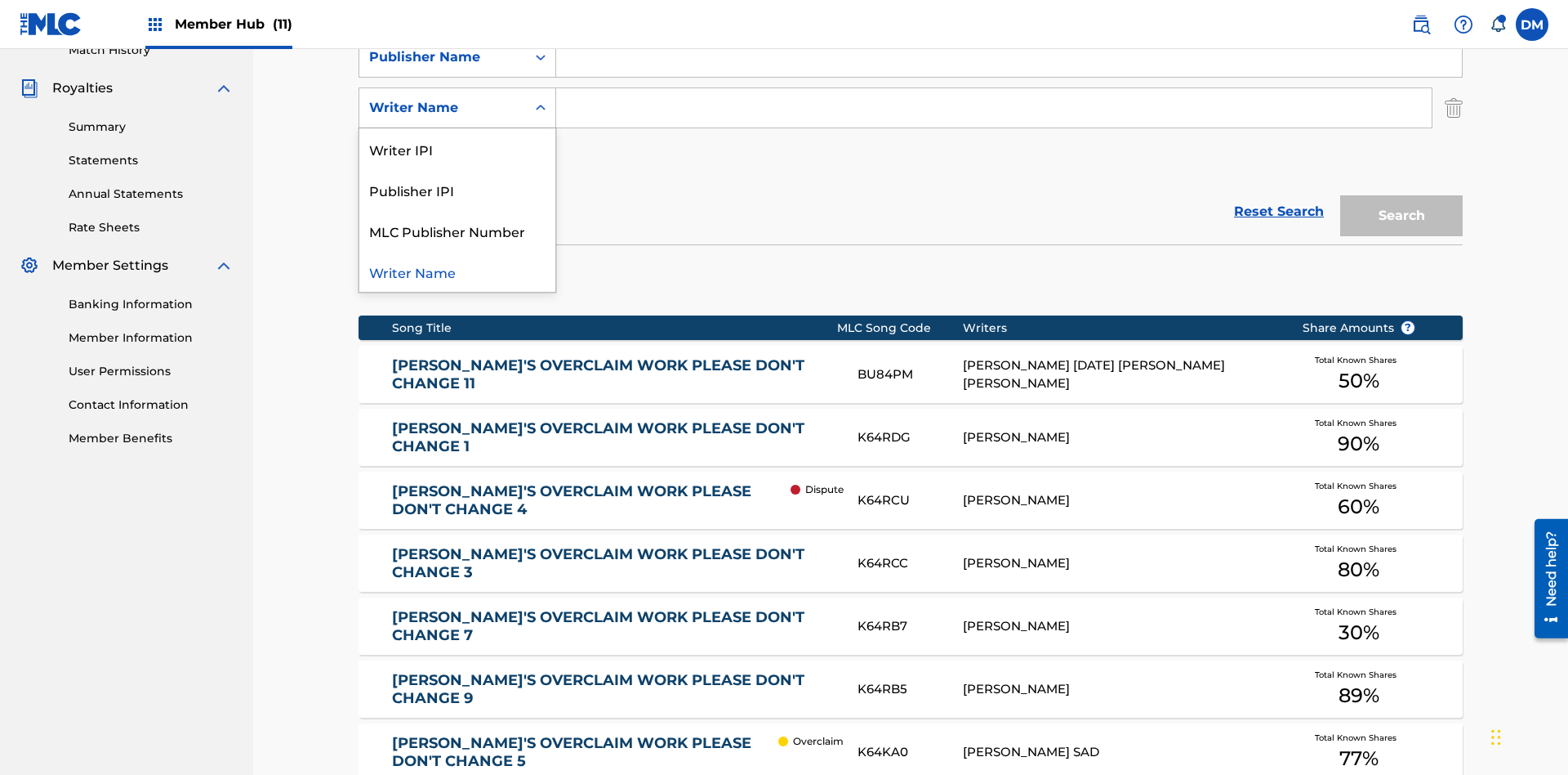
click at [457, 190] on div "Publisher IPI" at bounding box center [457, 189] width 196 height 41
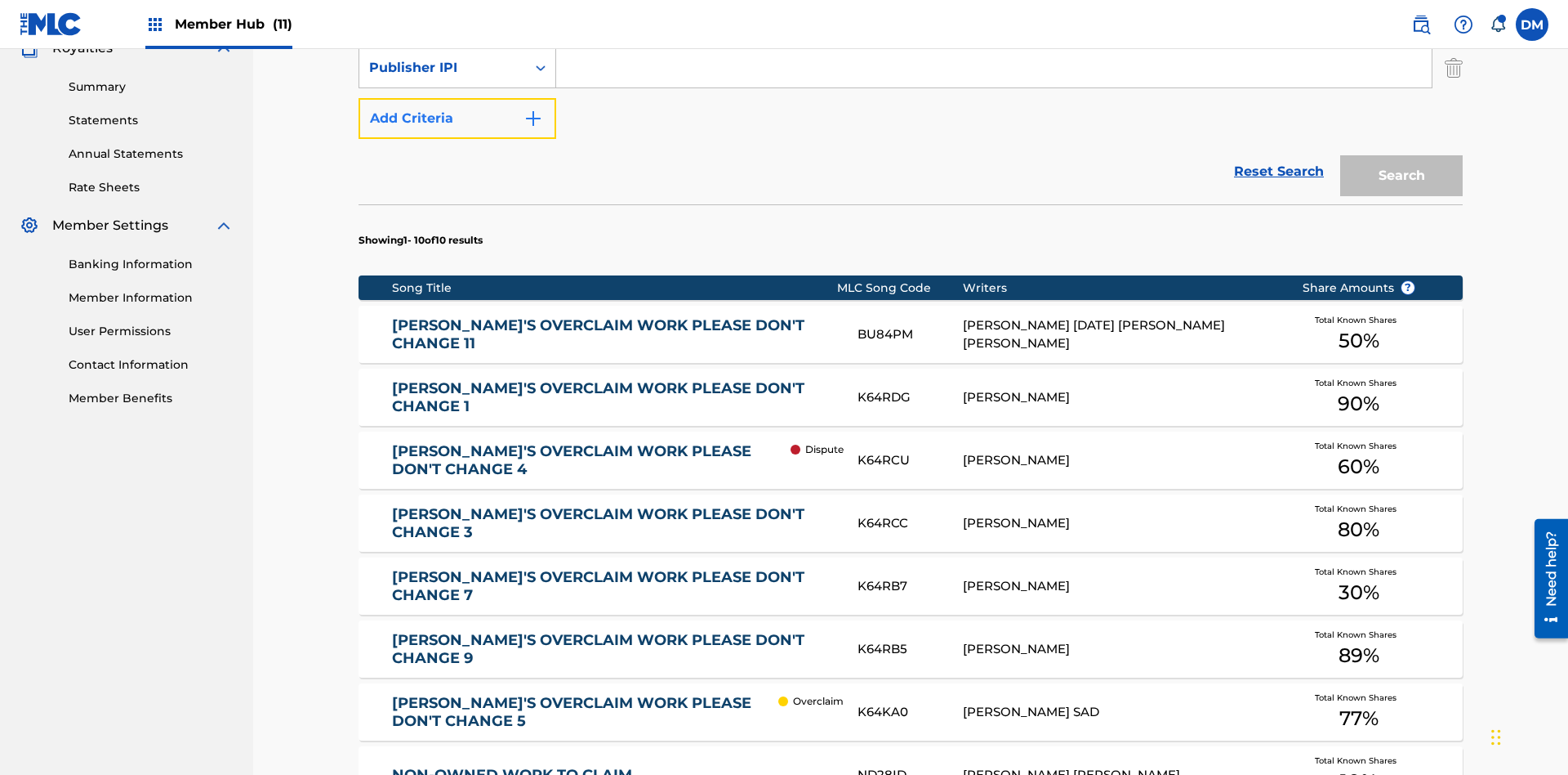
click at [457, 119] on button "Add Criteria" at bounding box center [457, 118] width 198 height 41
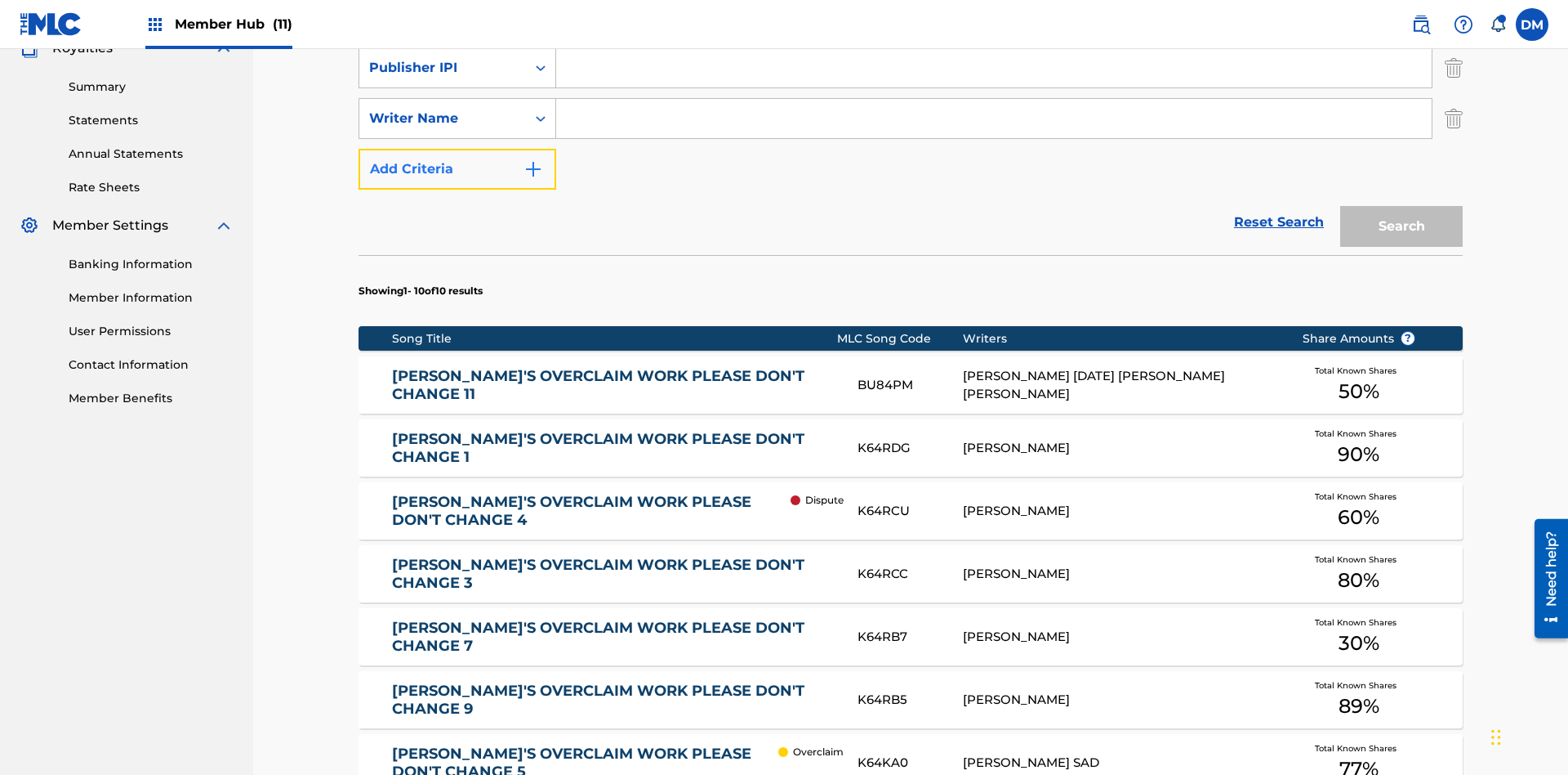
scroll to position [519, 0]
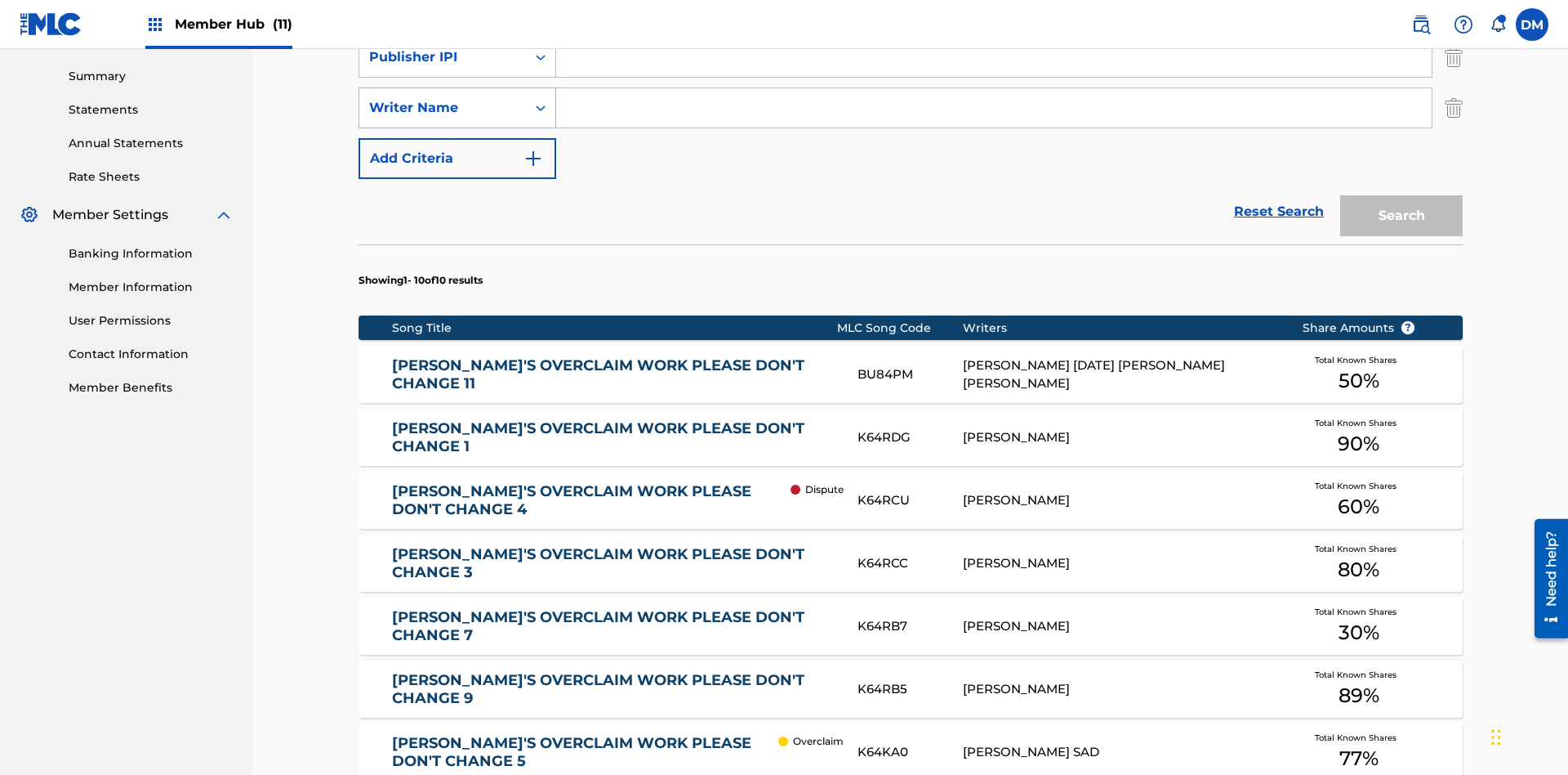
click at [443, 108] on div "Writer Name" at bounding box center [442, 108] width 147 height 20
click at [457, 231] on div "Writer Name" at bounding box center [457, 230] width 196 height 41
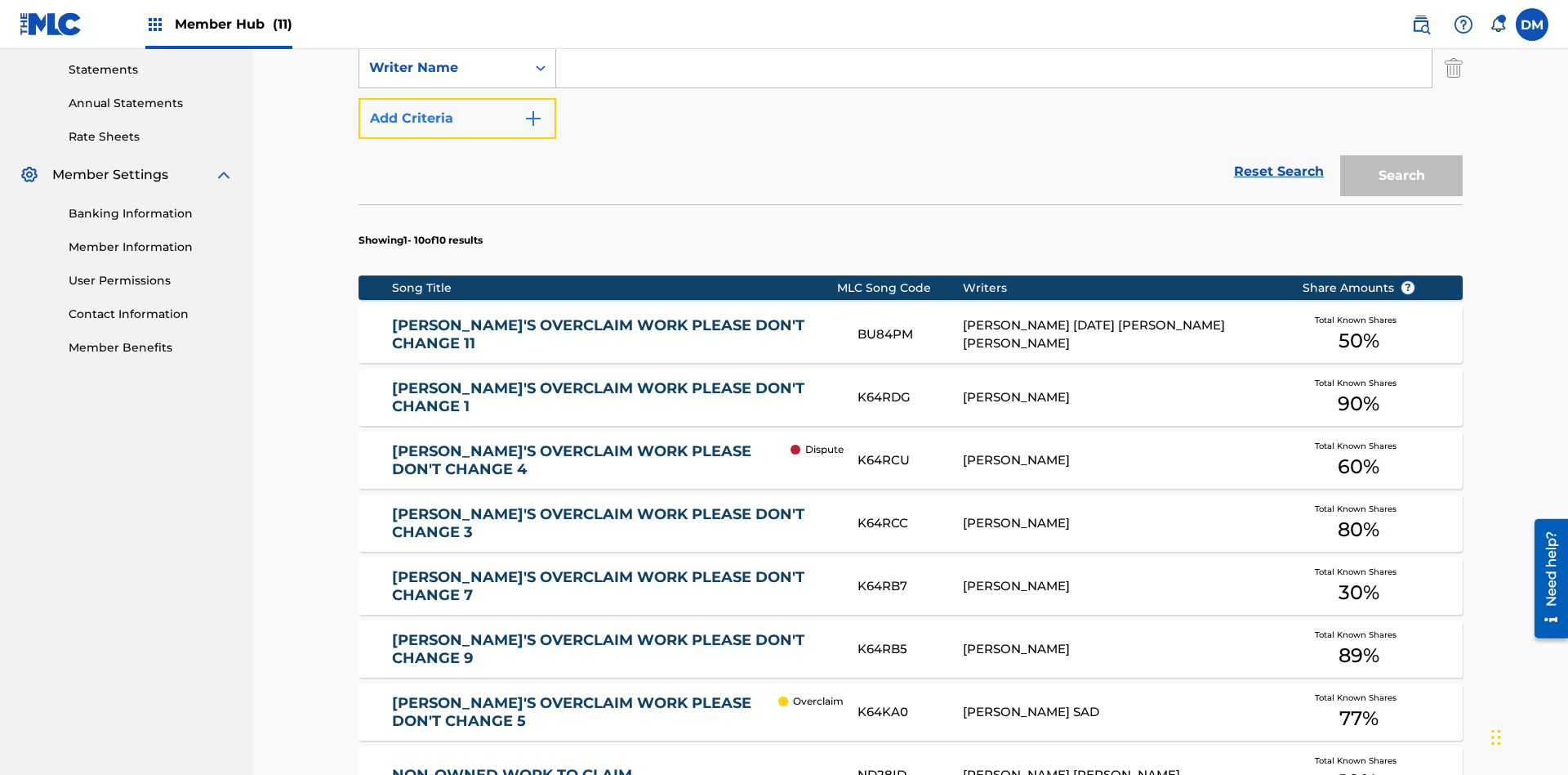
click at [457, 119] on button "Add Criteria" at bounding box center [457, 118] width 198 height 41
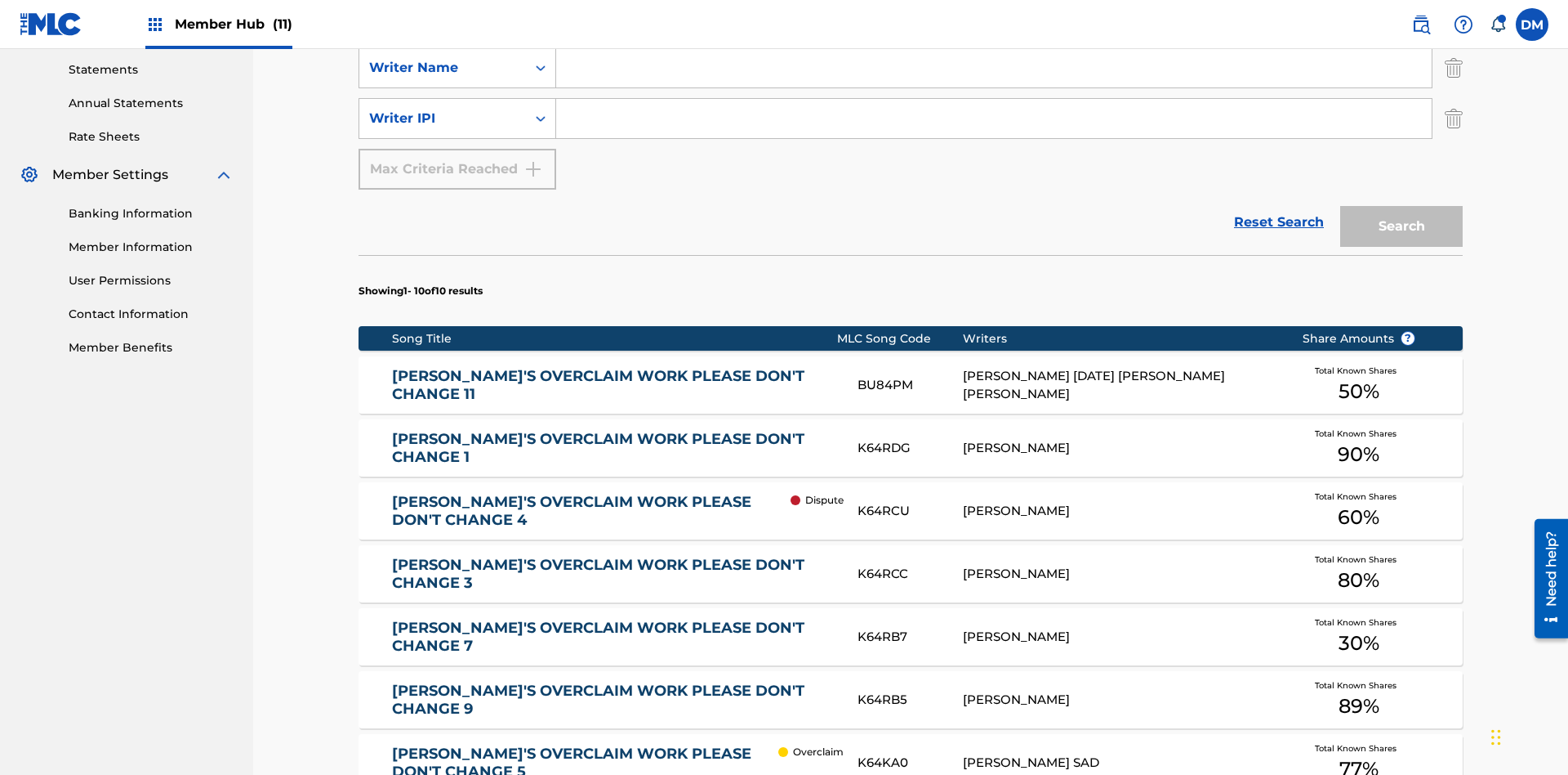
scroll to position [569, 0]
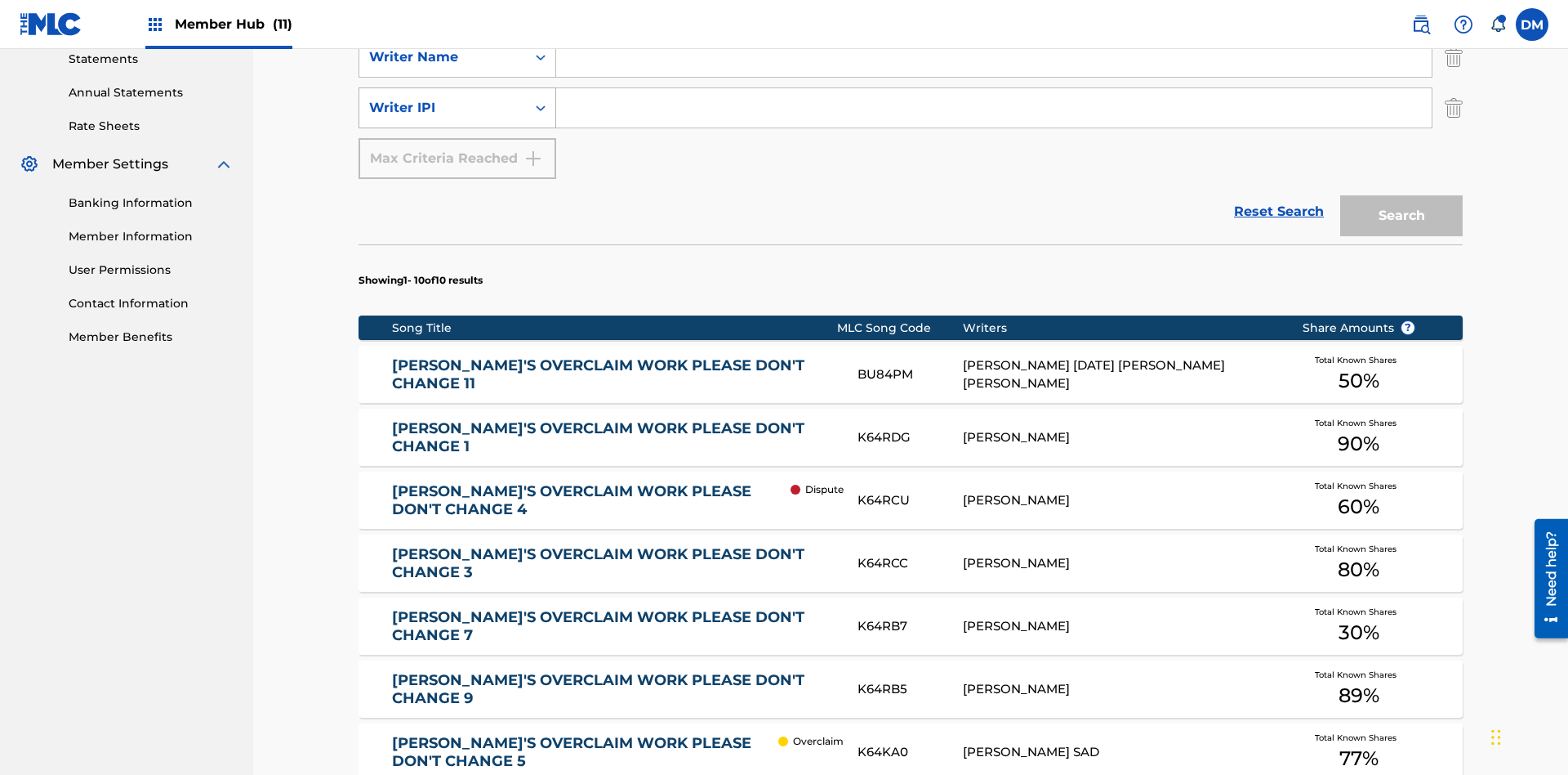
click at [443, 108] on div "Writer IPI" at bounding box center [442, 108] width 147 height 20
click at [457, 149] on div "MLC Publisher Number" at bounding box center [457, 148] width 196 height 41
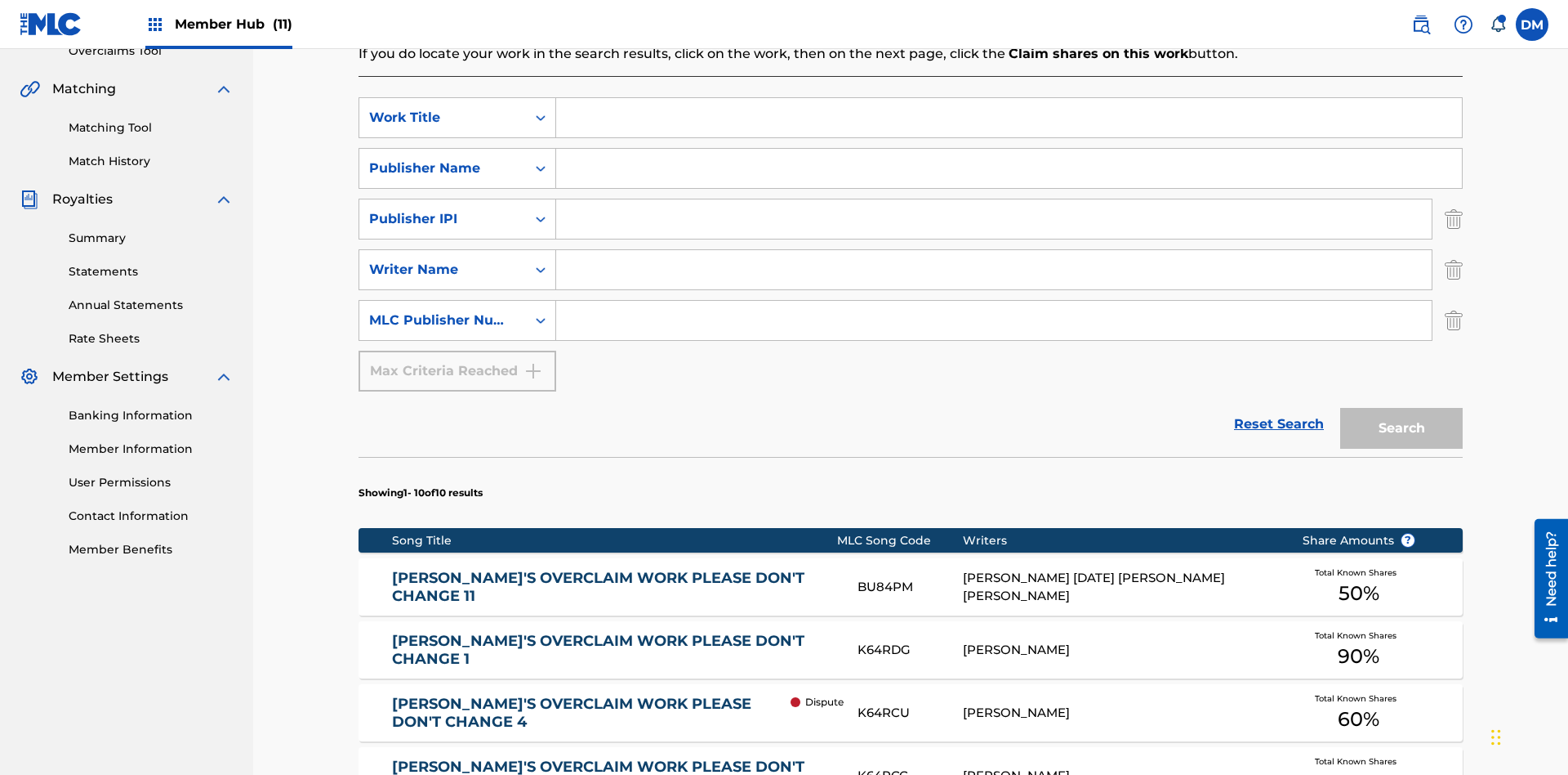
click at [1009, 118] on input "Search Form" at bounding box center [1009, 117] width 906 height 39
type input "NON-OWNED WORK TO CLAIM"
click at [1009, 149] on input "Search Form" at bounding box center [1009, 168] width 906 height 39
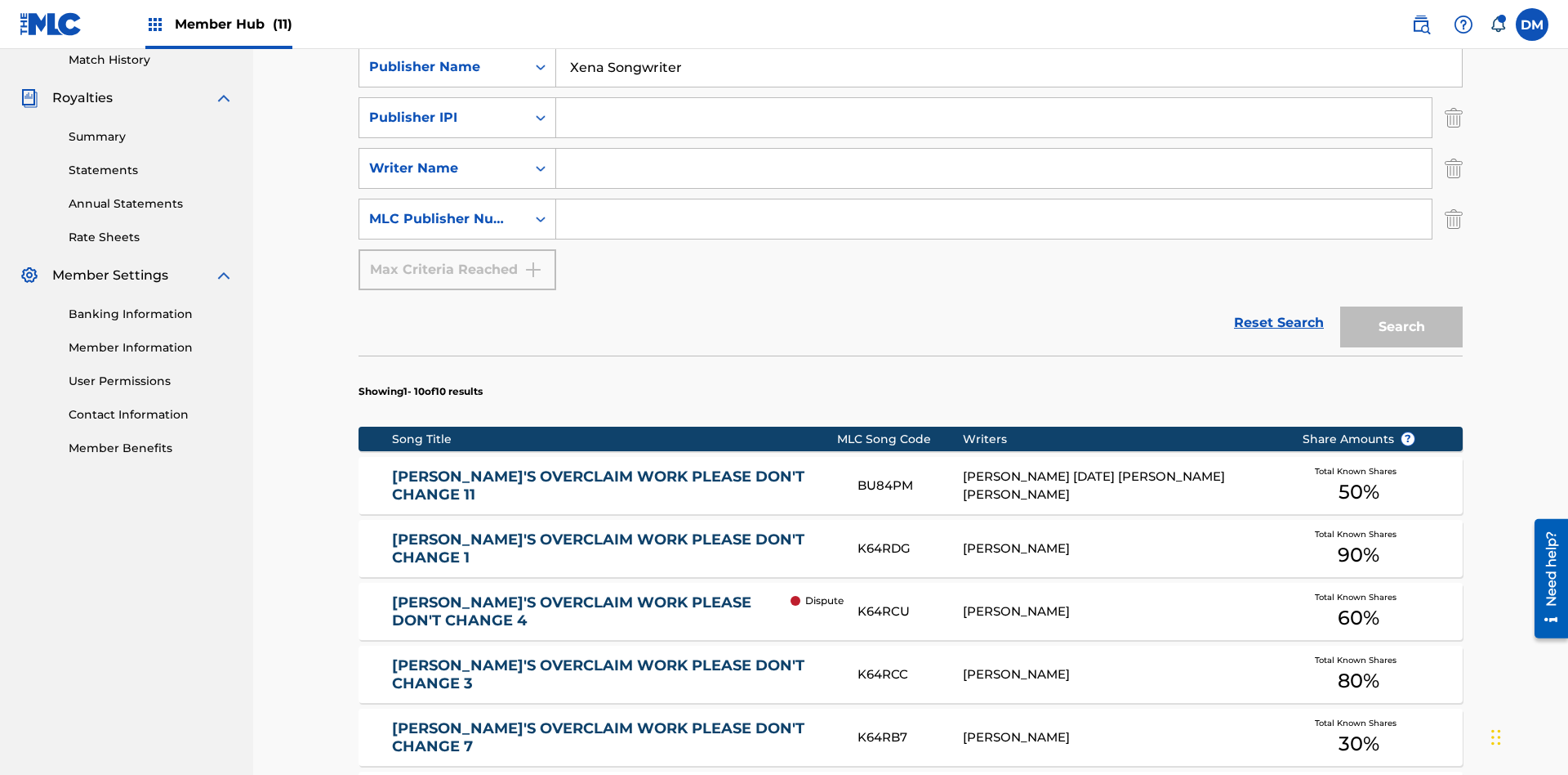
type input "Xena Songwriter"
click at [994, 118] on input "Search Form" at bounding box center [993, 117] width 875 height 39
type input "99184874065"
click at [994, 149] on input "Search Form" at bounding box center [993, 168] width 875 height 39
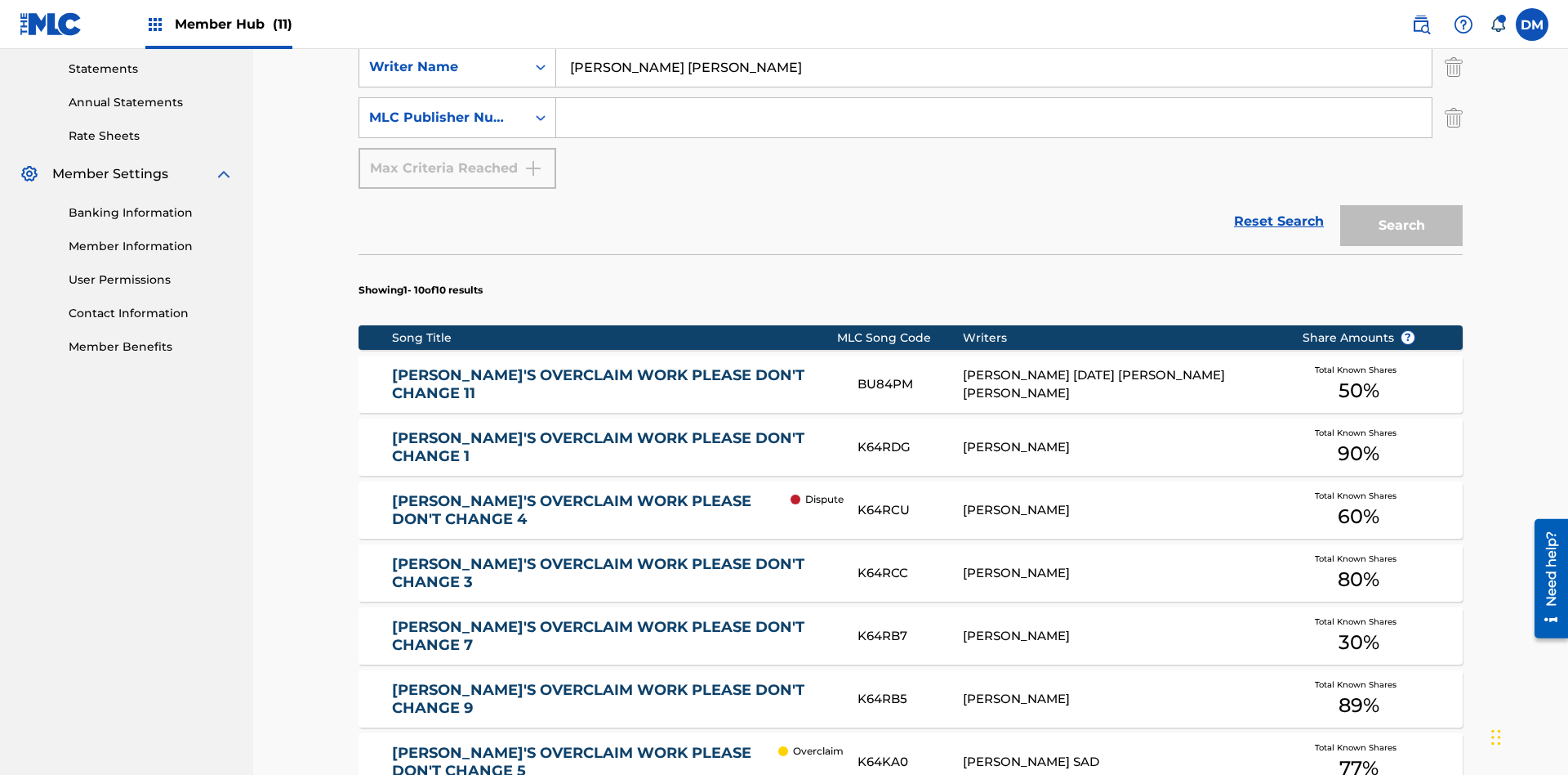
type input "TOM ZACHARY SEBASTIAN POHJOLA"
click at [994, 118] on input "Search Form" at bounding box center [993, 117] width 875 height 39
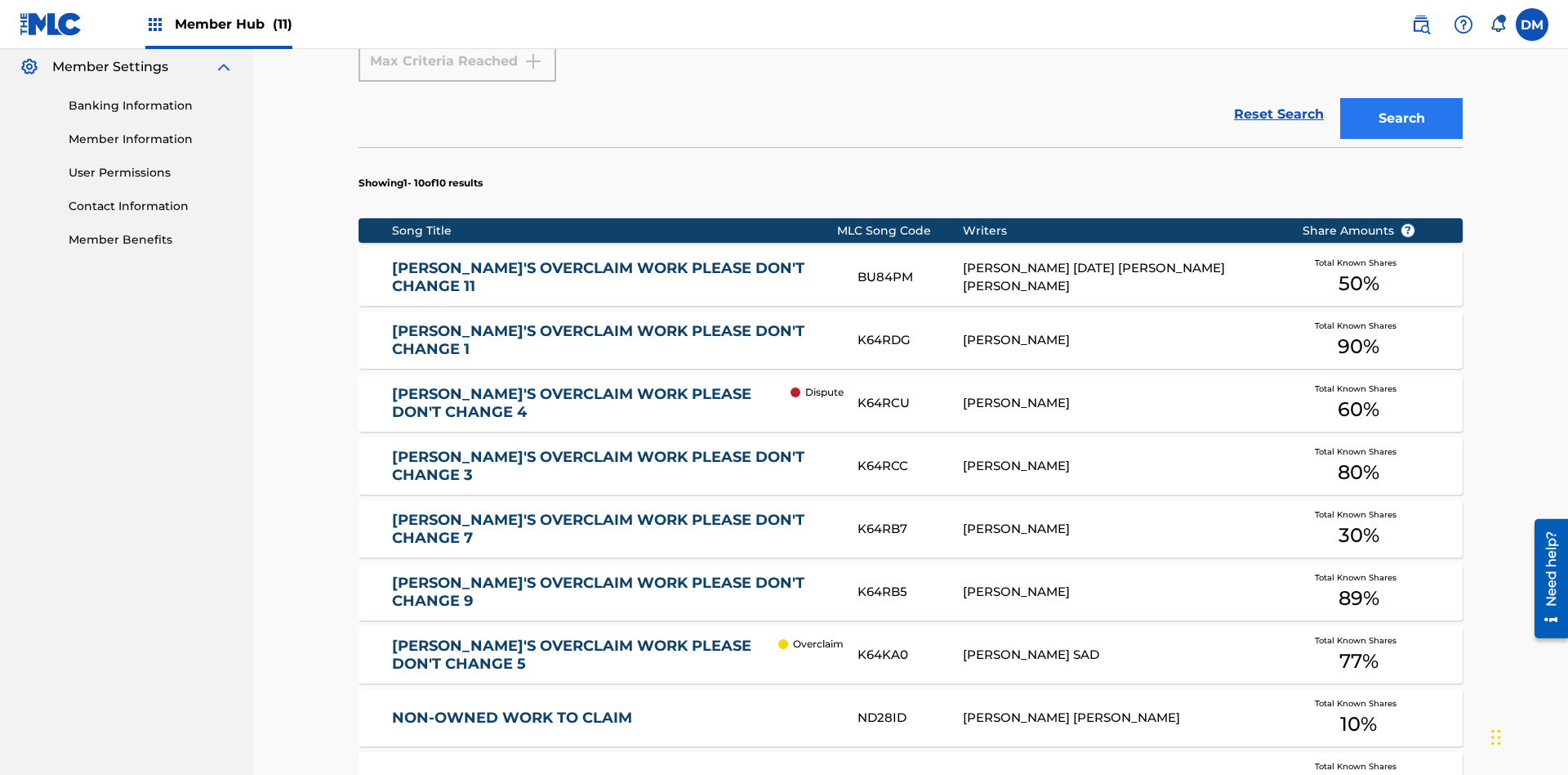
type input "P077WM"
click at [1401, 119] on button "Search" at bounding box center [1401, 118] width 123 height 41
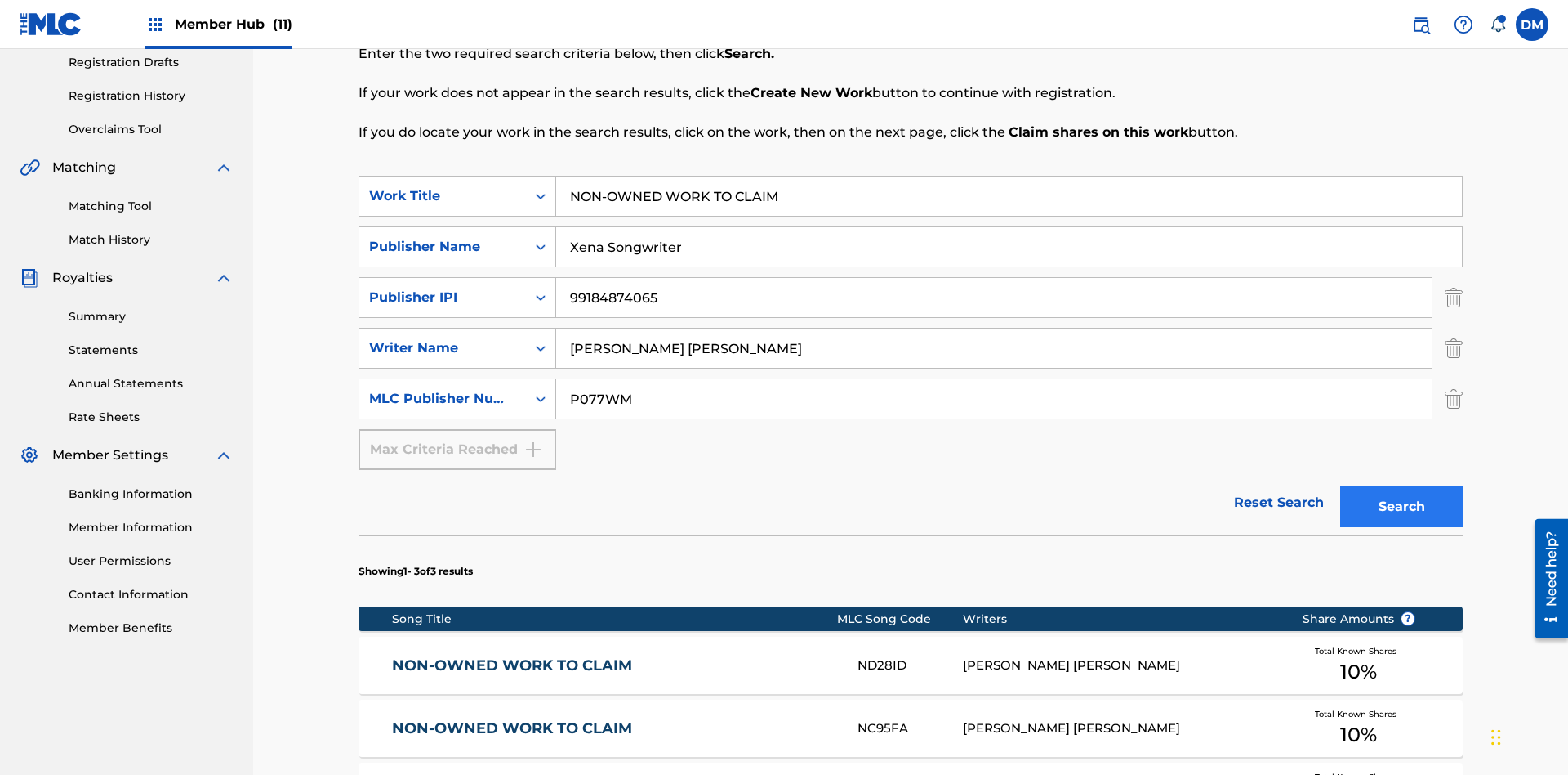
scroll to position [602, 0]
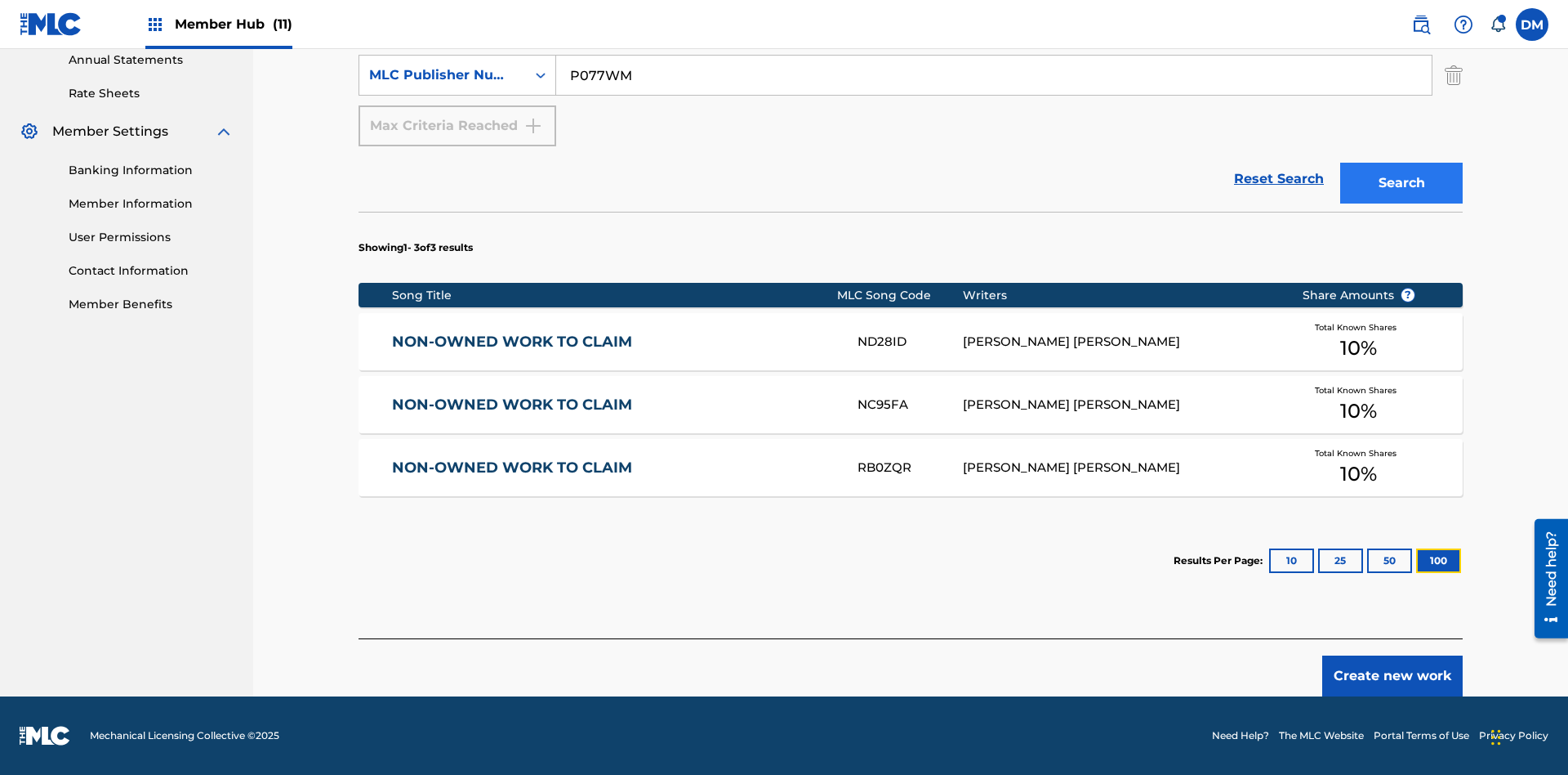
click at [1416, 560] on button "100" at bounding box center [1438, 560] width 45 height 25
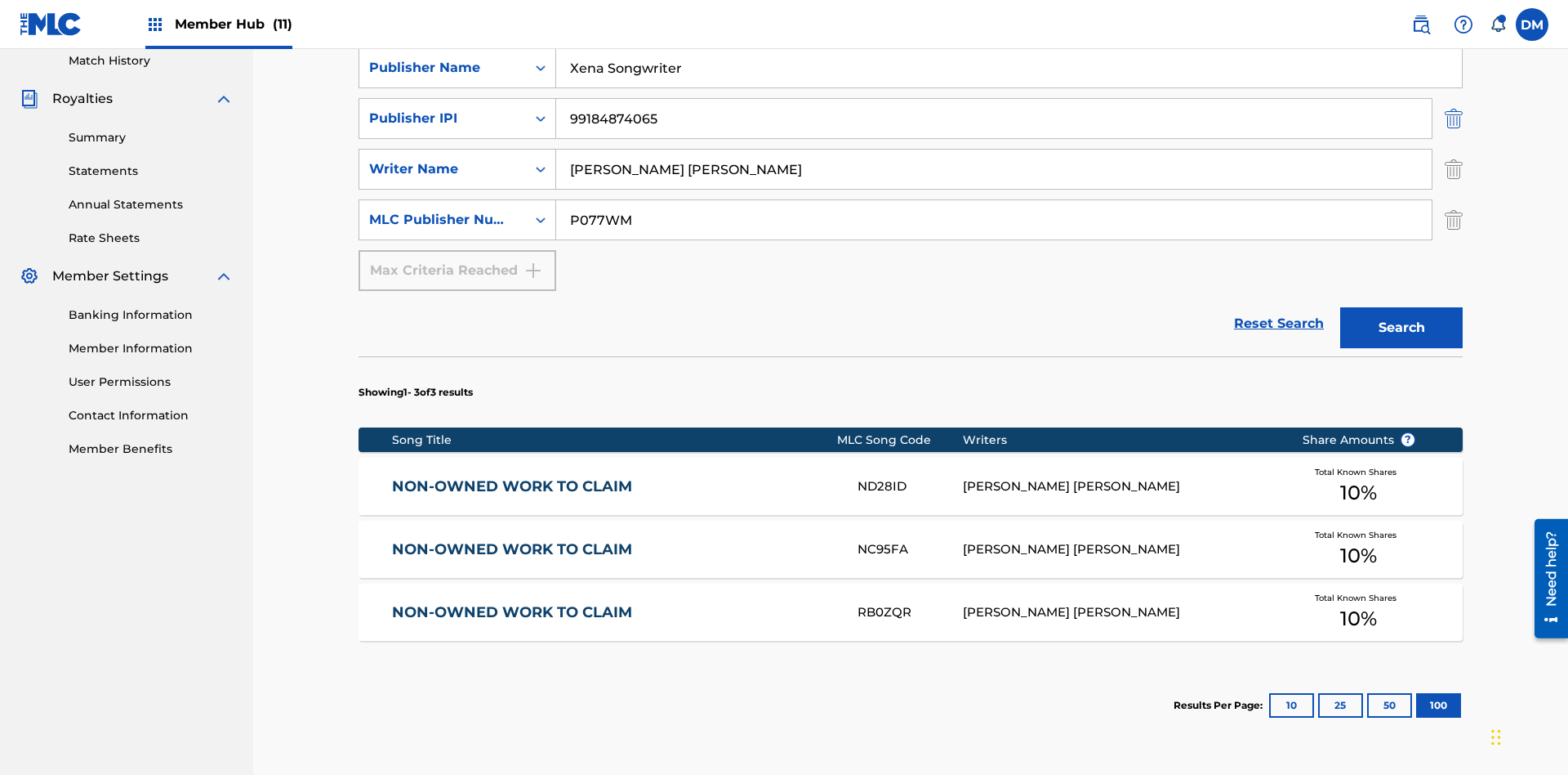
click at [1454, 119] on img "Search Form" at bounding box center [1454, 118] width 18 height 41
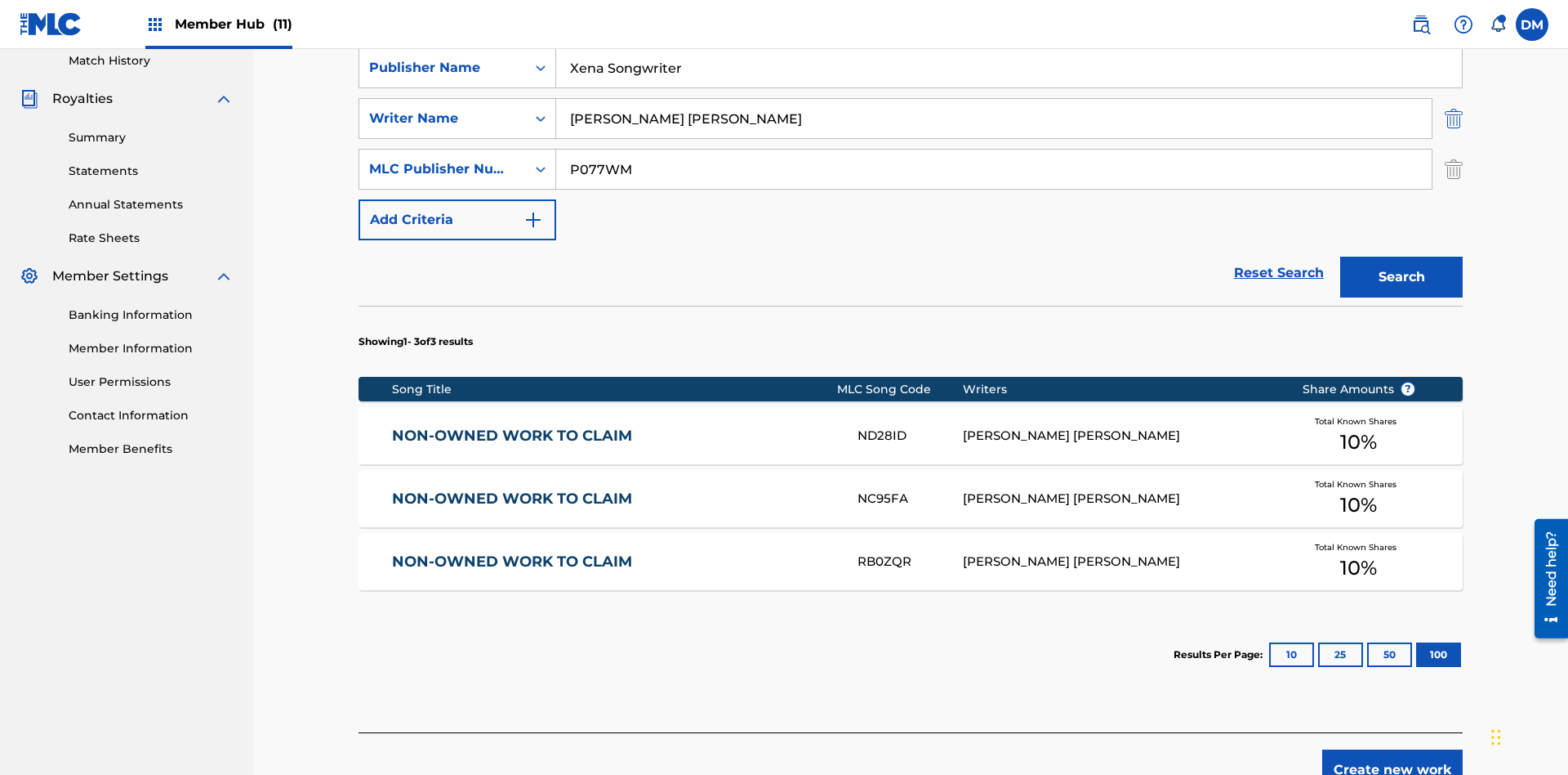
click at [1454, 119] on img "Search Form" at bounding box center [1454, 118] width 18 height 41
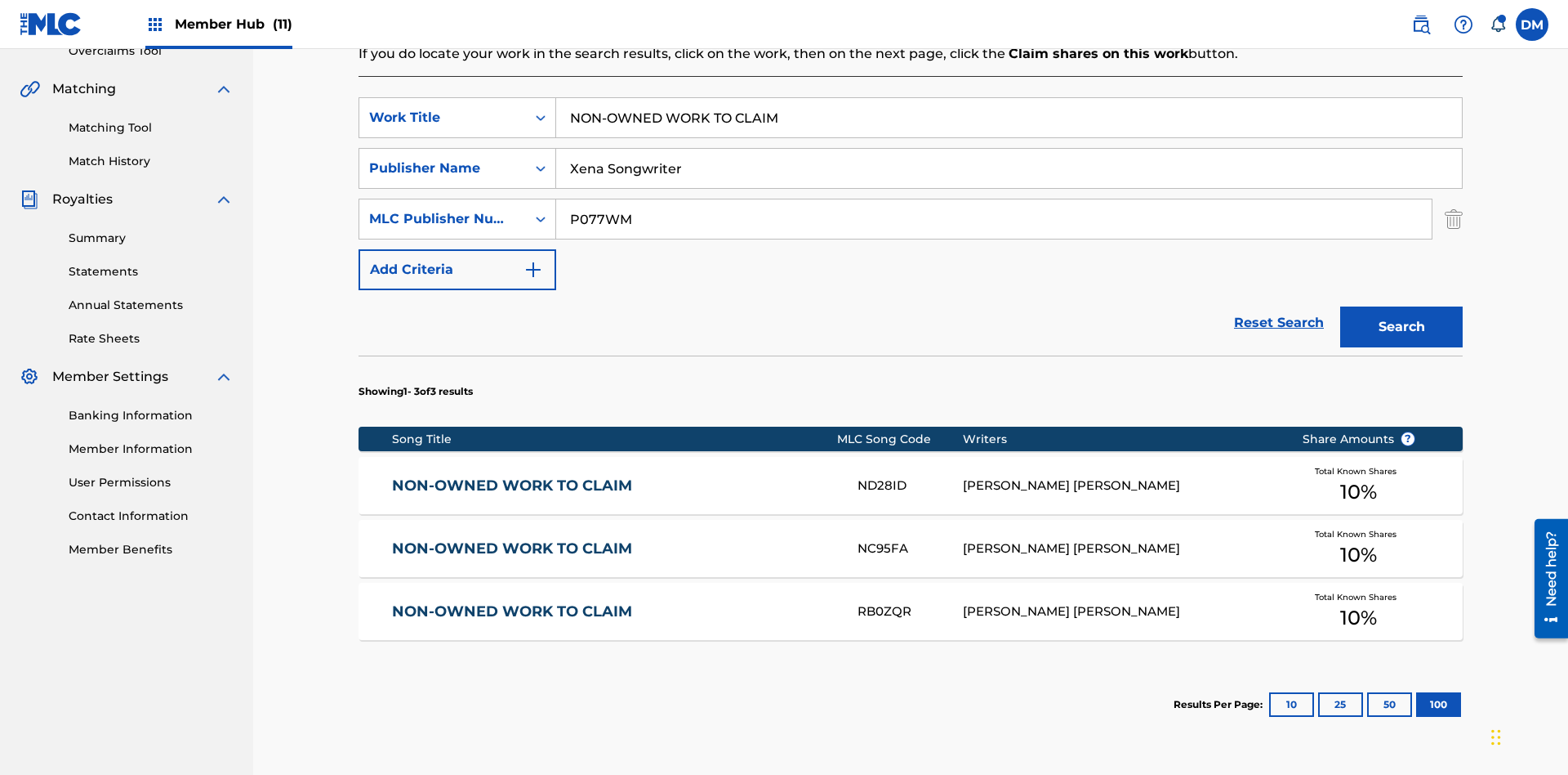
click at [1009, 118] on input "NON-OWNED WORK TO CLAIM" at bounding box center [1009, 117] width 906 height 39
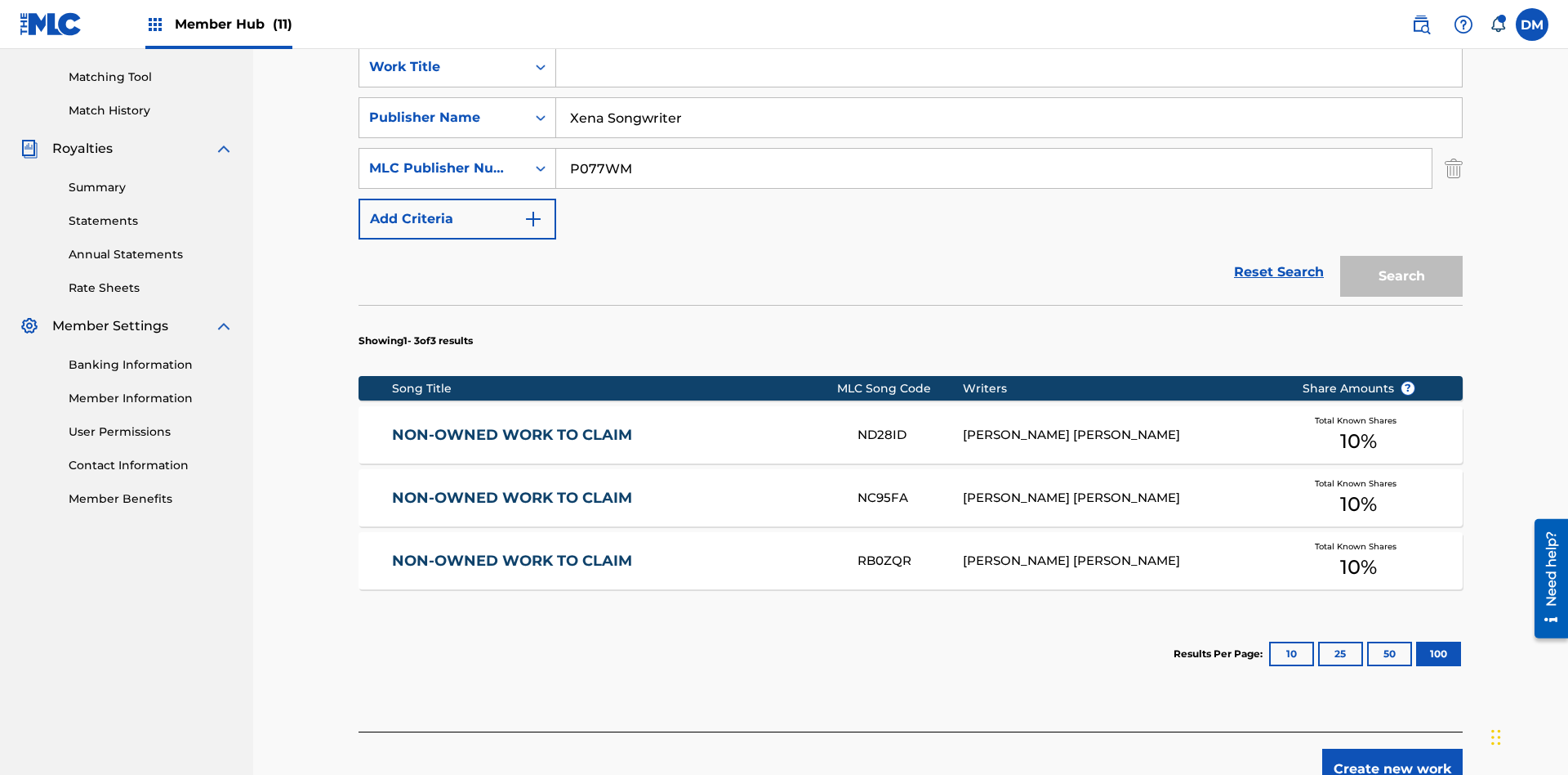
click at [1009, 118] on input "Xena Songwriter" at bounding box center [1009, 117] width 906 height 39
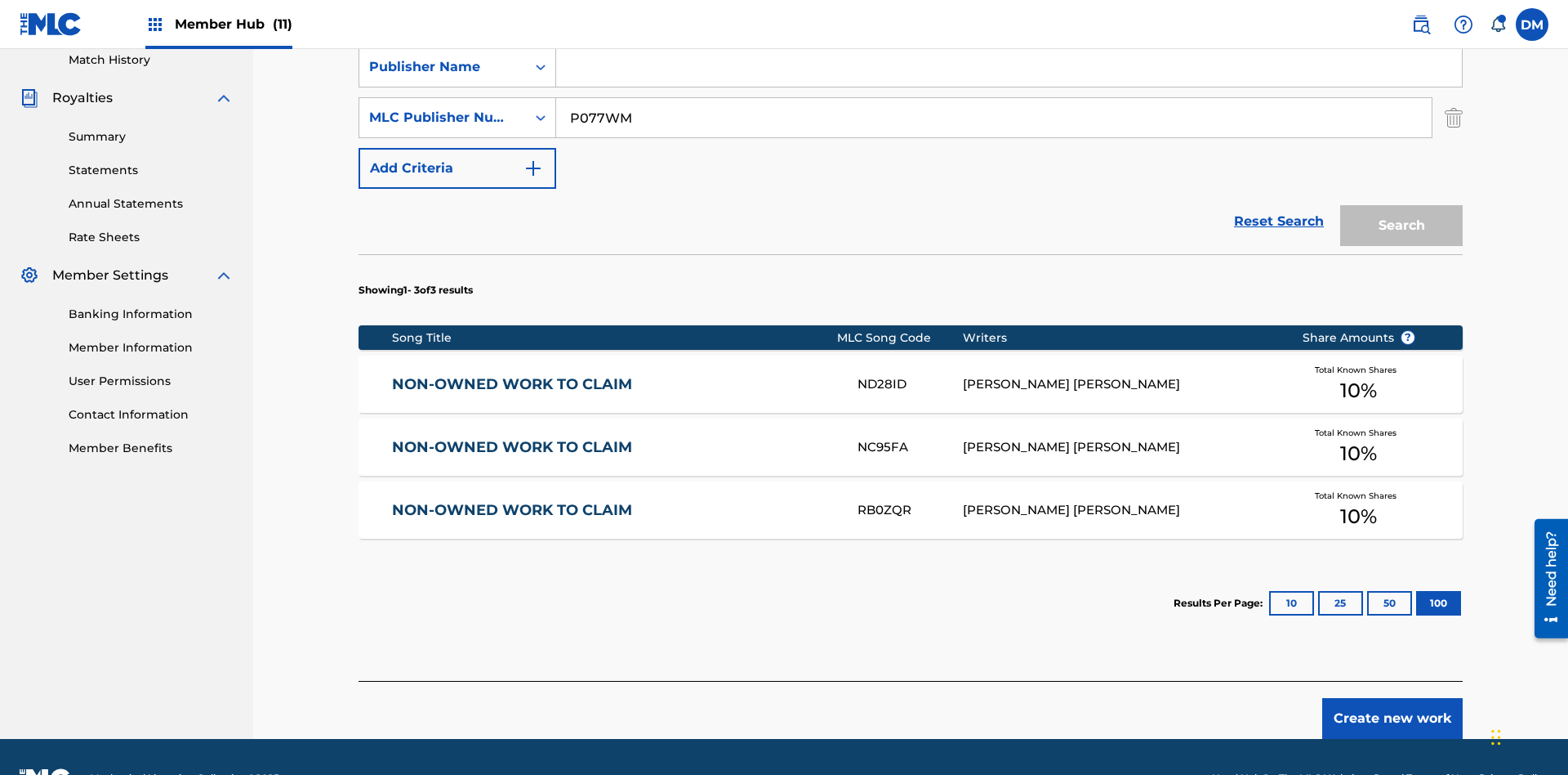
click at [994, 118] on input "P077WM" at bounding box center [993, 117] width 875 height 39
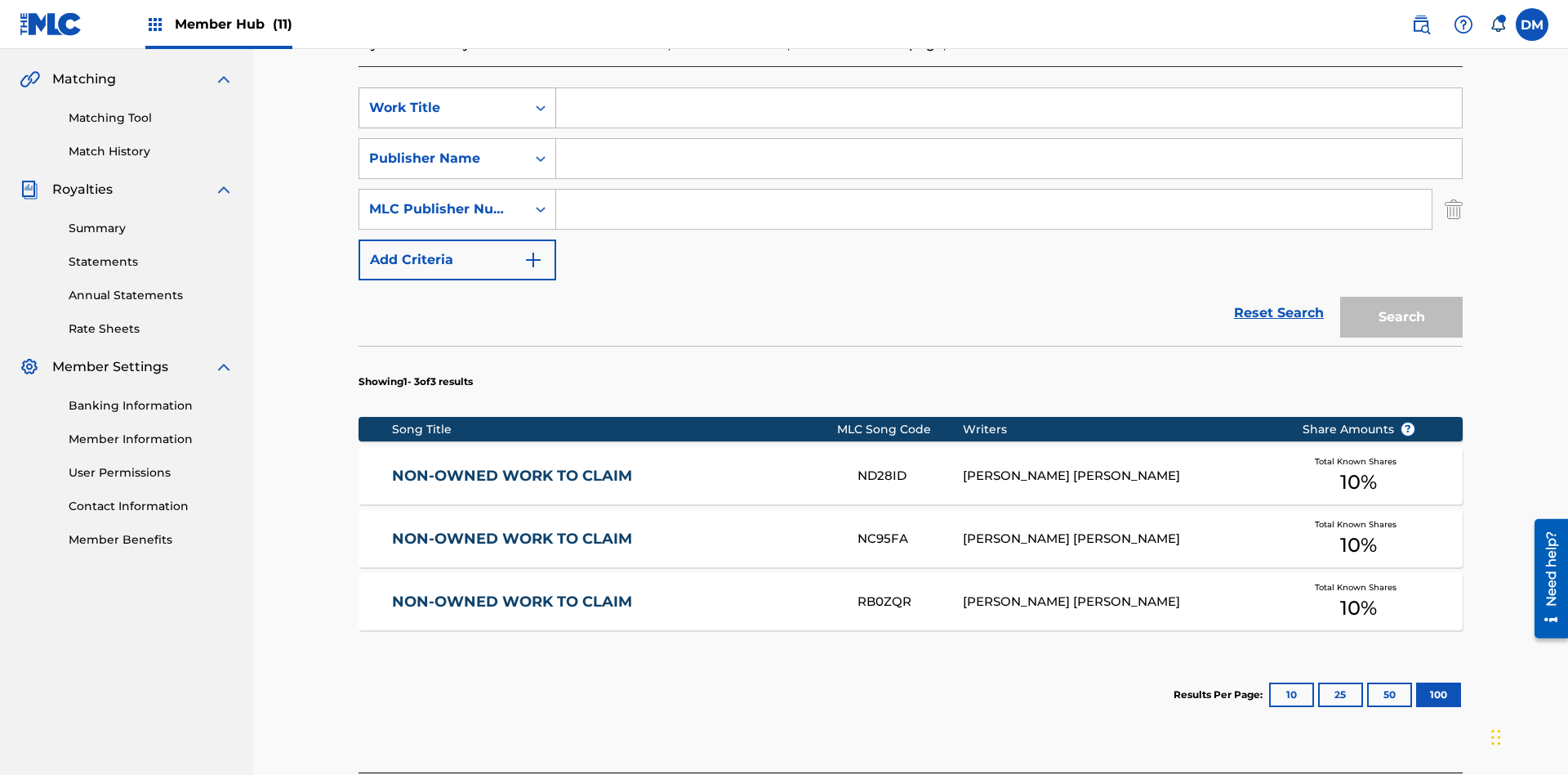
click at [443, 108] on div "Work Title" at bounding box center [442, 108] width 147 height 20
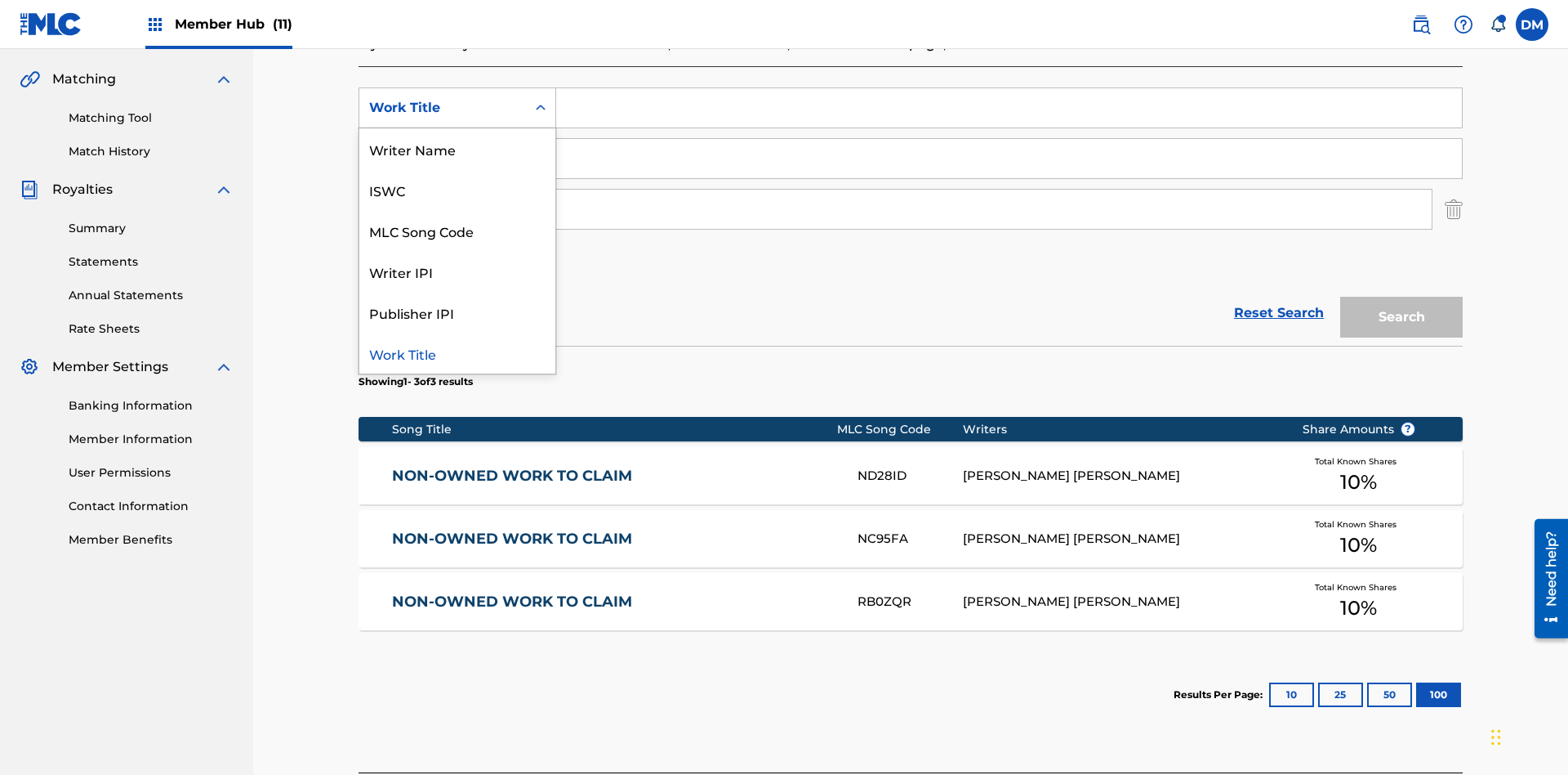
click at [457, 190] on div "ISWC" at bounding box center [457, 189] width 196 height 41
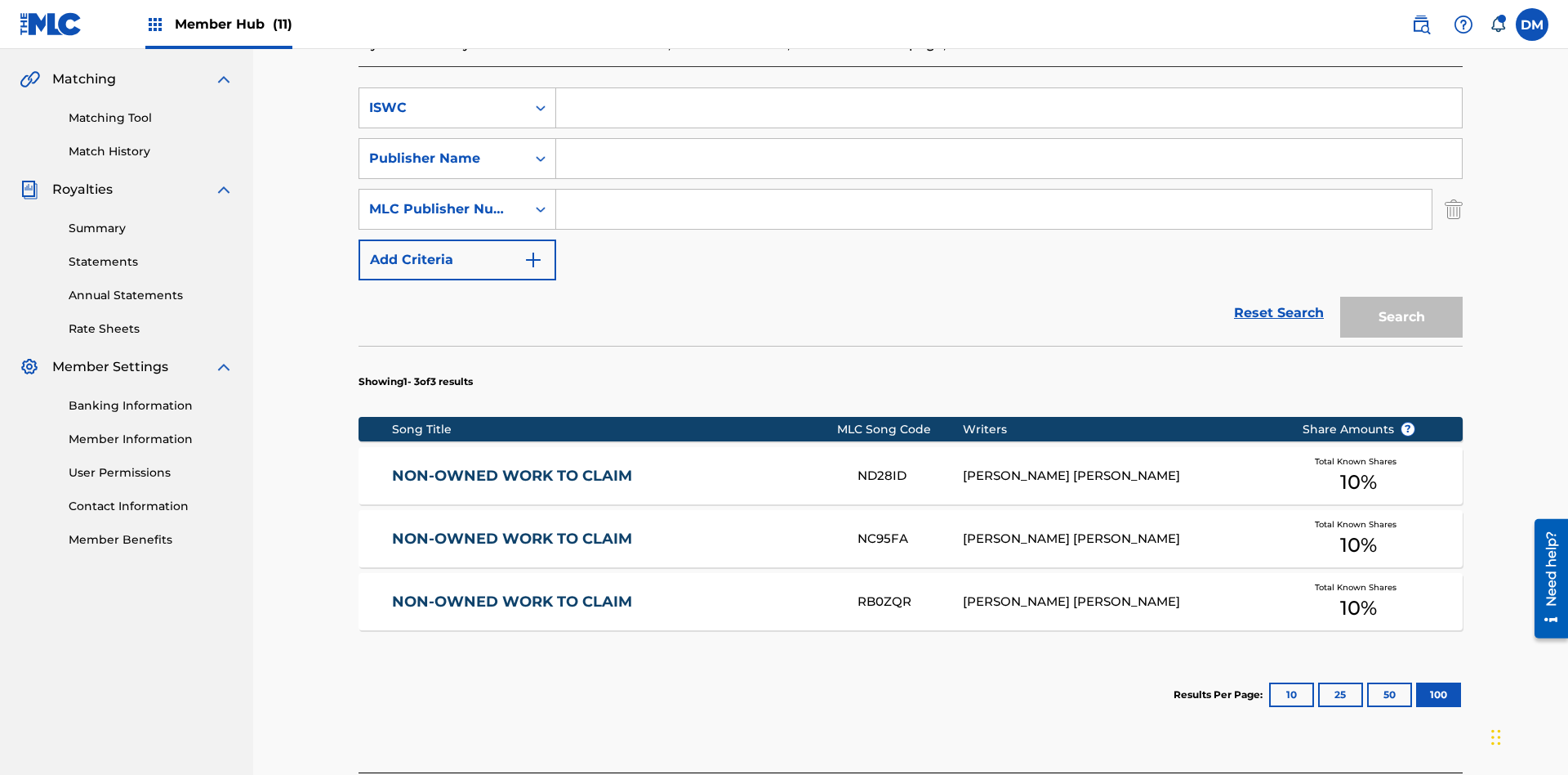
scroll to position [417, 0]
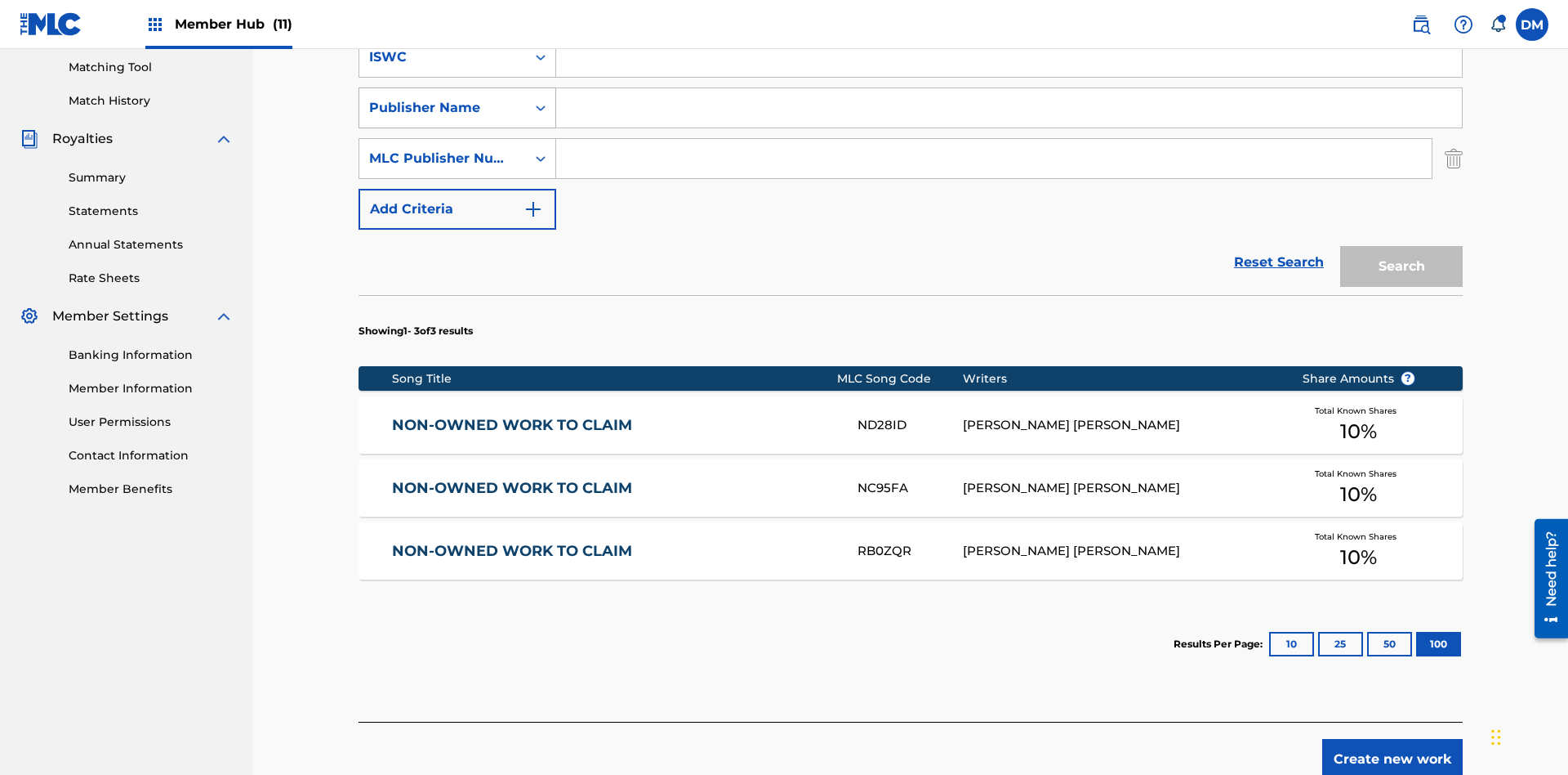
click at [443, 108] on div "Publisher Name" at bounding box center [442, 108] width 147 height 20
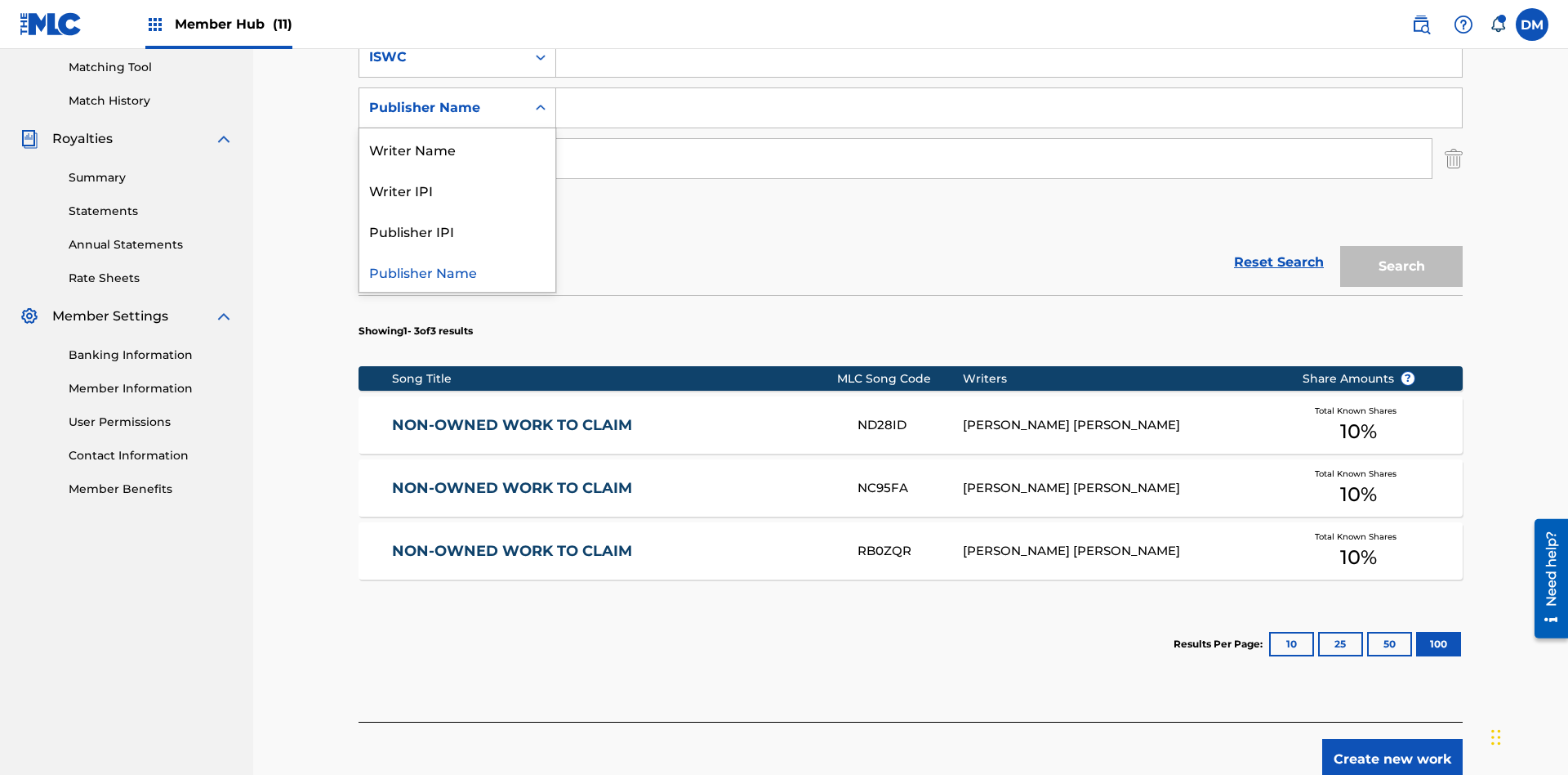
click at [457, 190] on div "Writer IPI" at bounding box center [457, 189] width 196 height 41
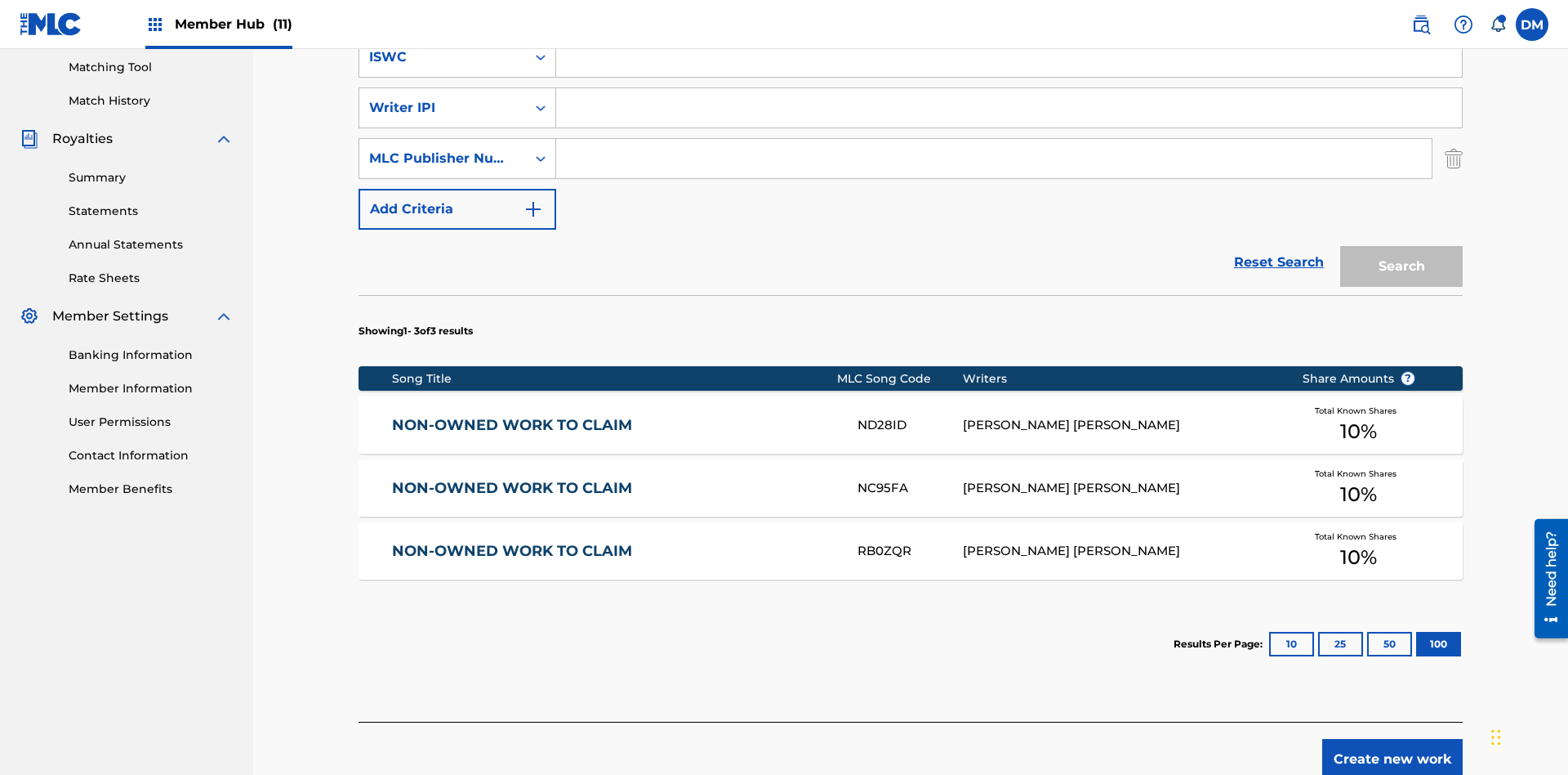
scroll to position [468, 0]
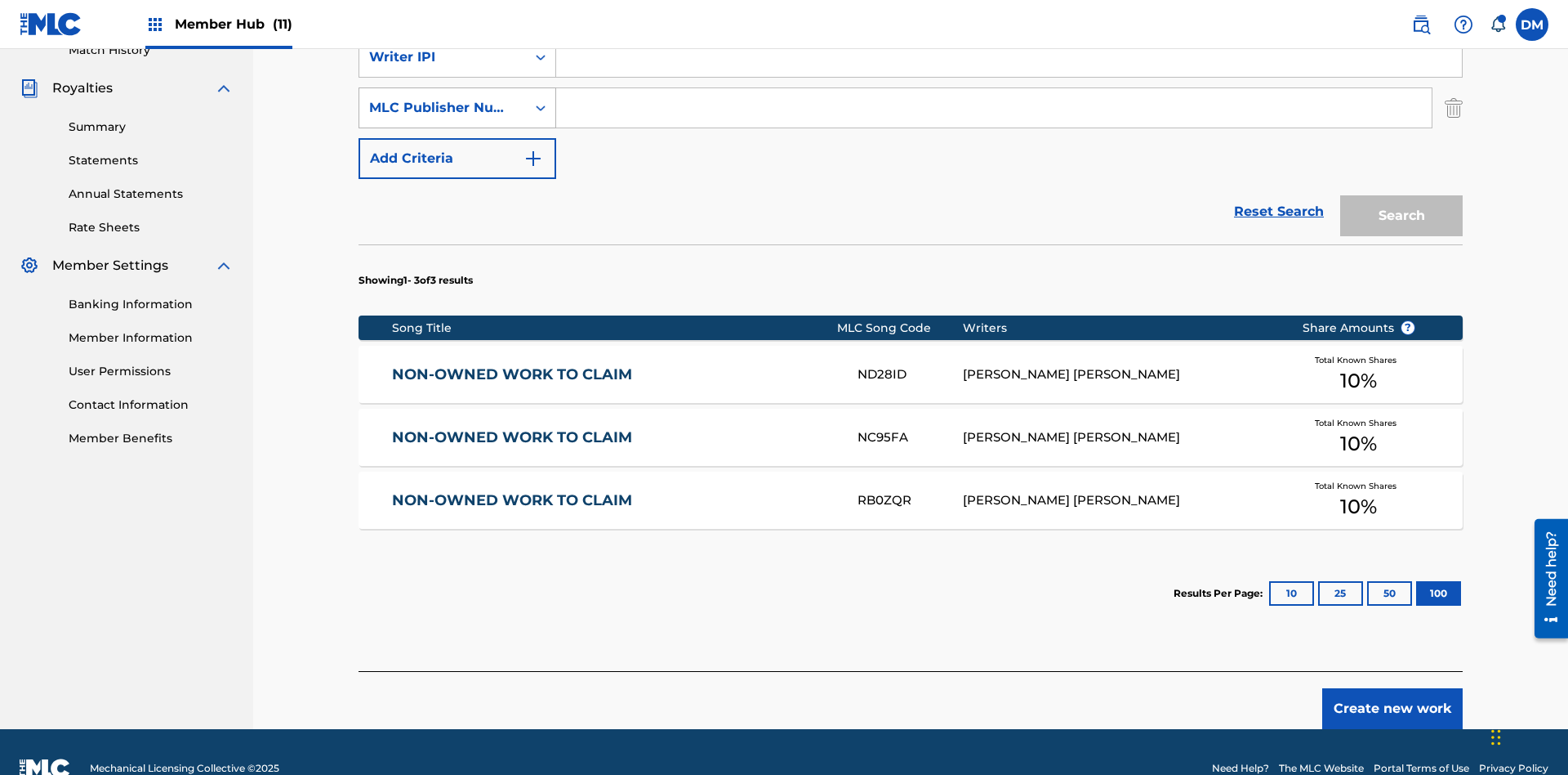
click at [443, 108] on div "MLC Publisher Number" at bounding box center [442, 108] width 147 height 20
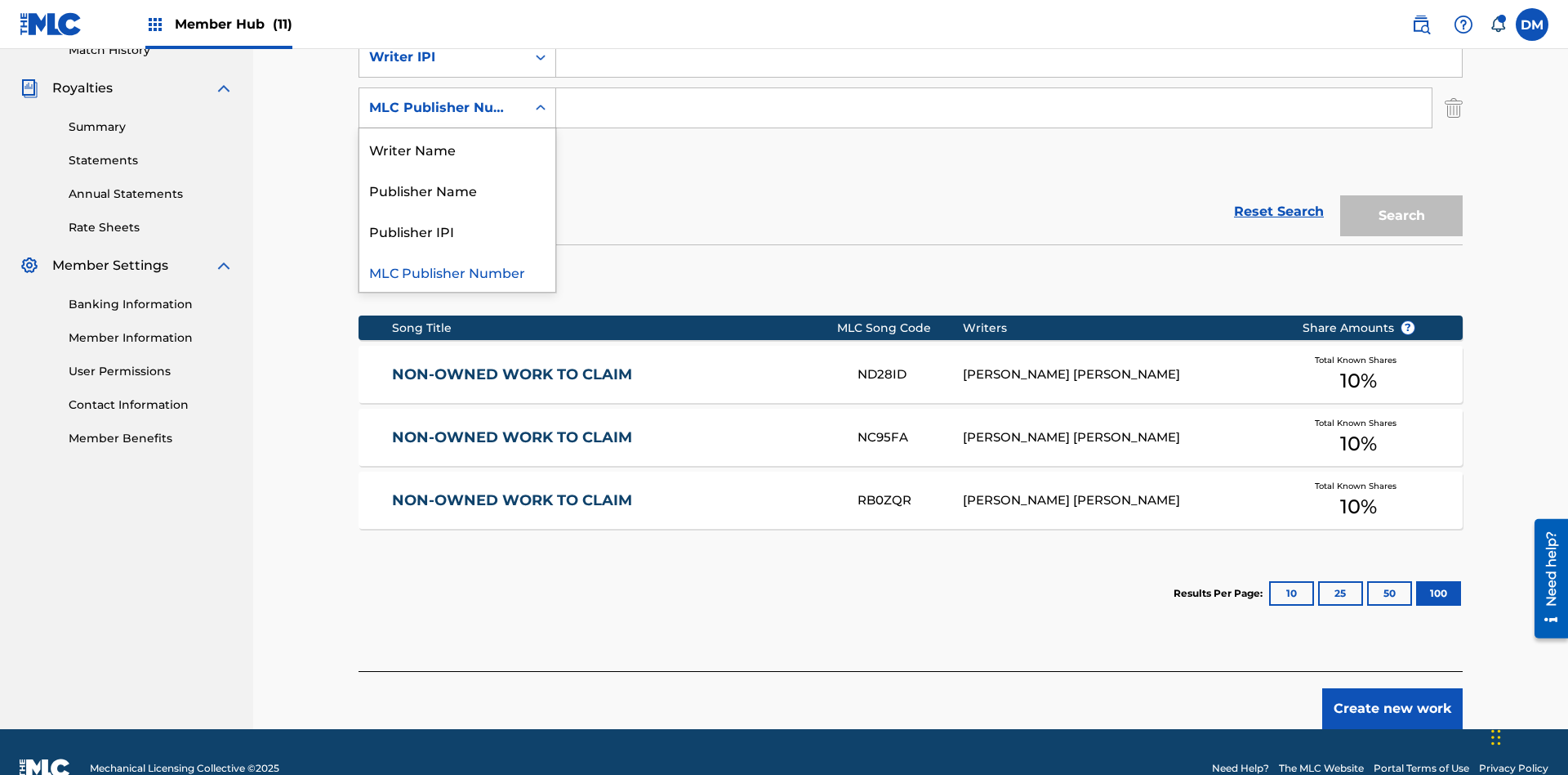
click at [457, 231] on div "Publisher IPI" at bounding box center [457, 230] width 196 height 41
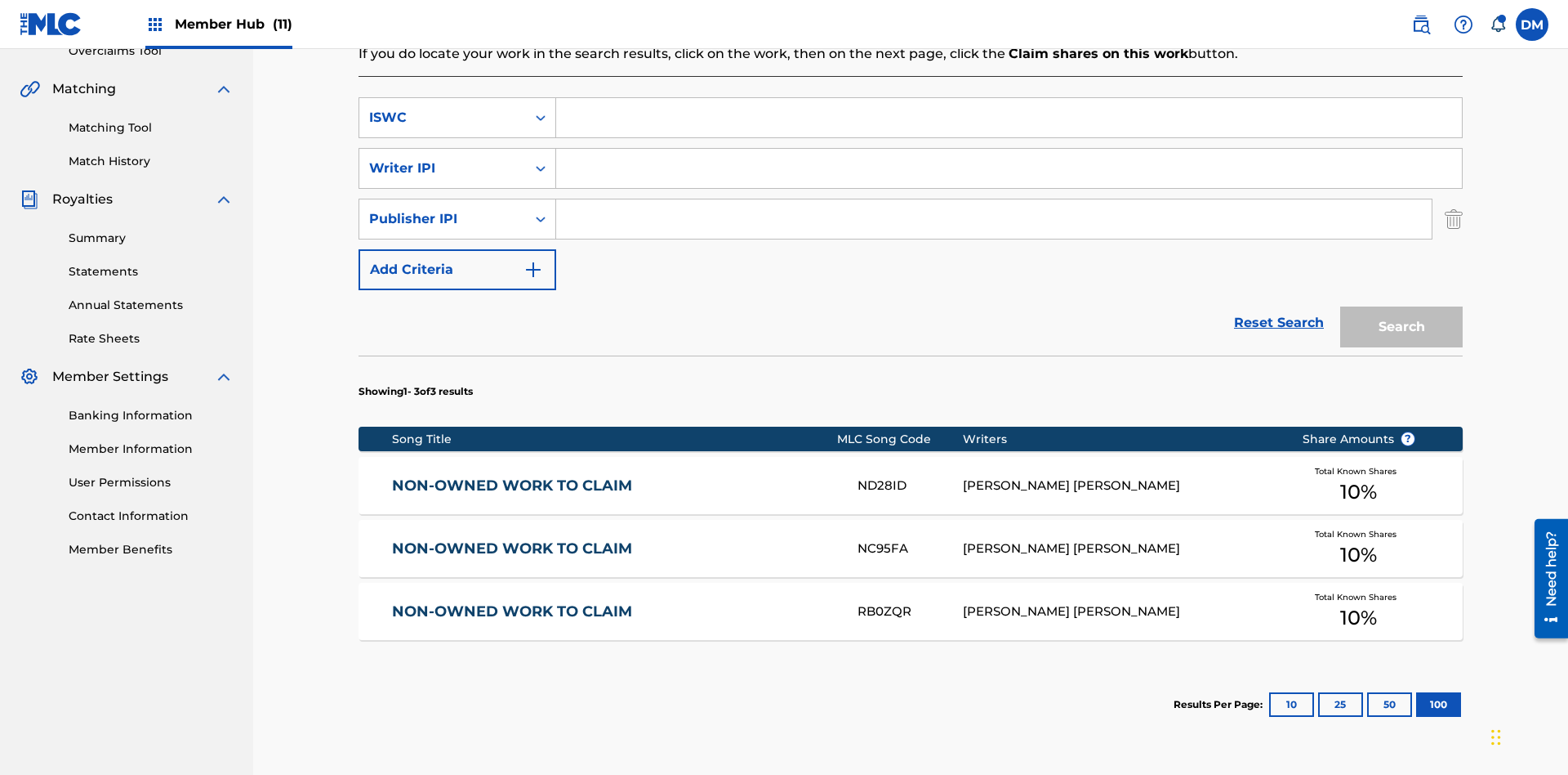
click at [1009, 118] on input "Search Form" at bounding box center [1009, 117] width 906 height 39
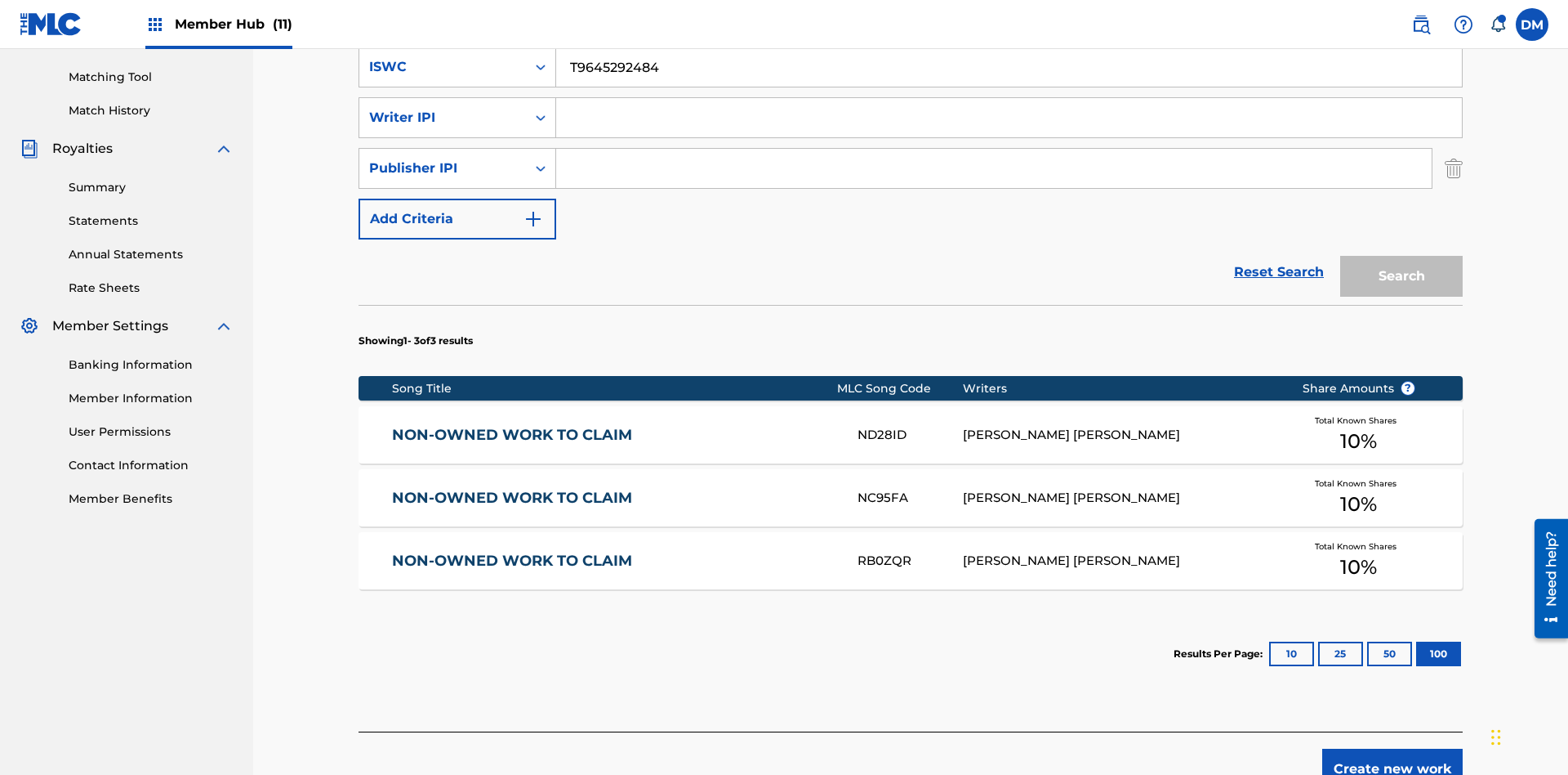
type input "T9645292484"
click at [1009, 118] on input "Search Form" at bounding box center [1009, 117] width 906 height 39
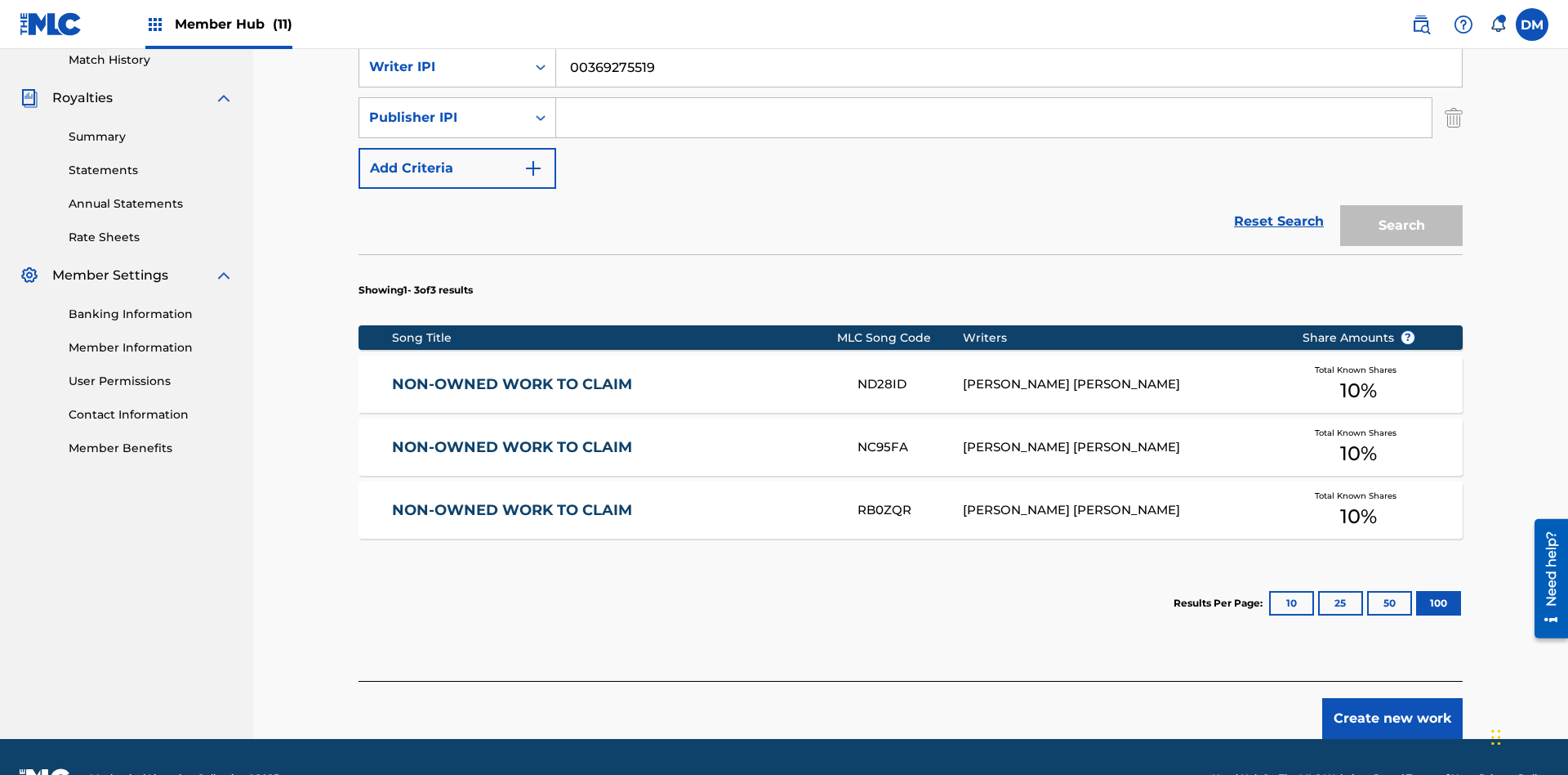
type input "00369275519"
click at [994, 118] on input "Search Form" at bounding box center [993, 117] width 875 height 39
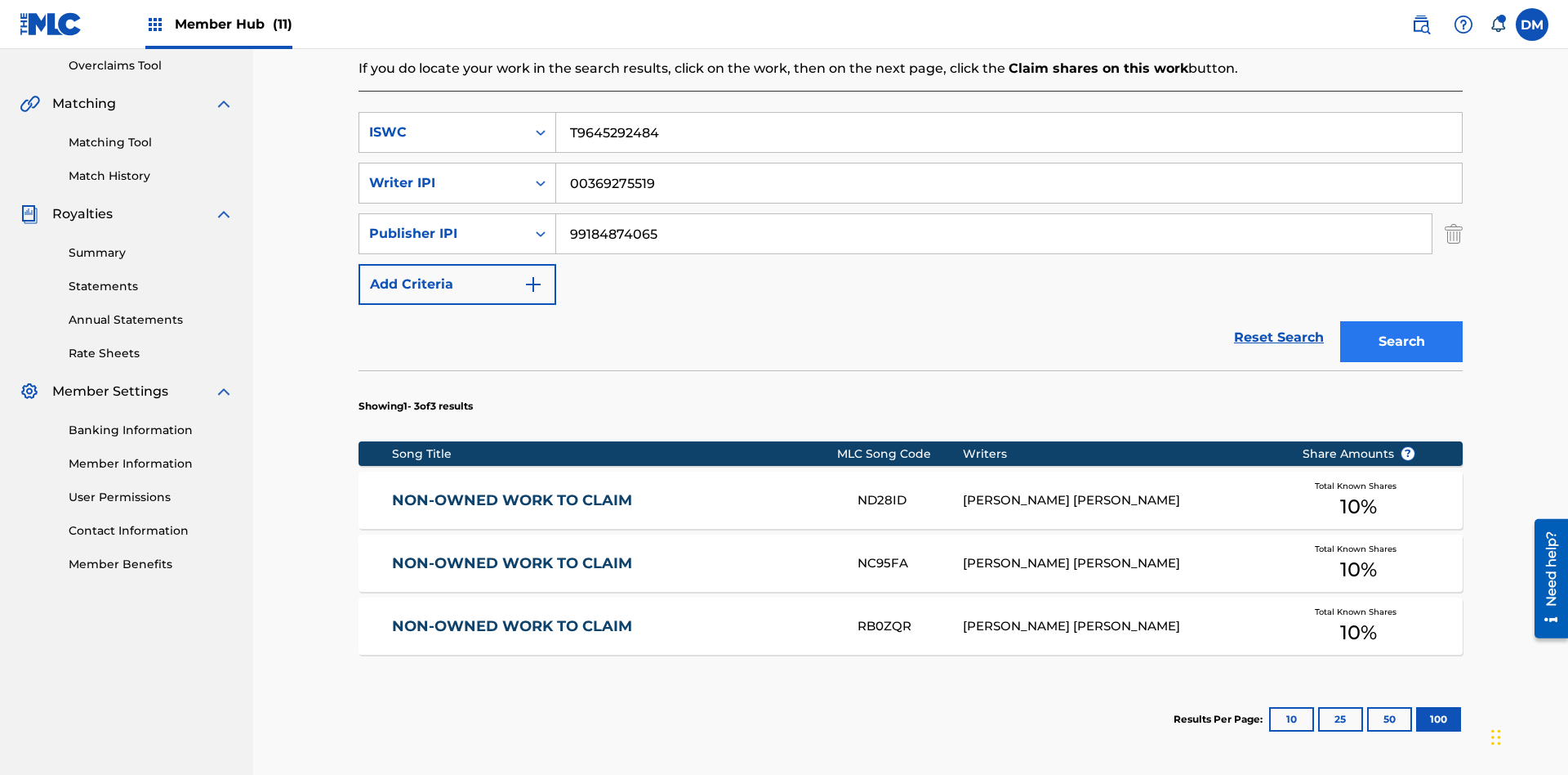
type input "99184874065"
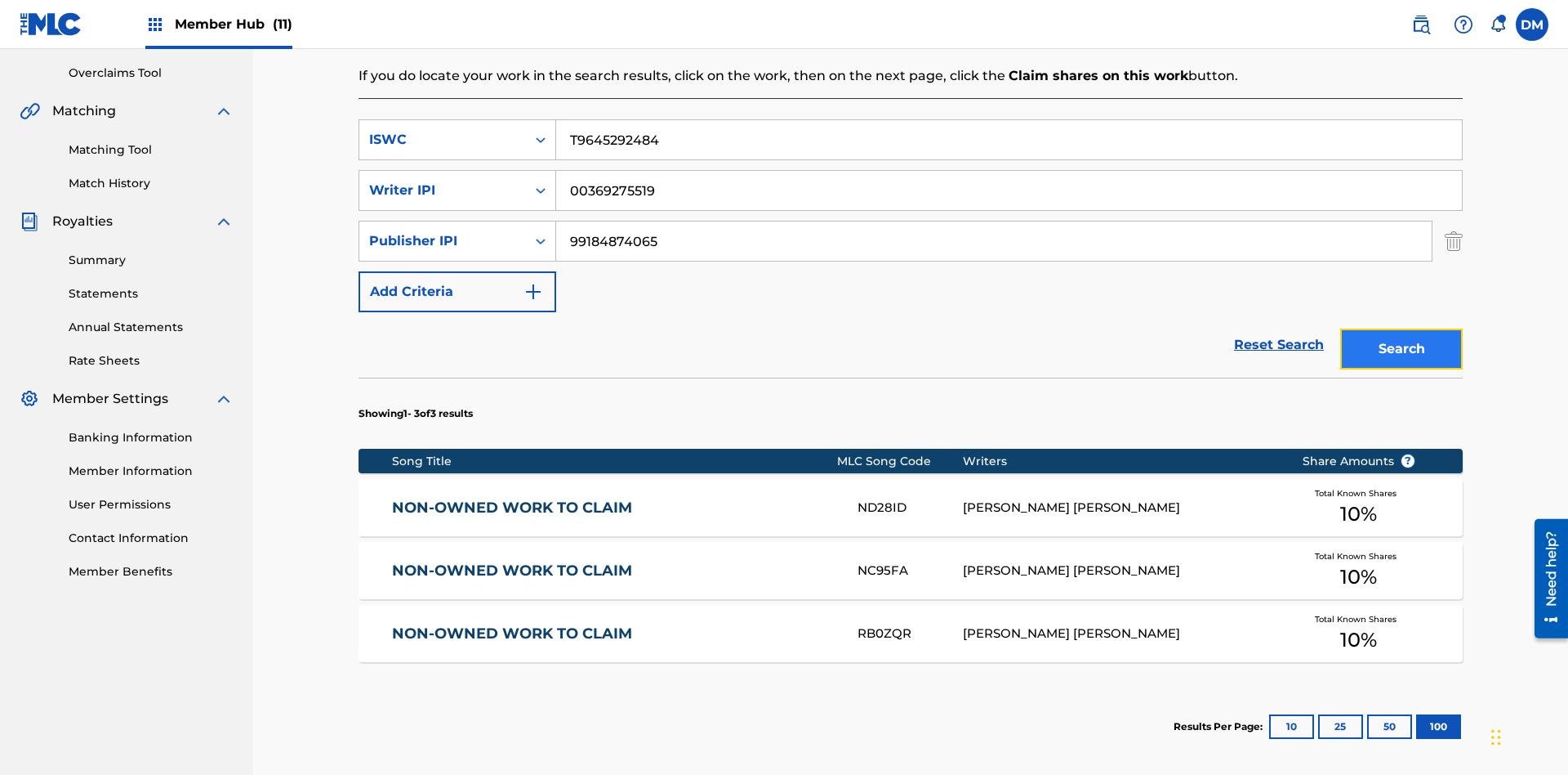
click at [1401, 329] on button "Search" at bounding box center [1401, 349] width 123 height 41
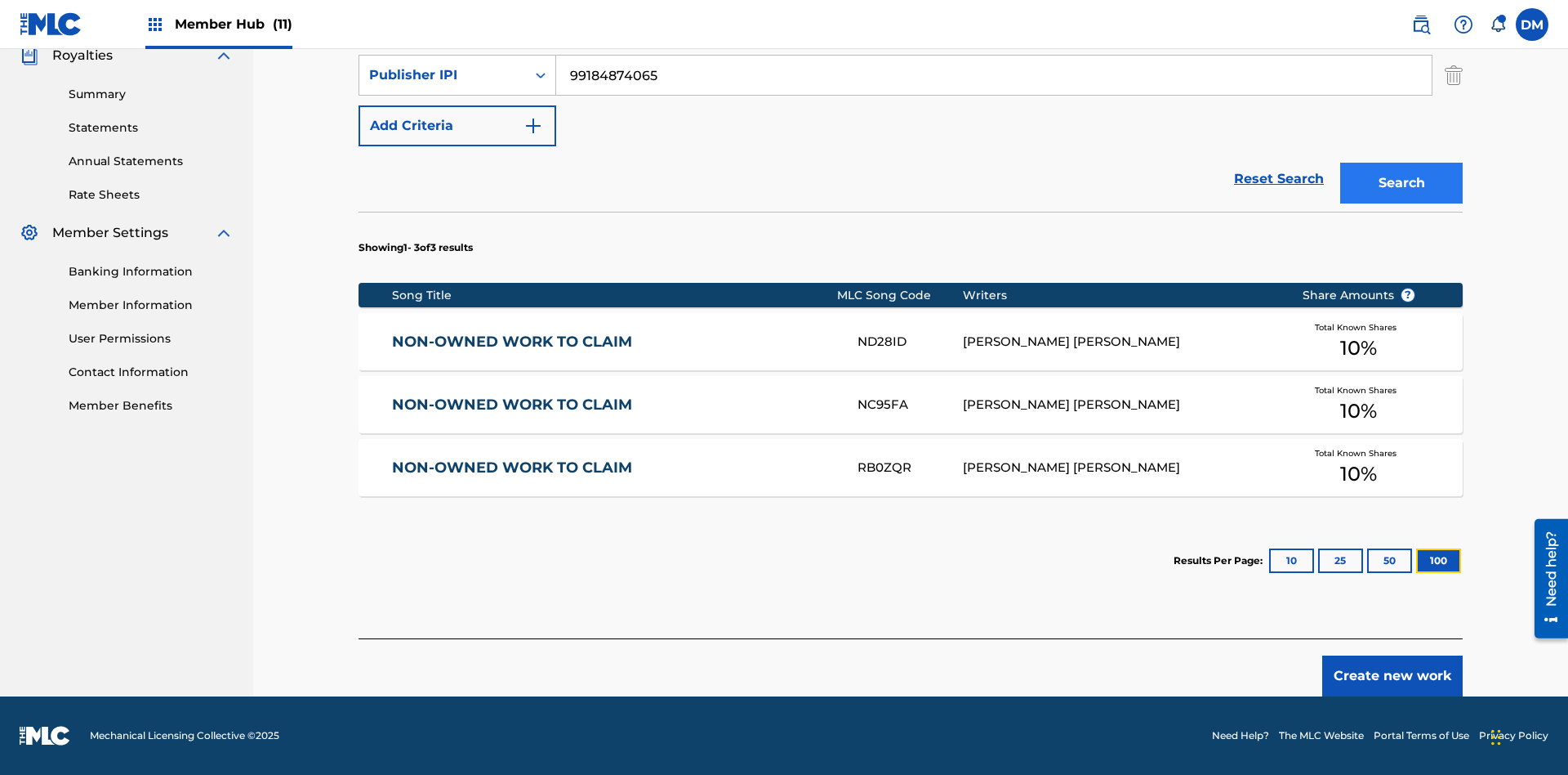
click at [1416, 560] on button "100" at bounding box center [1438, 560] width 45 height 25
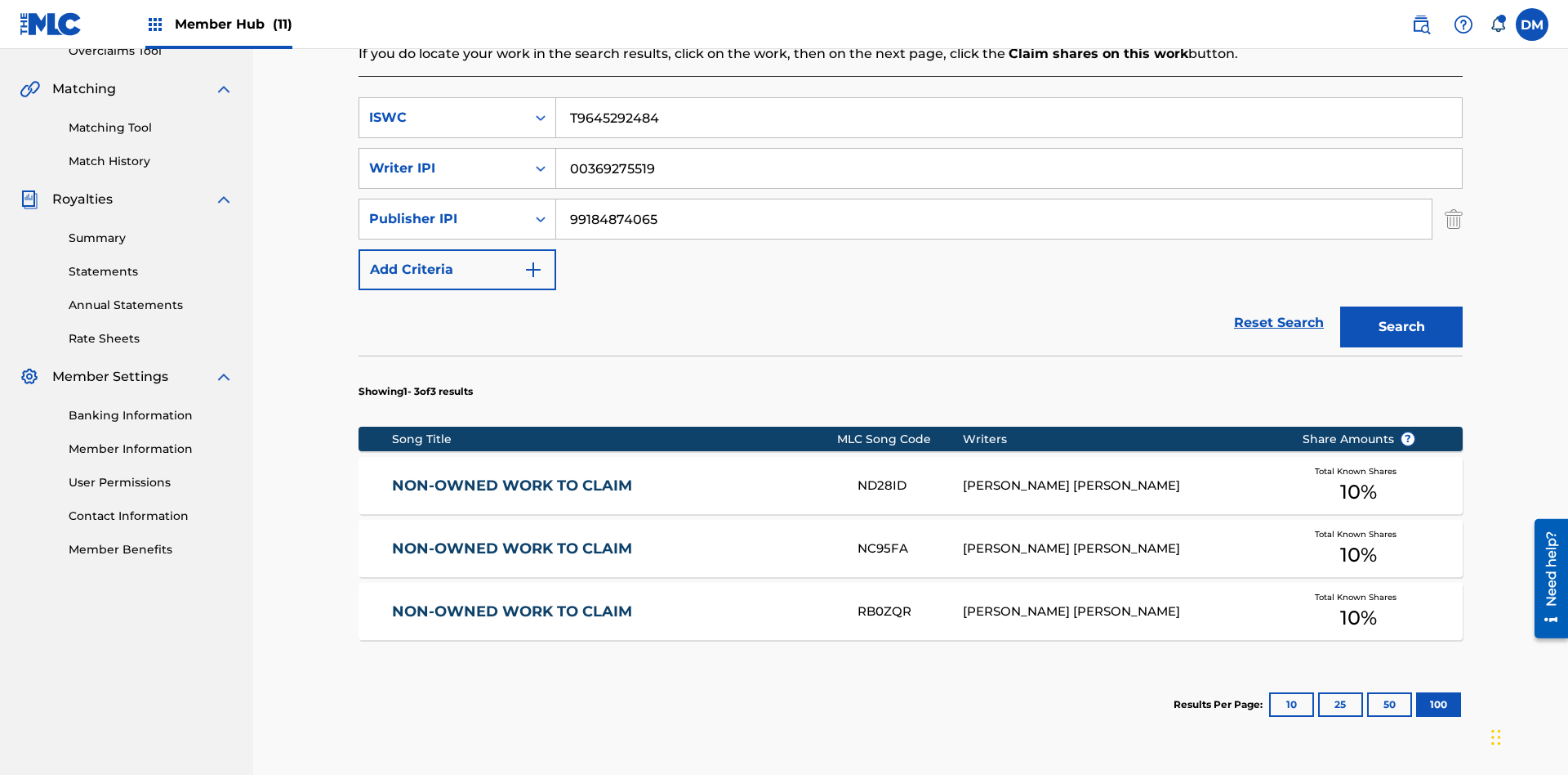
click at [1009, 118] on input "T9645292484" at bounding box center [1009, 117] width 906 height 39
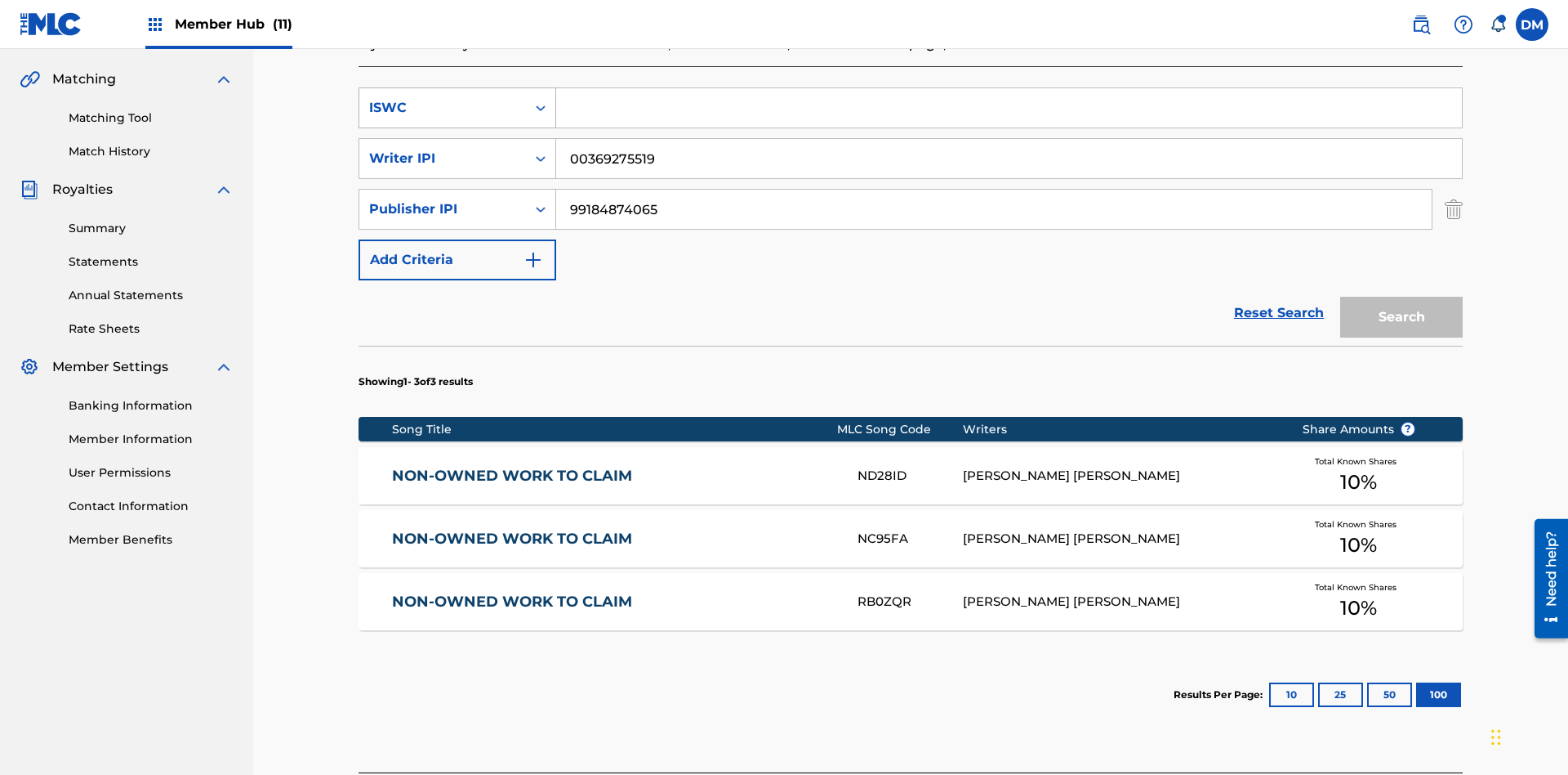
click at [443, 108] on div "ISWC" at bounding box center [442, 108] width 147 height 20
